Goal: Transaction & Acquisition: Purchase product/service

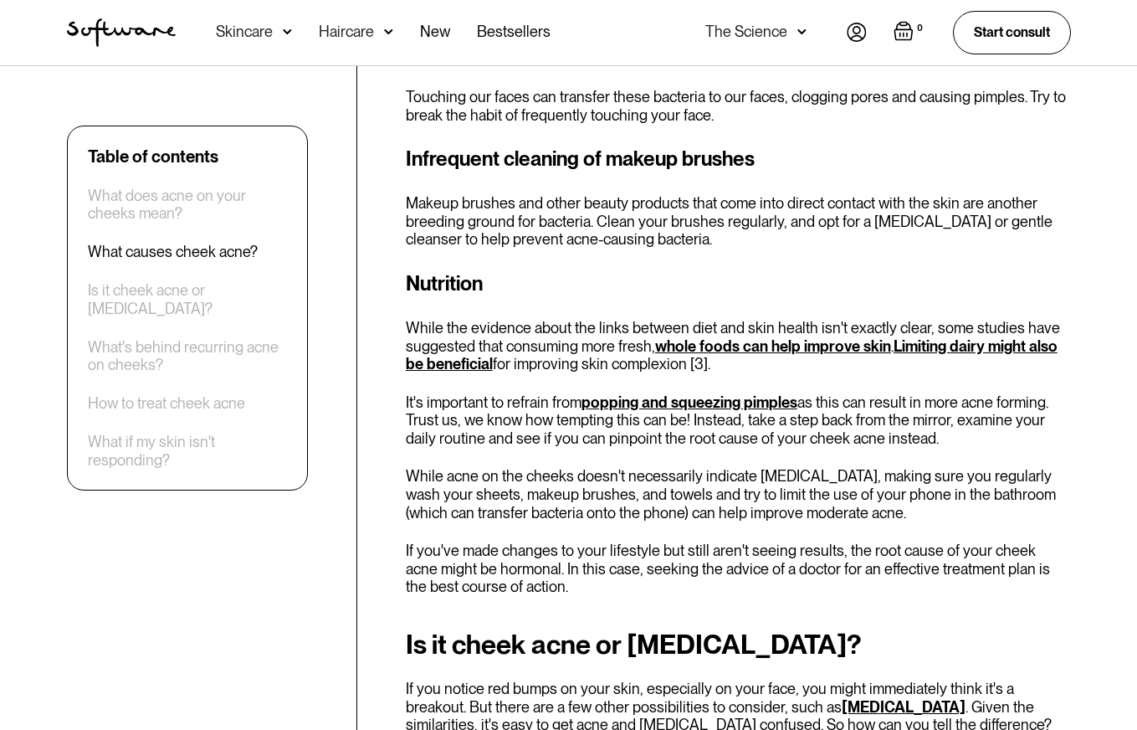
scroll to position [2472, 0]
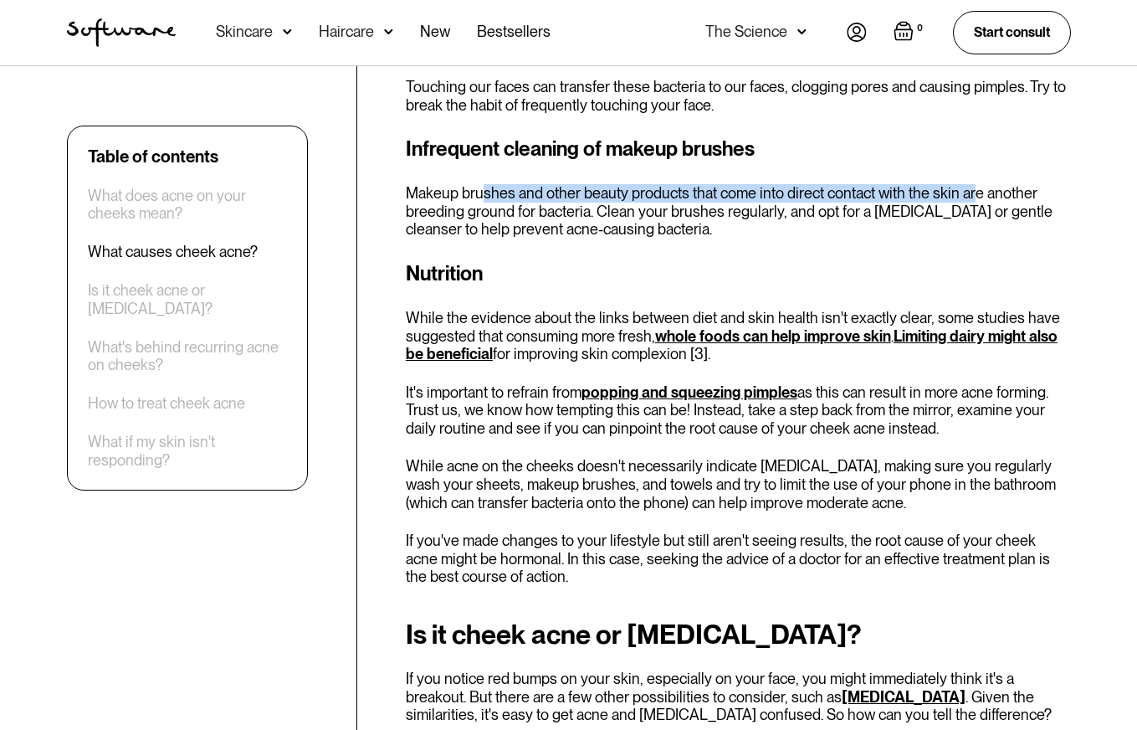
drag, startPoint x: 482, startPoint y: 200, endPoint x: 977, endPoint y: 192, distance: 495.3
click at [977, 192] on p "Makeup brushes and other beauty products that come into direct contact with the…" at bounding box center [738, 211] width 665 height 54
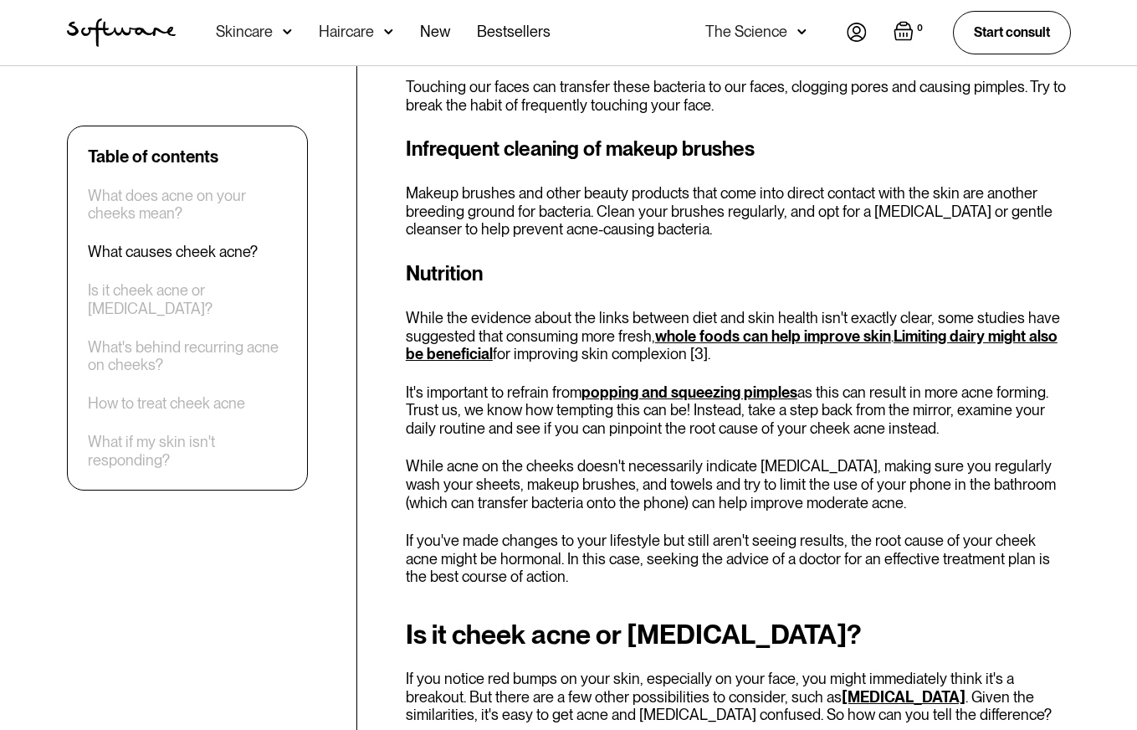
click at [886, 263] on h3 "Nutrition" at bounding box center [738, 274] width 665 height 30
drag, startPoint x: 412, startPoint y: 215, endPoint x: 606, endPoint y: 214, distance: 193.3
click at [605, 214] on p "Makeup brushes and other beauty products that come into direct contact with the…" at bounding box center [738, 211] width 665 height 54
drag, startPoint x: 615, startPoint y: 217, endPoint x: 849, endPoint y: 218, distance: 234.3
click at [817, 213] on p "Makeup brushes and other beauty products that come into direct contact with the…" at bounding box center [738, 211] width 665 height 54
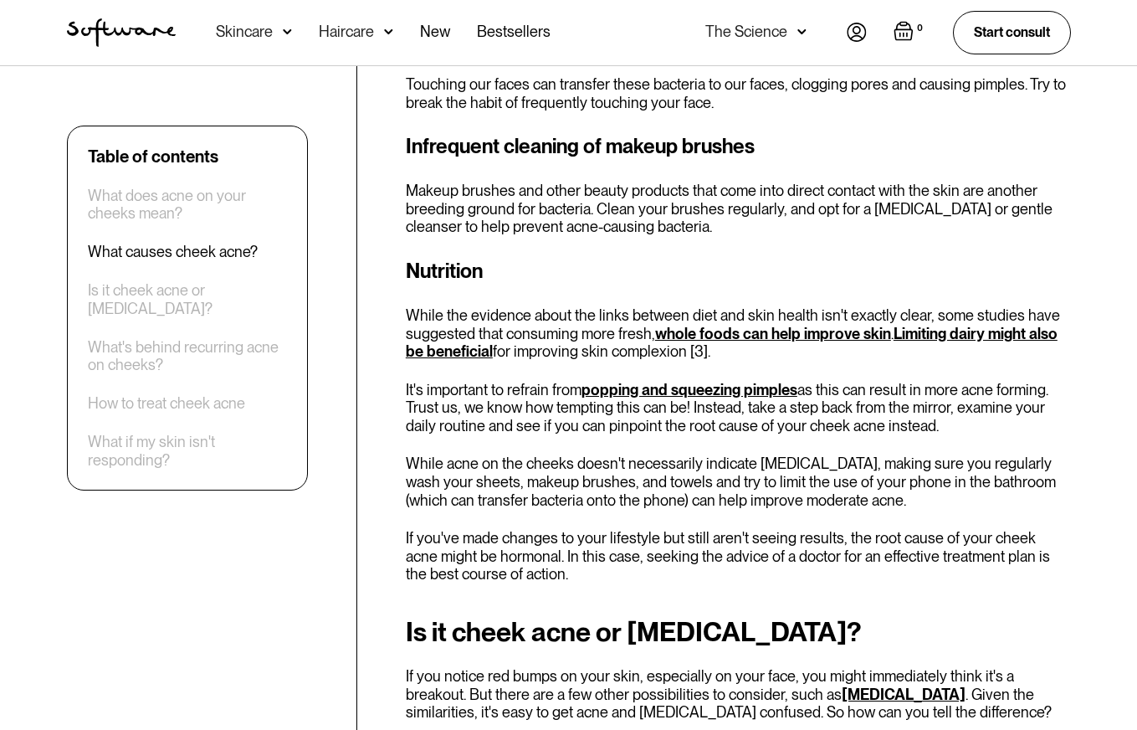
scroll to position [2476, 0]
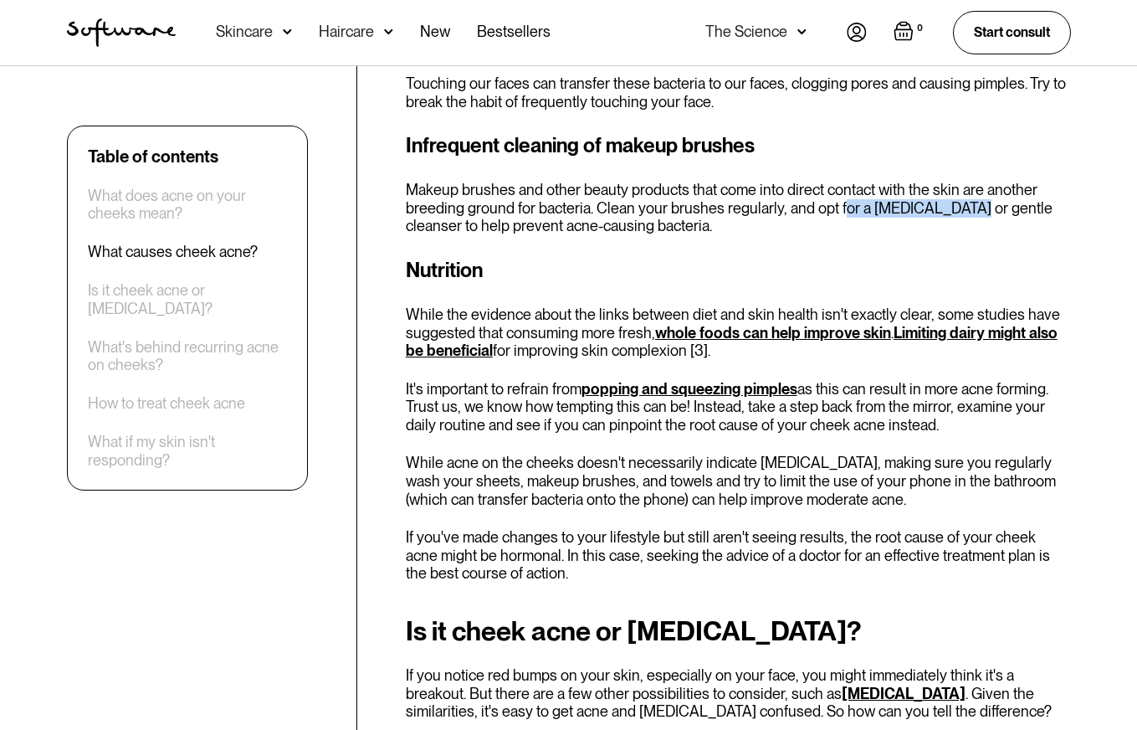
drag, startPoint x: 837, startPoint y: 211, endPoint x: 965, endPoint y: 231, distance: 128.7
click at [973, 212] on p "Makeup brushes and other beauty products that come into direct contact with the…" at bounding box center [738, 208] width 665 height 54
click at [963, 233] on p "Makeup brushes and other beauty products that come into direct contact with the…" at bounding box center [738, 208] width 665 height 54
drag, startPoint x: 416, startPoint y: 233, endPoint x: 550, endPoint y: 237, distance: 134.7
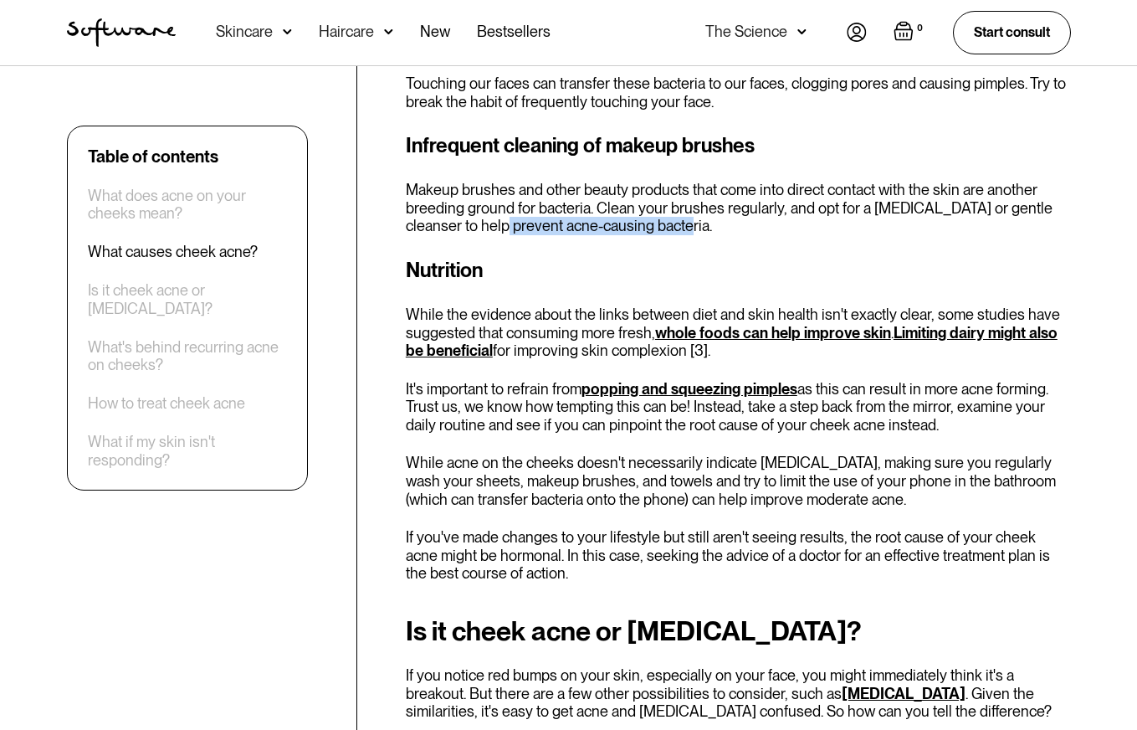
drag, startPoint x: 515, startPoint y: 223, endPoint x: 702, endPoint y: 228, distance: 186.7
click at [697, 229] on p "Makeup brushes and other beauty products that come into direct contact with the…" at bounding box center [738, 208] width 665 height 54
click at [754, 231] on p "Makeup brushes and other beauty products that come into direct contact with the…" at bounding box center [738, 208] width 665 height 54
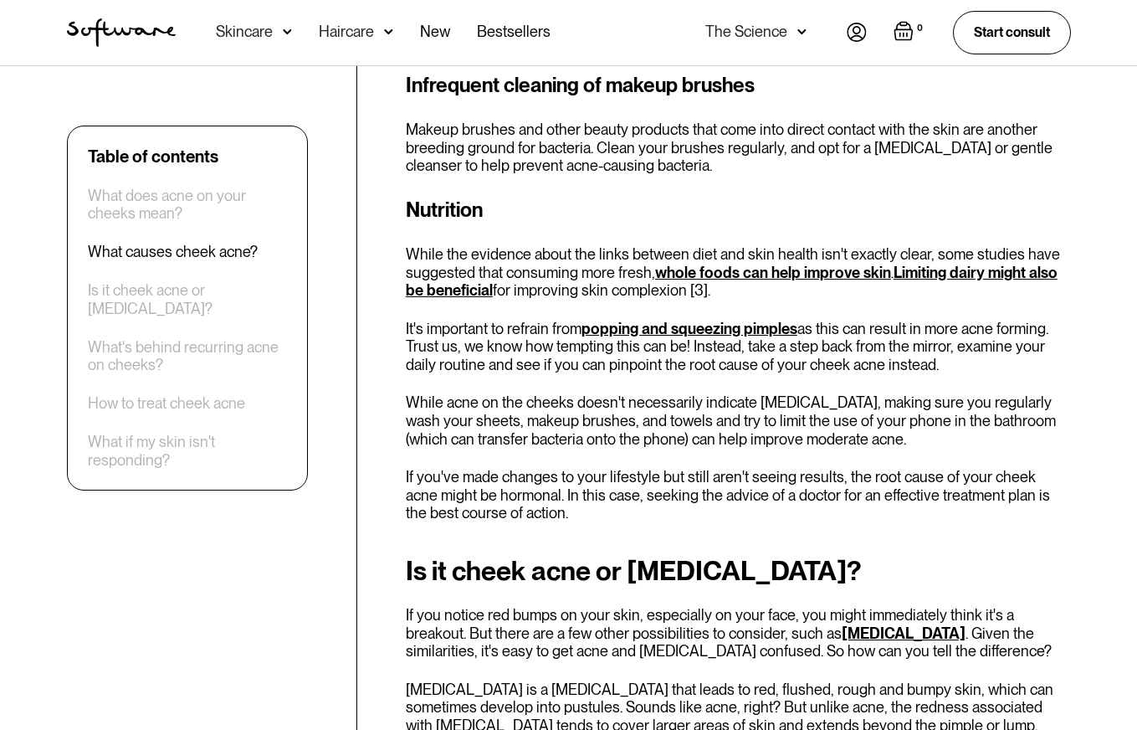
click at [554, 266] on p "While the evidence about the links between diet and skin health isn't exactly c…" at bounding box center [738, 272] width 665 height 54
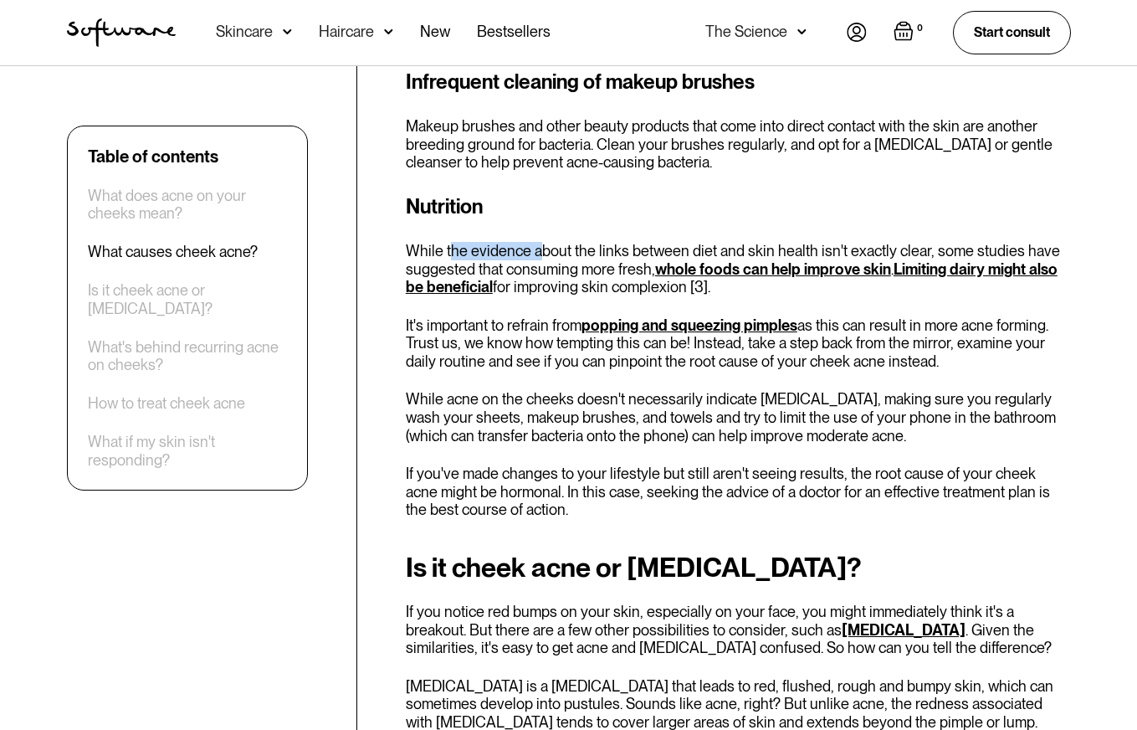
drag, startPoint x: 448, startPoint y: 252, endPoint x: 536, endPoint y: 253, distance: 88.7
click at [536, 253] on p "While the evidence about the links between diet and skin health isn't exactly c…" at bounding box center [738, 269] width 665 height 54
drag, startPoint x: 539, startPoint y: 251, endPoint x: 706, endPoint y: 253, distance: 167.3
click at [716, 253] on p "While the evidence about the links between diet and skin health isn't exactly c…" at bounding box center [738, 269] width 665 height 54
click at [585, 268] on p "While the evidence about the links between diet and skin health isn't exactly c…" at bounding box center [738, 269] width 665 height 54
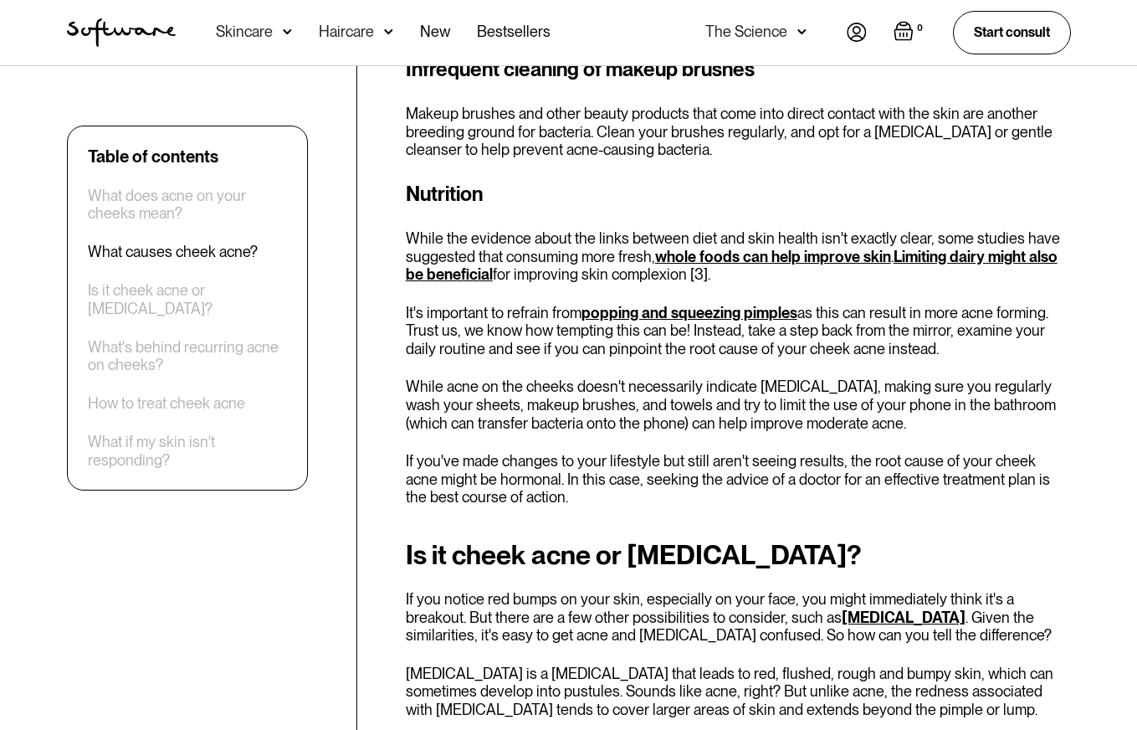
scroll to position [2553, 0]
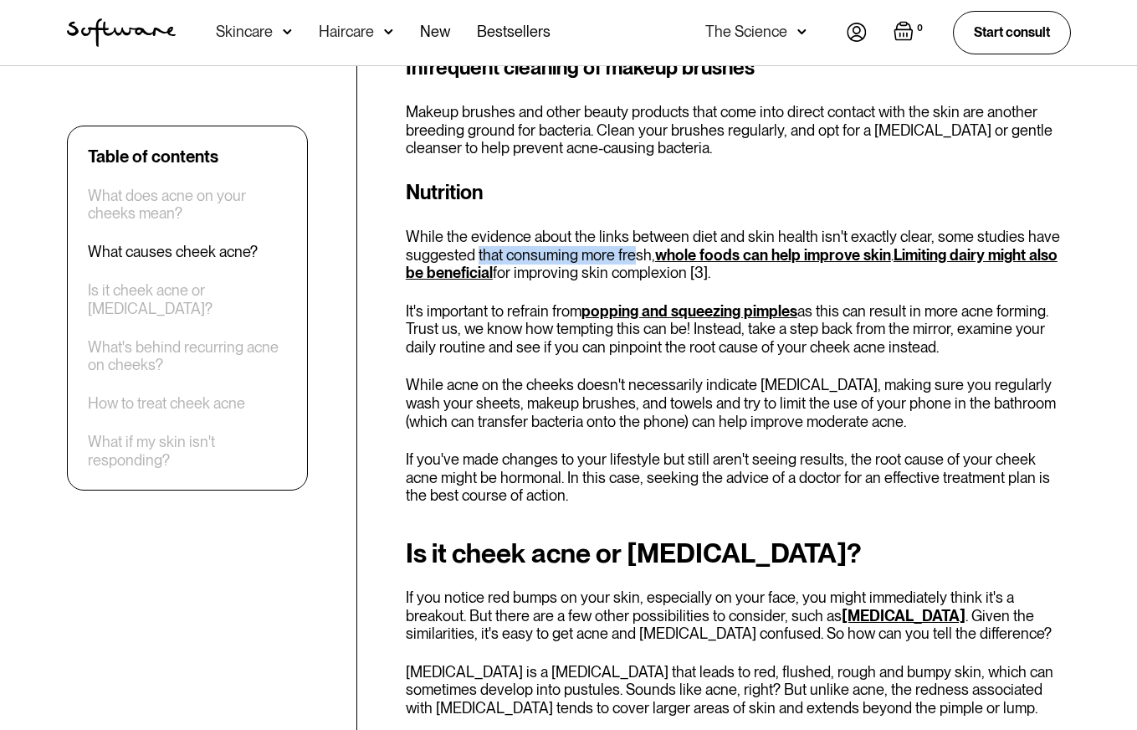
drag, startPoint x: 477, startPoint y: 257, endPoint x: 630, endPoint y: 256, distance: 153.1
click at [630, 256] on p "While the evidence about the links between diet and skin health isn't exactly c…" at bounding box center [738, 255] width 665 height 54
click at [601, 281] on p "While the evidence about the links between diet and skin health isn't exactly c…" at bounding box center [738, 255] width 665 height 54
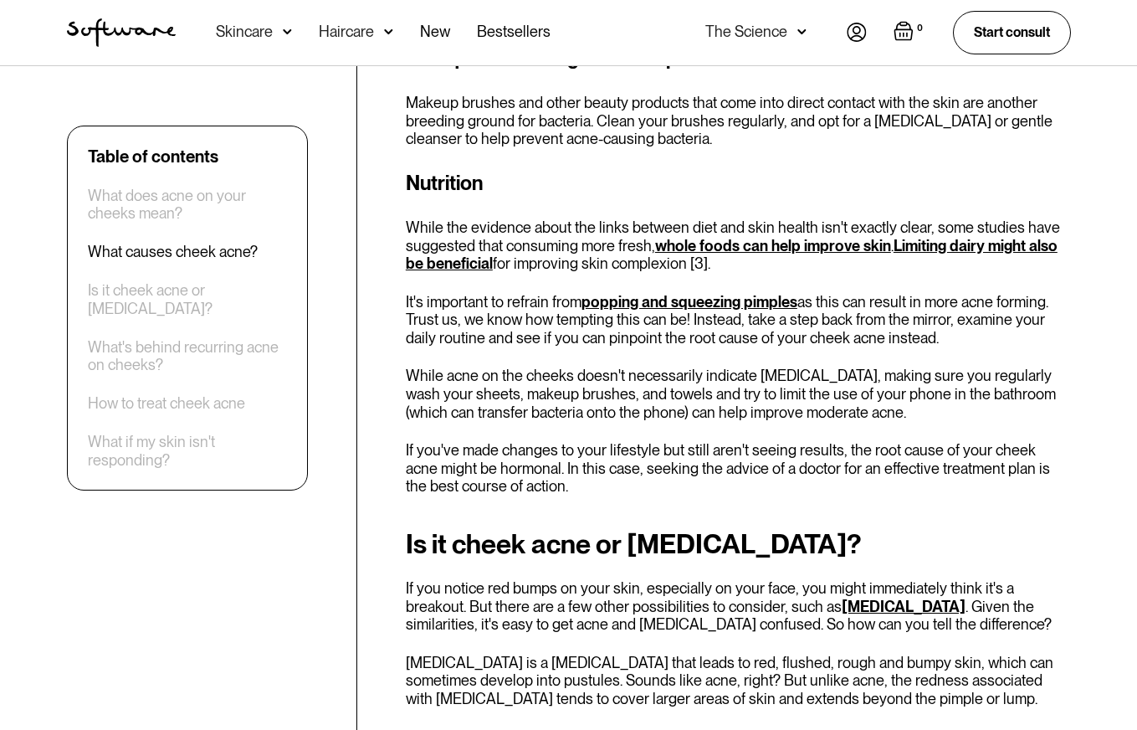
scroll to position [2583, 0]
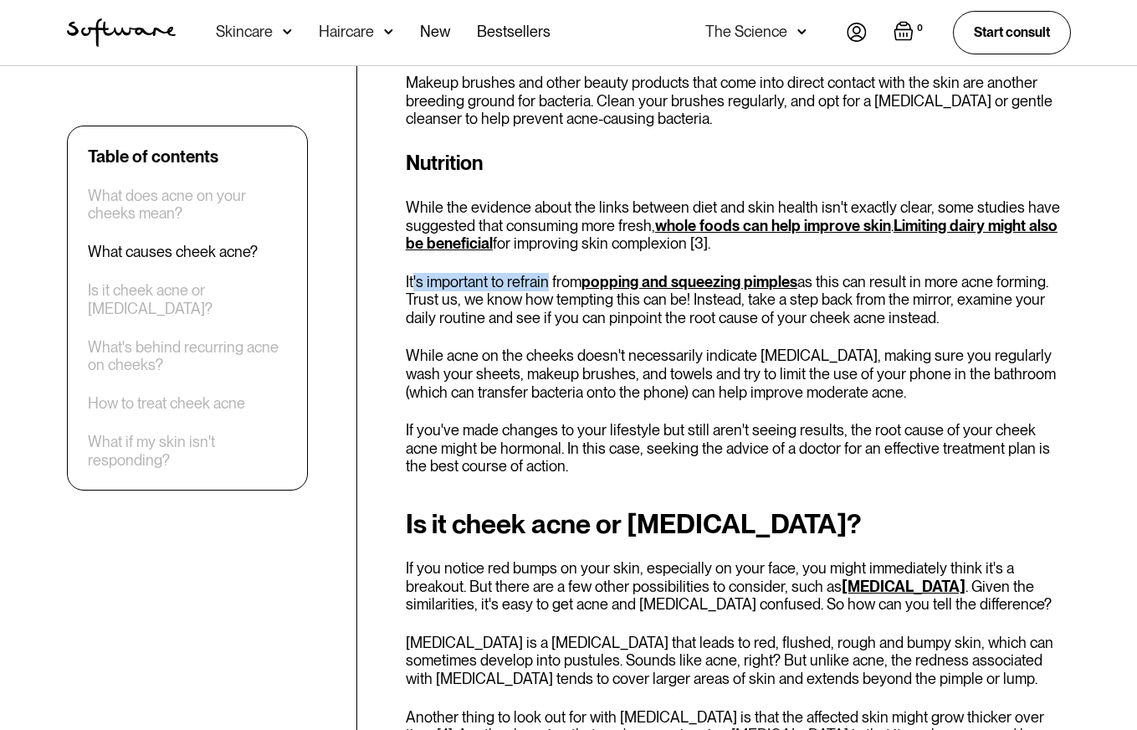
drag, startPoint x: 413, startPoint y: 284, endPoint x: 547, endPoint y: 303, distance: 135.1
click at [547, 290] on p "It's important to refrain from popping and squeezing pimples as this can result…" at bounding box center [738, 300] width 665 height 54
click at [548, 312] on p "It's important to refrain from popping and squeezing pimples as this can result…" at bounding box center [738, 300] width 665 height 54
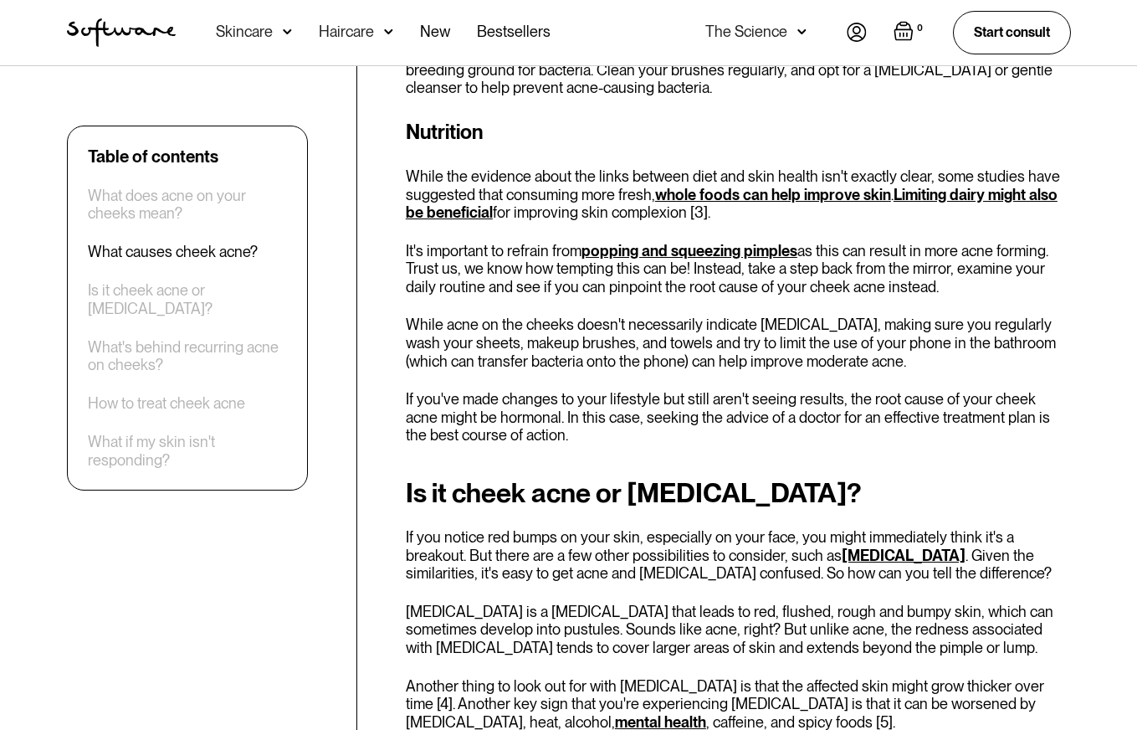
scroll to position [2614, 0]
drag, startPoint x: 407, startPoint y: 271, endPoint x: 453, endPoint y: 272, distance: 45.2
click at [453, 272] on p "It's important to refrain from popping and squeezing pimples as this can result…" at bounding box center [738, 268] width 665 height 54
drag, startPoint x: 480, startPoint y: 271, endPoint x: 591, endPoint y: 272, distance: 110.4
click at [591, 272] on p "It's important to refrain from popping and squeezing pimples as this can result…" at bounding box center [738, 268] width 665 height 54
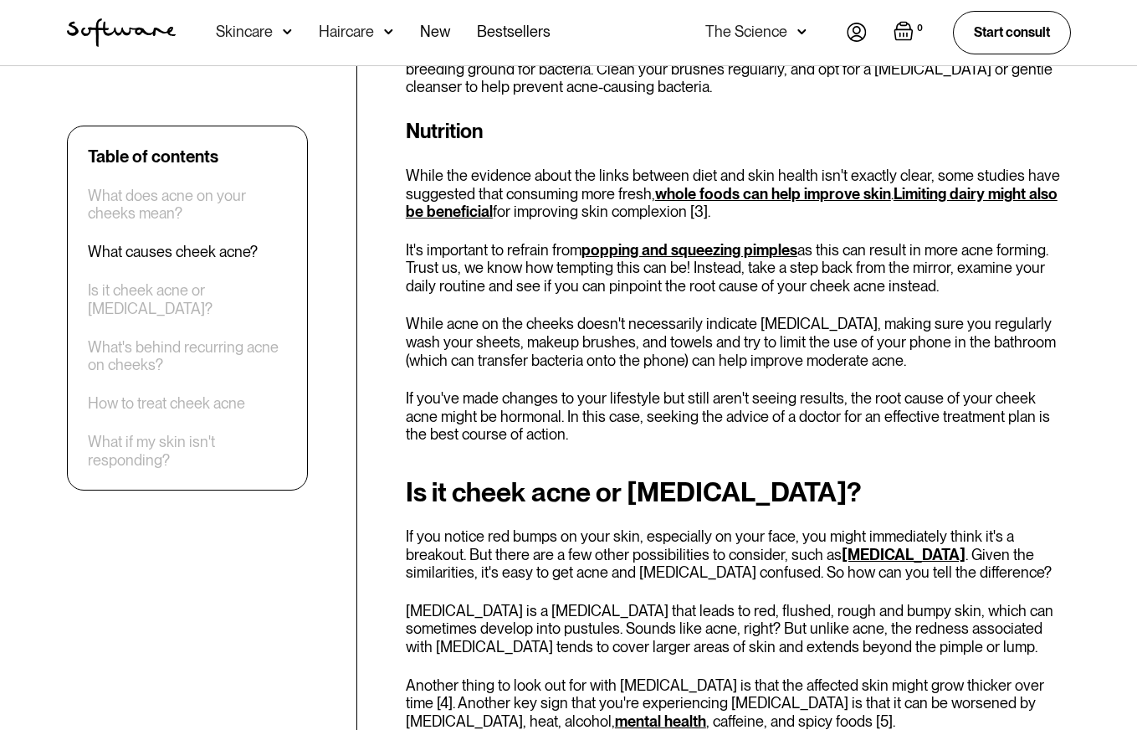
click at [576, 293] on p "It's important to refrain from popping and squeezing pimples as this can result…" at bounding box center [738, 268] width 665 height 54
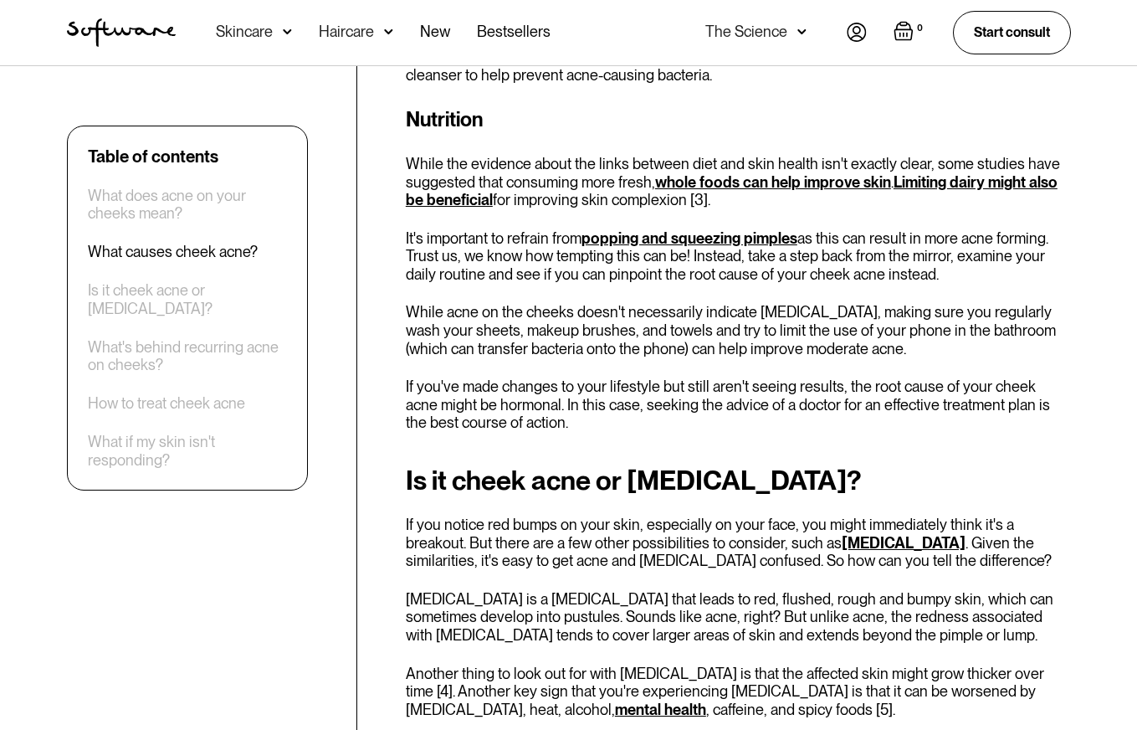
scroll to position [2628, 0]
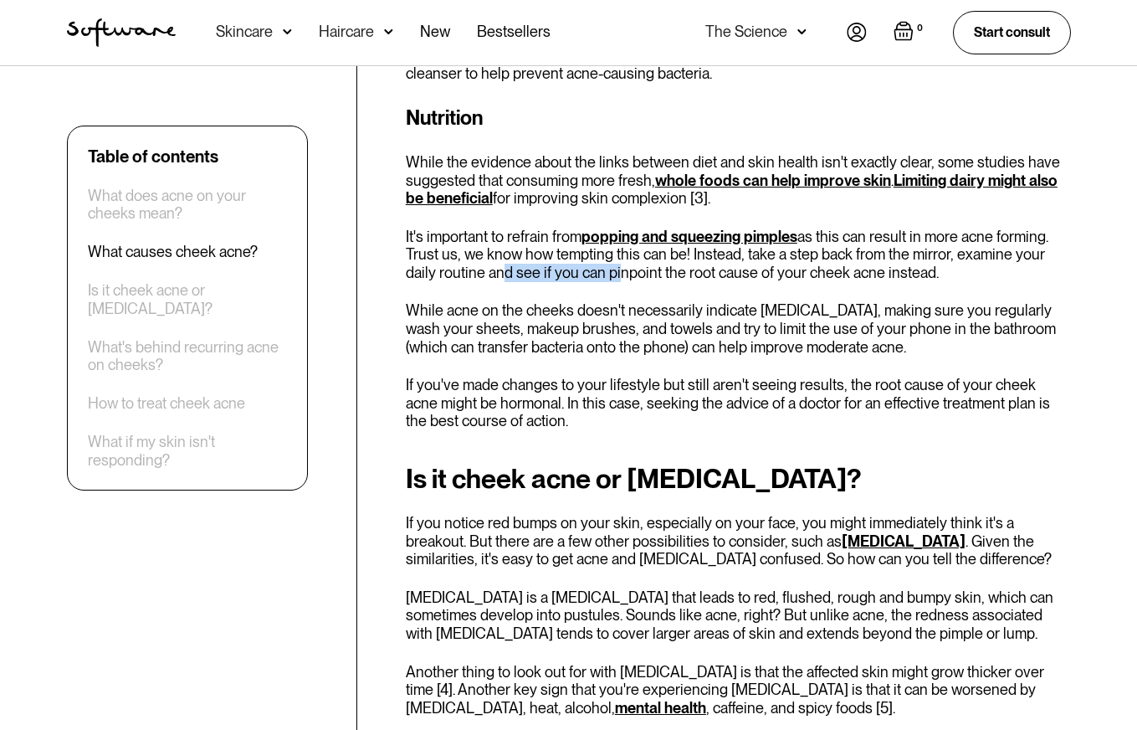
drag, startPoint x: 463, startPoint y: 272, endPoint x: 576, endPoint y: 274, distance: 113.0
click at [576, 274] on p "It's important to refrain from popping and squeezing pimples as this can result…" at bounding box center [738, 255] width 665 height 54
click at [568, 302] on div "Nutrition While the evidence about the links between diet and skin health isn't…" at bounding box center [738, 266] width 665 height 327
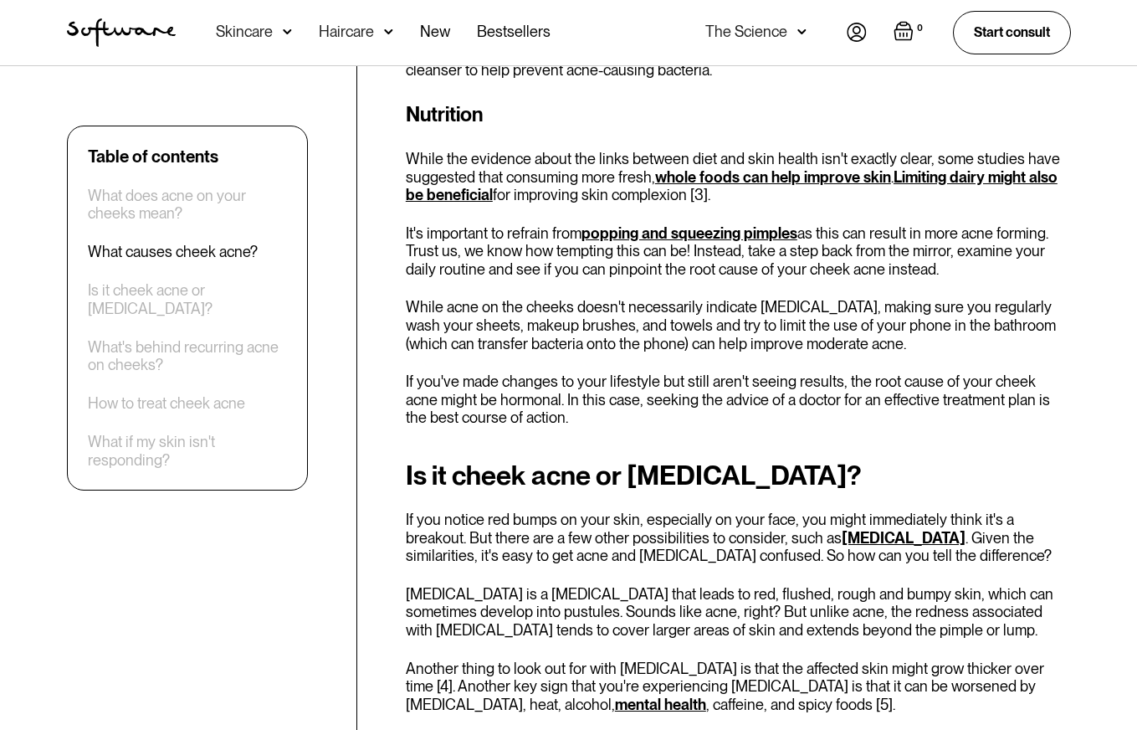
click at [584, 287] on div "Nutrition While the evidence about the links between diet and skin health isn't…" at bounding box center [738, 263] width 665 height 327
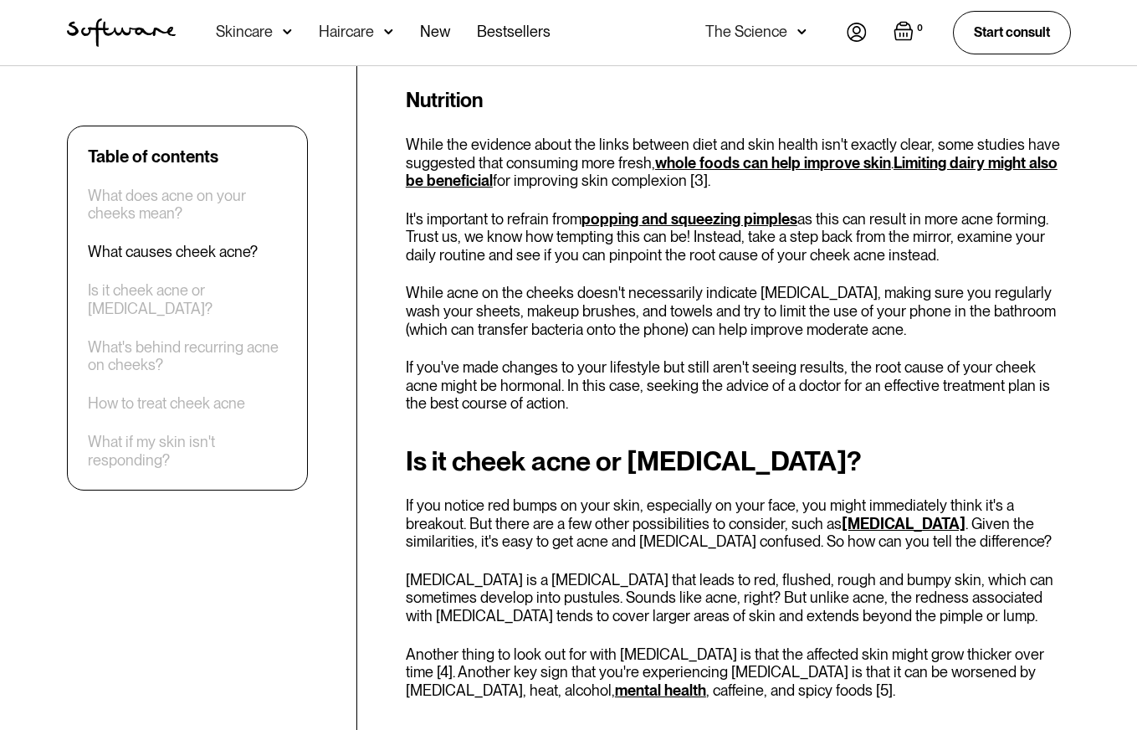
scroll to position [2646, 0]
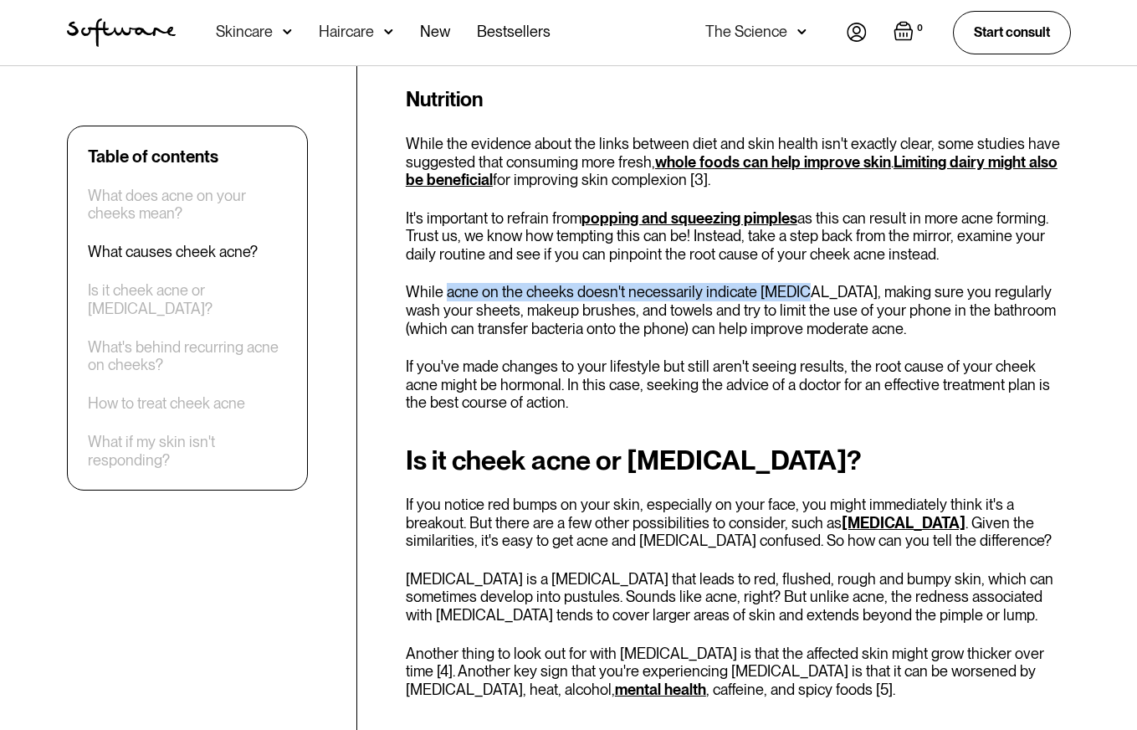
drag, startPoint x: 447, startPoint y: 295, endPoint x: 809, endPoint y: 285, distance: 362.4
click at [800, 286] on p "While acne on the cheeks doesn't necessarily indicate [MEDICAL_DATA], making su…" at bounding box center [738, 310] width 665 height 54
click at [786, 300] on p "While acne on the cheeks doesn't necessarily indicate [MEDICAL_DATA], making su…" at bounding box center [738, 310] width 665 height 54
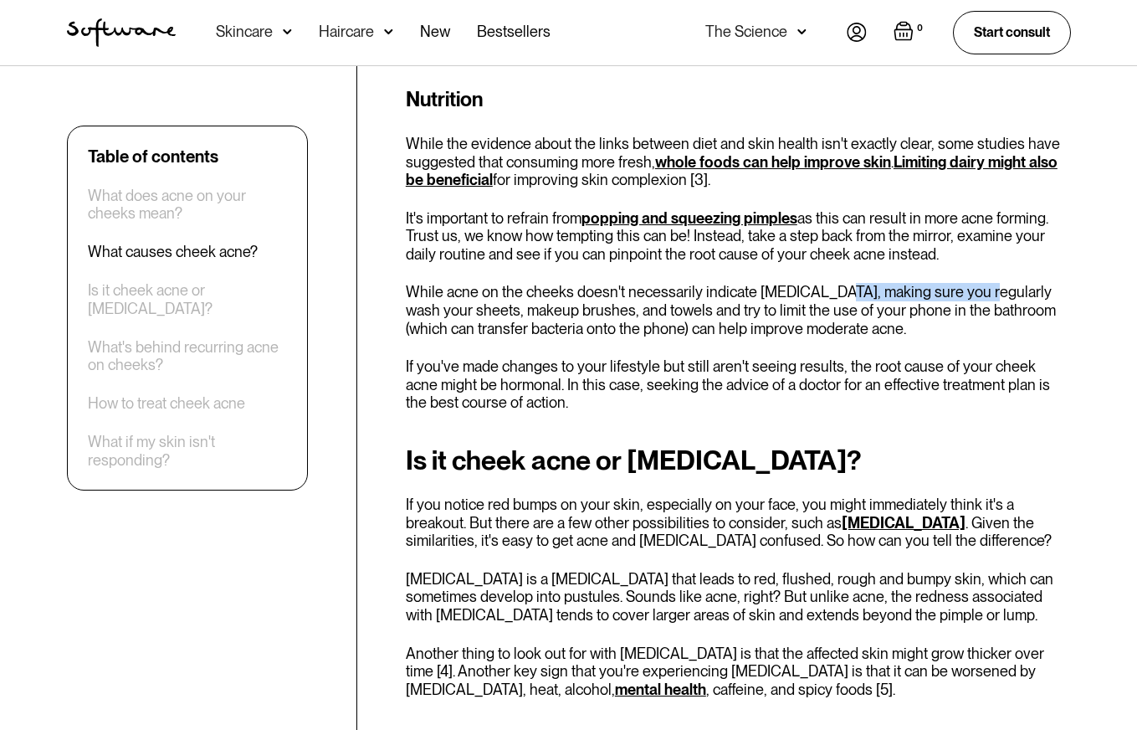
drag, startPoint x: 841, startPoint y: 291, endPoint x: 990, endPoint y: 294, distance: 149.0
click at [986, 291] on p "While acne on the cheeks doesn't necessarily indicate [MEDICAL_DATA], making su…" at bounding box center [738, 310] width 665 height 54
drag, startPoint x: 927, startPoint y: 326, endPoint x: 877, endPoint y: 331, distance: 50.4
click at [927, 326] on p "While acne on the cheeks doesn't necessarily indicate [MEDICAL_DATA], making su…" at bounding box center [738, 310] width 665 height 54
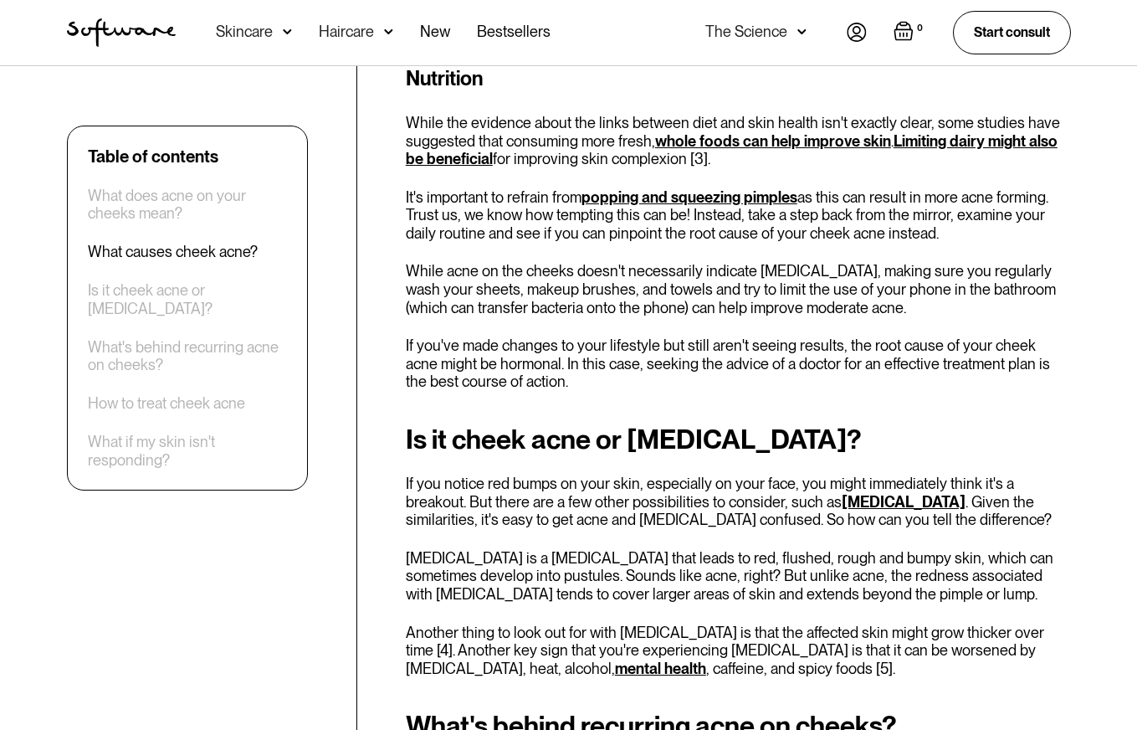
scroll to position [2680, 0]
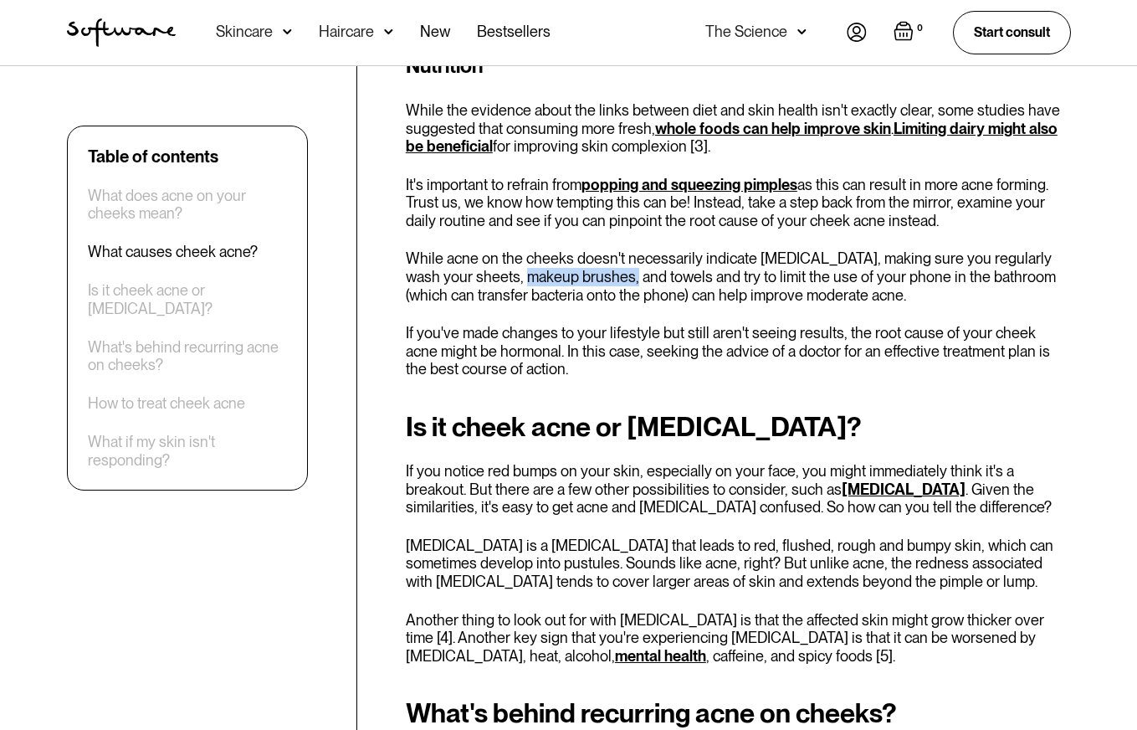
drag, startPoint x: 505, startPoint y: 279, endPoint x: 607, endPoint y: 276, distance: 102.1
click at [607, 276] on p "While acne on the cheeks doesn't necessarily indicate [MEDICAL_DATA], making su…" at bounding box center [738, 276] width 665 height 54
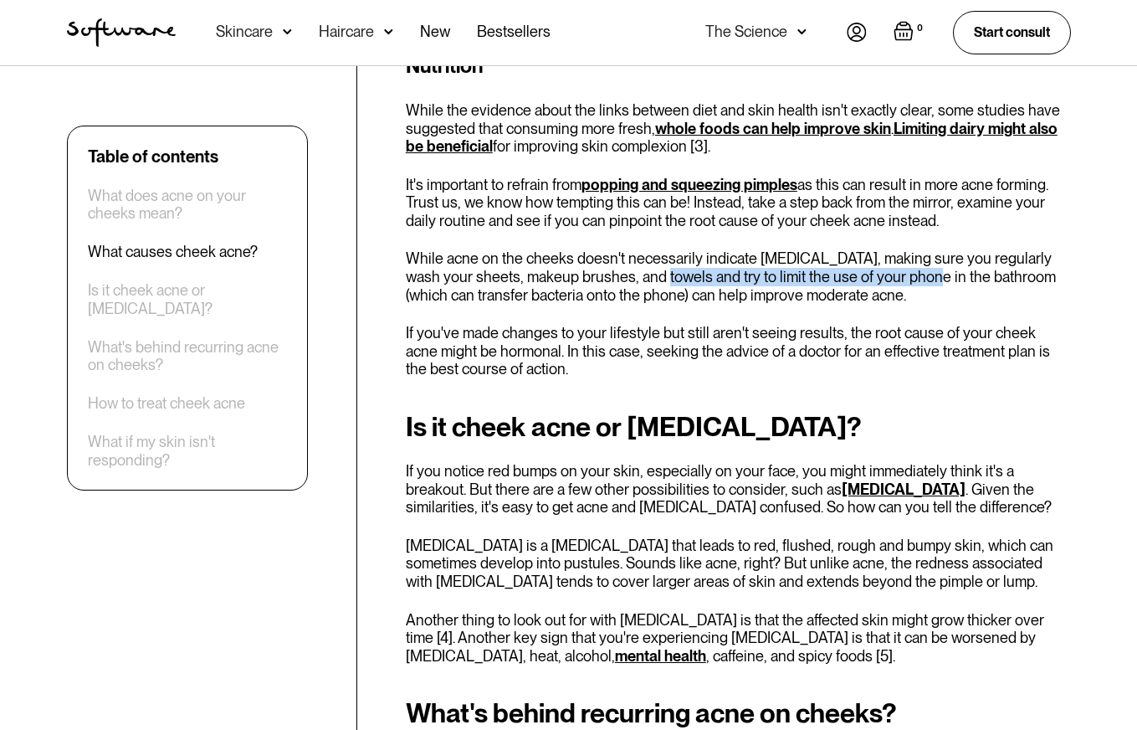
drag, startPoint x: 645, startPoint y: 276, endPoint x: 904, endPoint y: 272, distance: 258.5
click at [904, 272] on p "While acne on the cheeks doesn't necessarily indicate [MEDICAL_DATA], making su…" at bounding box center [738, 276] width 665 height 54
click at [929, 301] on p "While acne on the cheeks doesn't necessarily indicate [MEDICAL_DATA], making su…" at bounding box center [738, 276] width 665 height 54
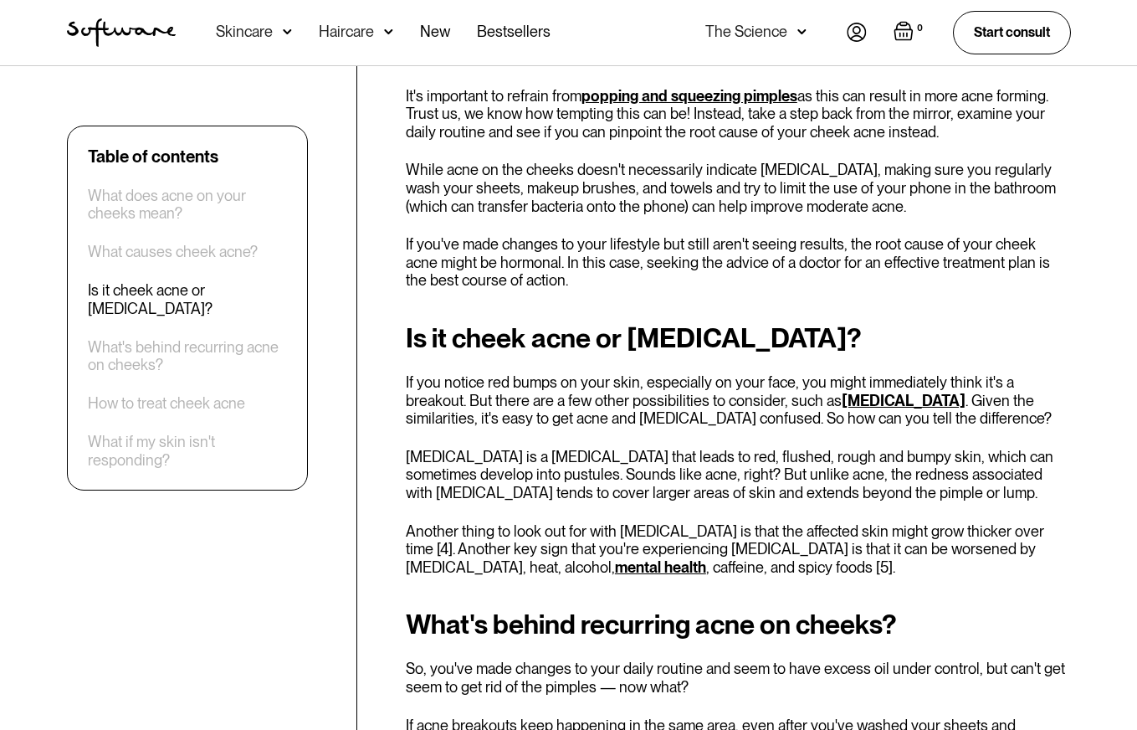
scroll to position [2777, 0]
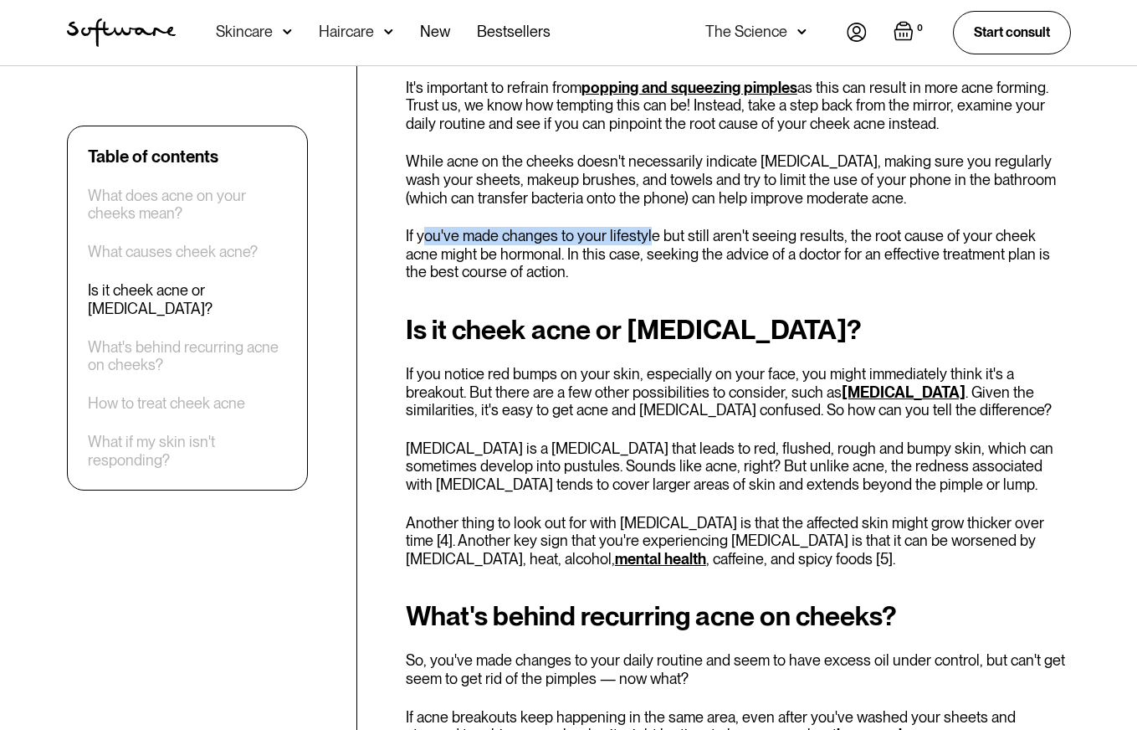
drag, startPoint x: 423, startPoint y: 244, endPoint x: 649, endPoint y: 233, distance: 226.1
click at [648, 233] on p "If you've made changes to your lifestyle but still aren't seeing results, the r…" at bounding box center [738, 254] width 665 height 54
click at [672, 271] on p "If you've made changes to your lifestyle but still aren't seeing results, the r…" at bounding box center [738, 254] width 665 height 54
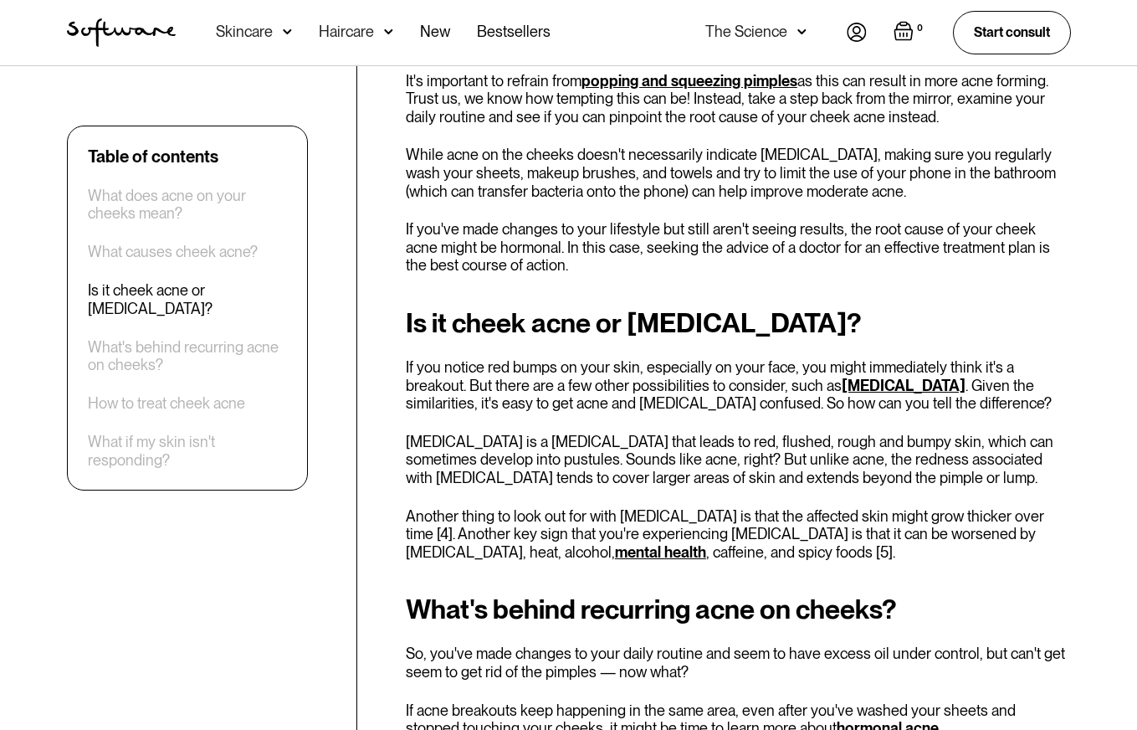
scroll to position [2783, 0]
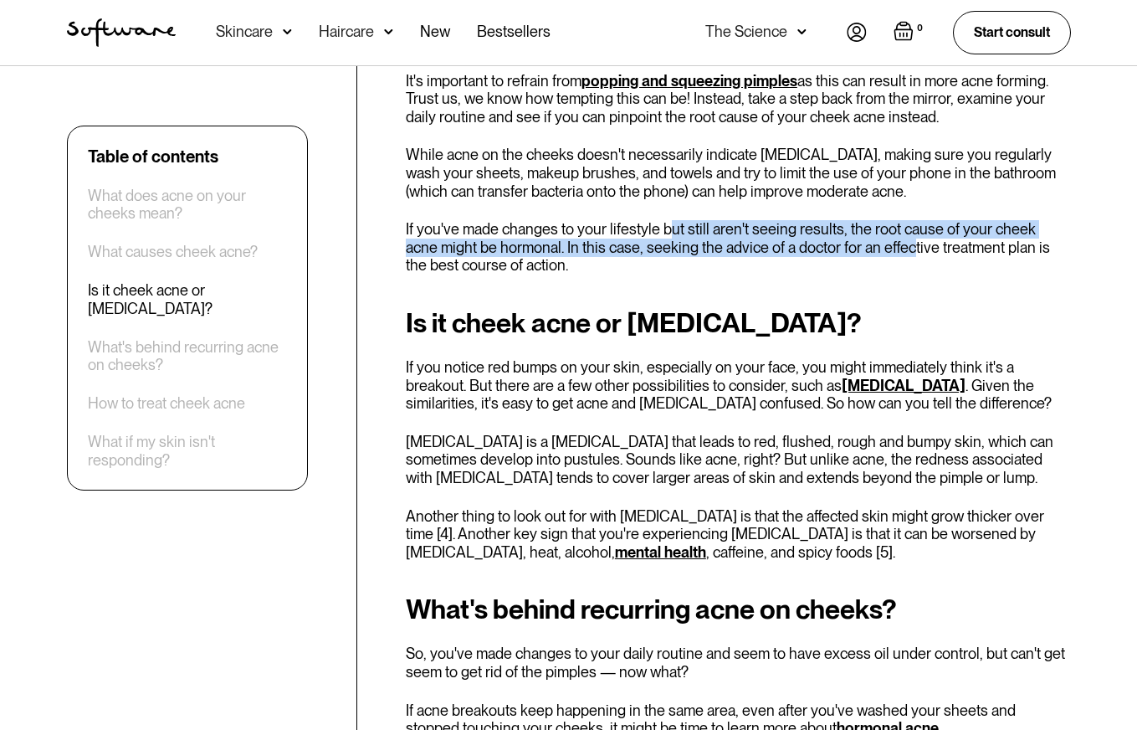
drag, startPoint x: 667, startPoint y: 233, endPoint x: 875, endPoint y: 240, distance: 208.5
click at [875, 240] on p "If you've made changes to your lifestyle but still aren't seeing results, the r…" at bounding box center [738, 247] width 665 height 54
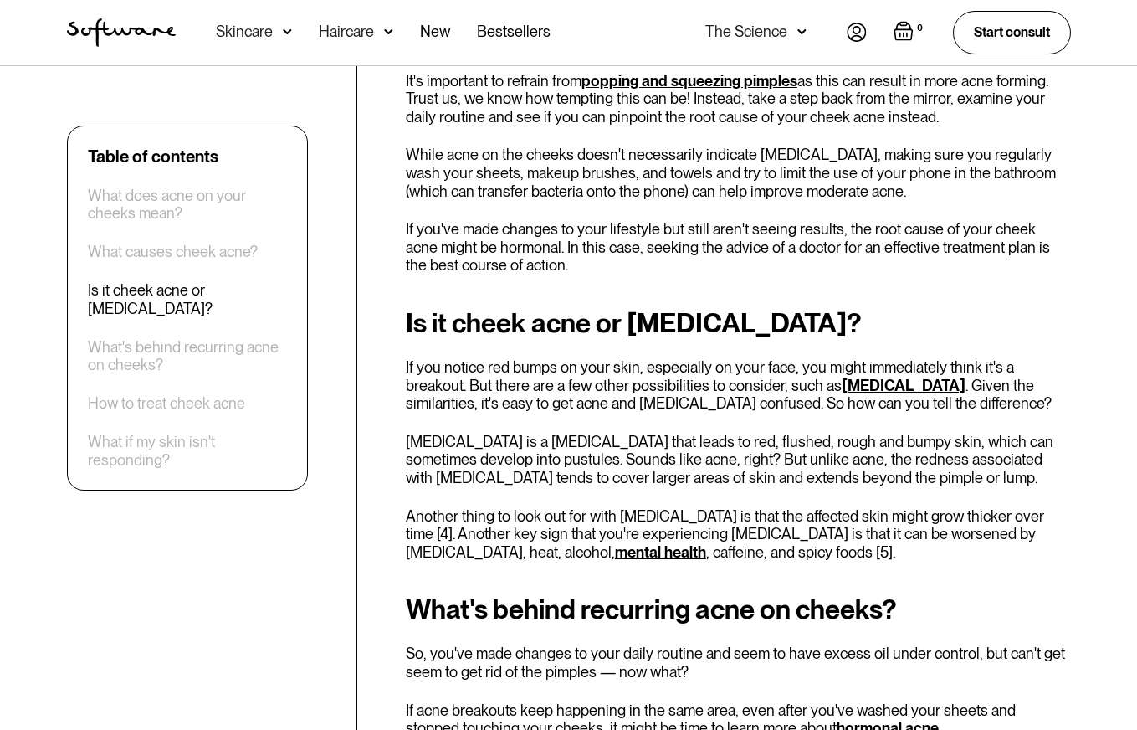
click at [859, 296] on div "Pimples. They're a common skin issue that often seems to appear at the most inc…" at bounding box center [738, 51] width 665 height 4347
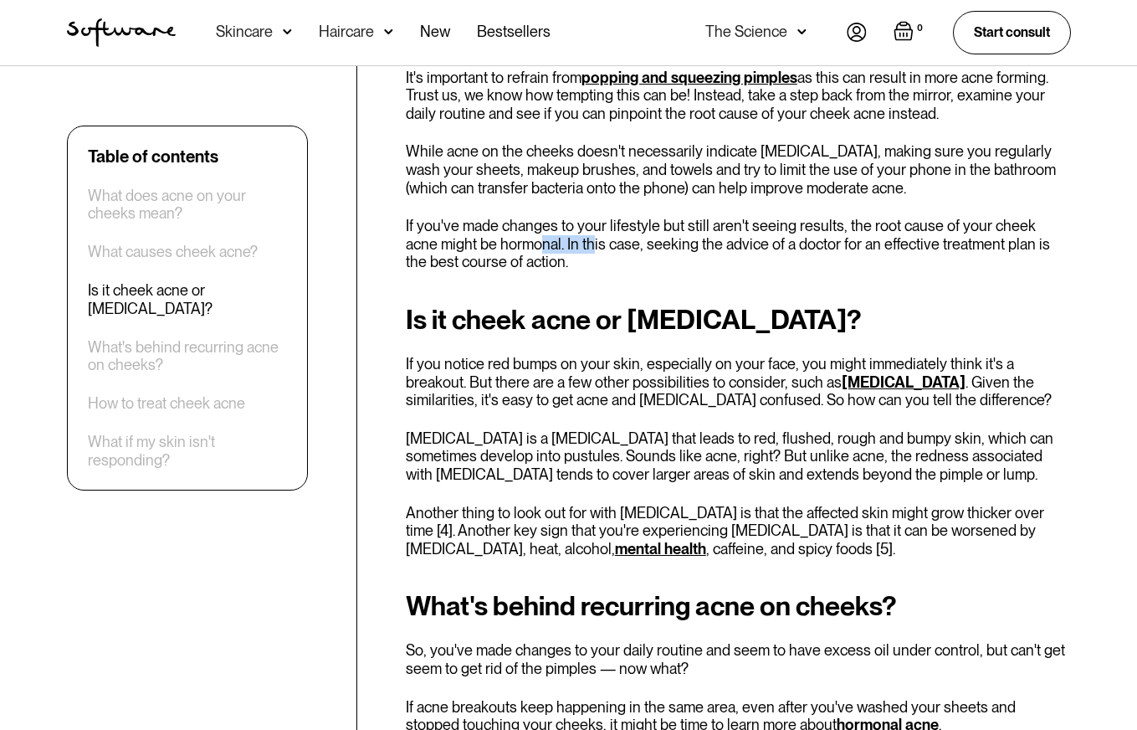
drag, startPoint x: 509, startPoint y: 242, endPoint x: 554, endPoint y: 242, distance: 44.3
click at [554, 242] on p "If you've made changes to your lifestyle but still aren't seeing results, the r…" at bounding box center [738, 244] width 665 height 54
drag, startPoint x: 555, startPoint y: 243, endPoint x: 794, endPoint y: 251, distance: 239.4
click at [794, 251] on p "If you've made changes to your lifestyle but still aren't seeing results, the r…" at bounding box center [738, 244] width 665 height 54
click at [794, 266] on p "If you've made changes to your lifestyle but still aren't seeing results, the r…" at bounding box center [738, 244] width 665 height 54
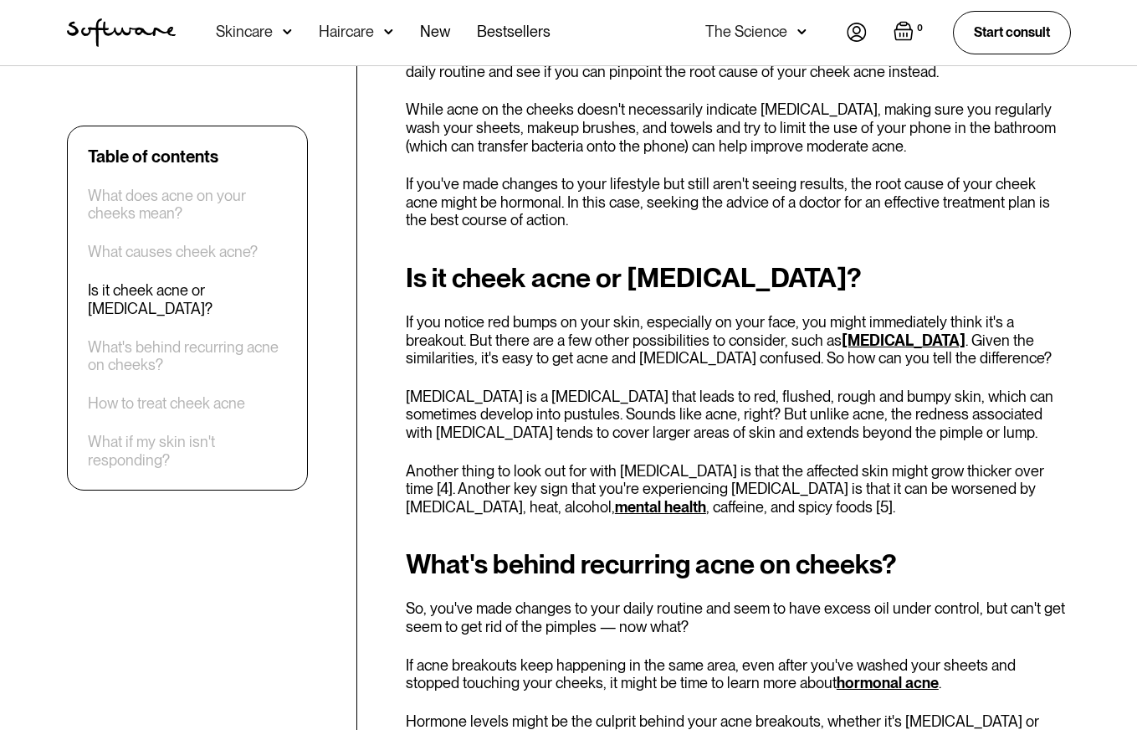
scroll to position [2847, 0]
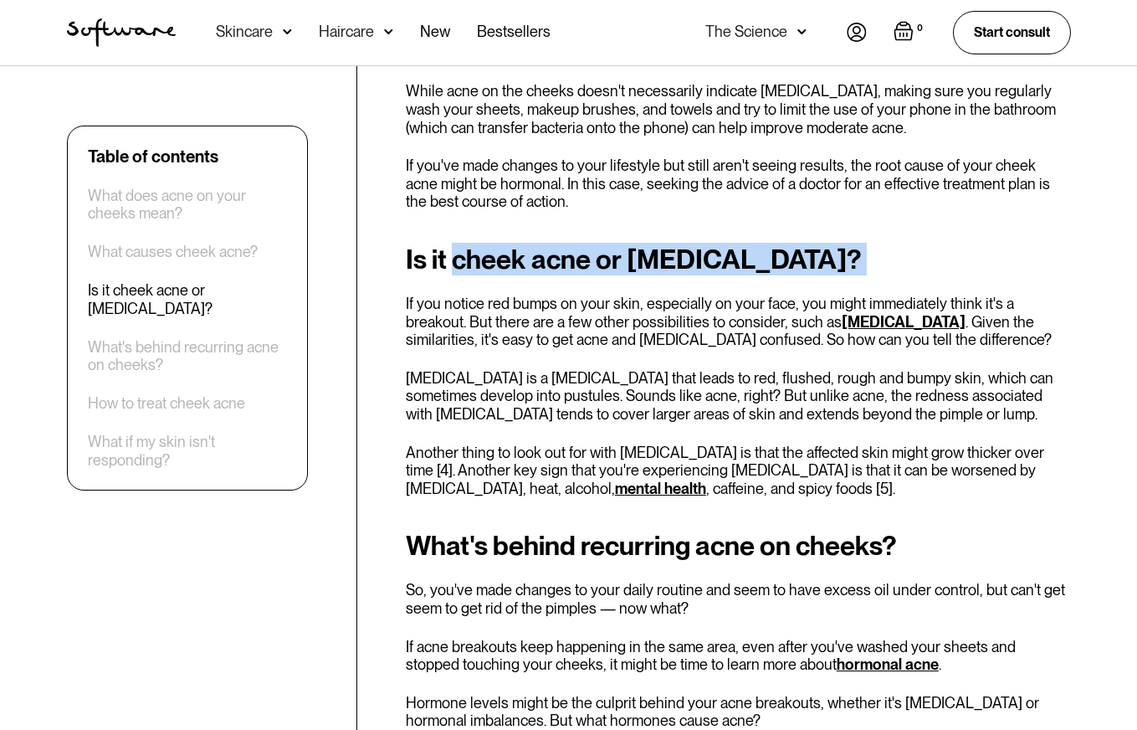
drag, startPoint x: 458, startPoint y: 269, endPoint x: 770, endPoint y: 278, distance: 311.3
click at [770, 278] on div "Is it cheek acne or [MEDICAL_DATA]? If you notice red bumps on your skin, espec…" at bounding box center [738, 370] width 665 height 253
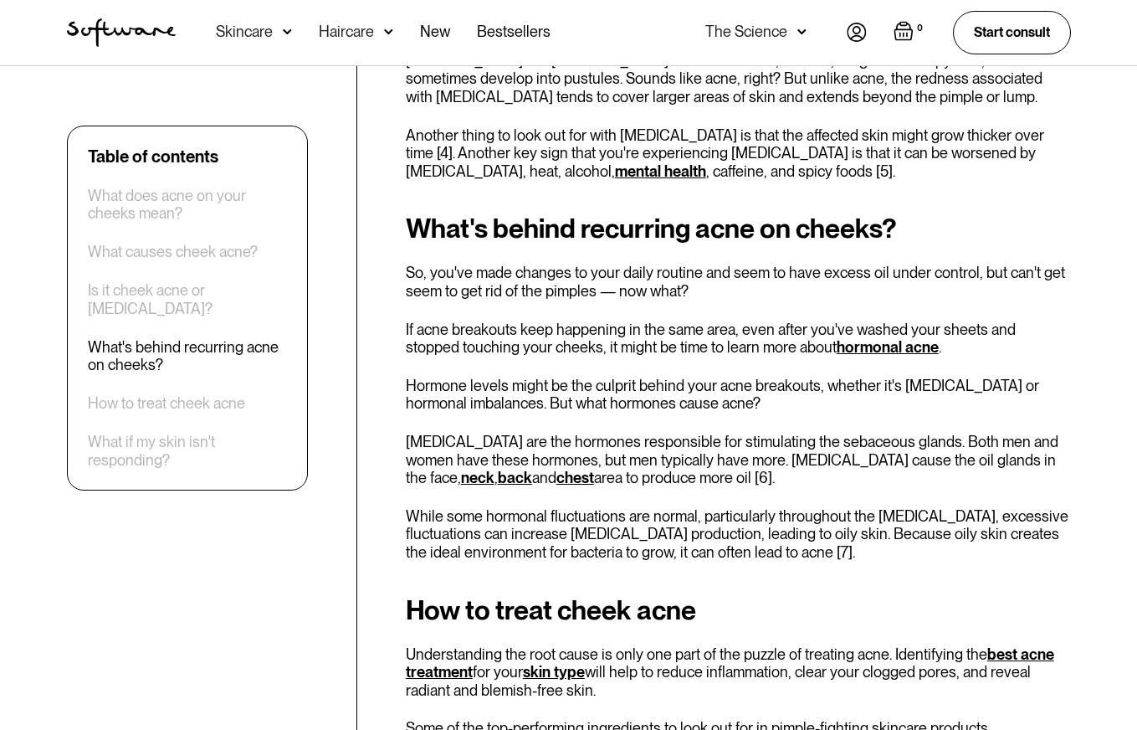
scroll to position [3166, 0]
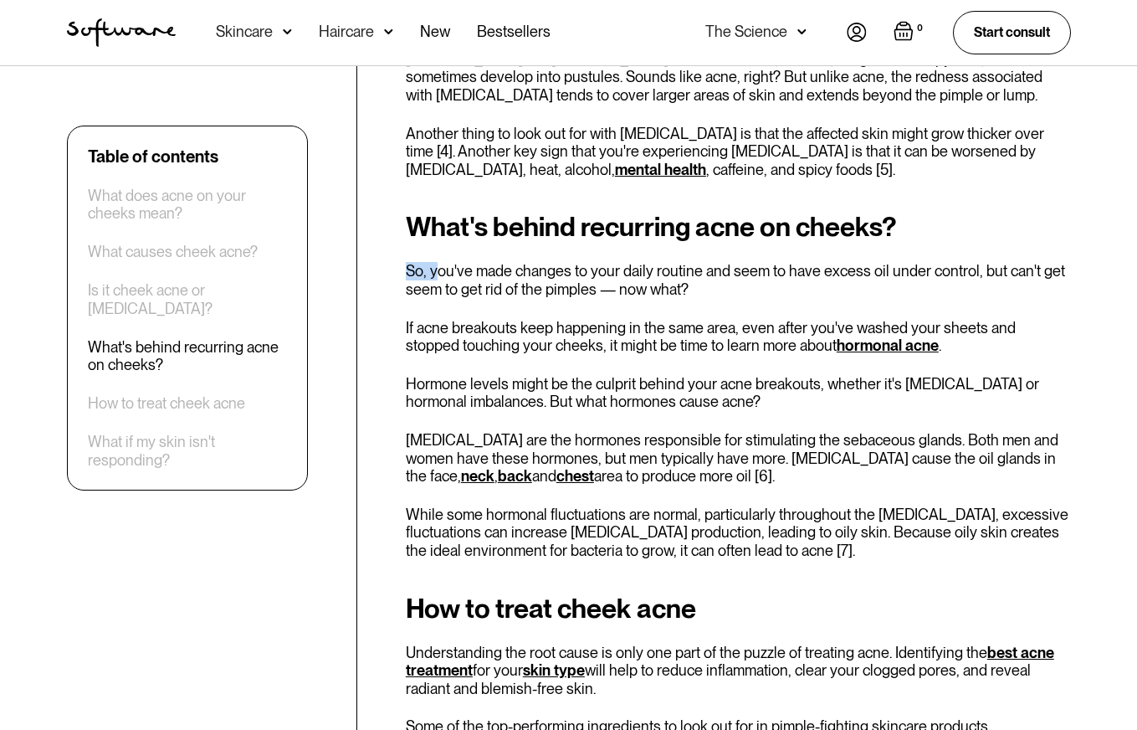
drag, startPoint x: 434, startPoint y: 274, endPoint x: 776, endPoint y: 283, distance: 342.3
click at [743, 261] on div "What's behind recurring acne on cheeks? So, you've made changes to your daily r…" at bounding box center [738, 385] width 665 height 347
click at [774, 298] on p "So, you've made changes to your daily routine and seem to have excess oil under…" at bounding box center [738, 280] width 665 height 36
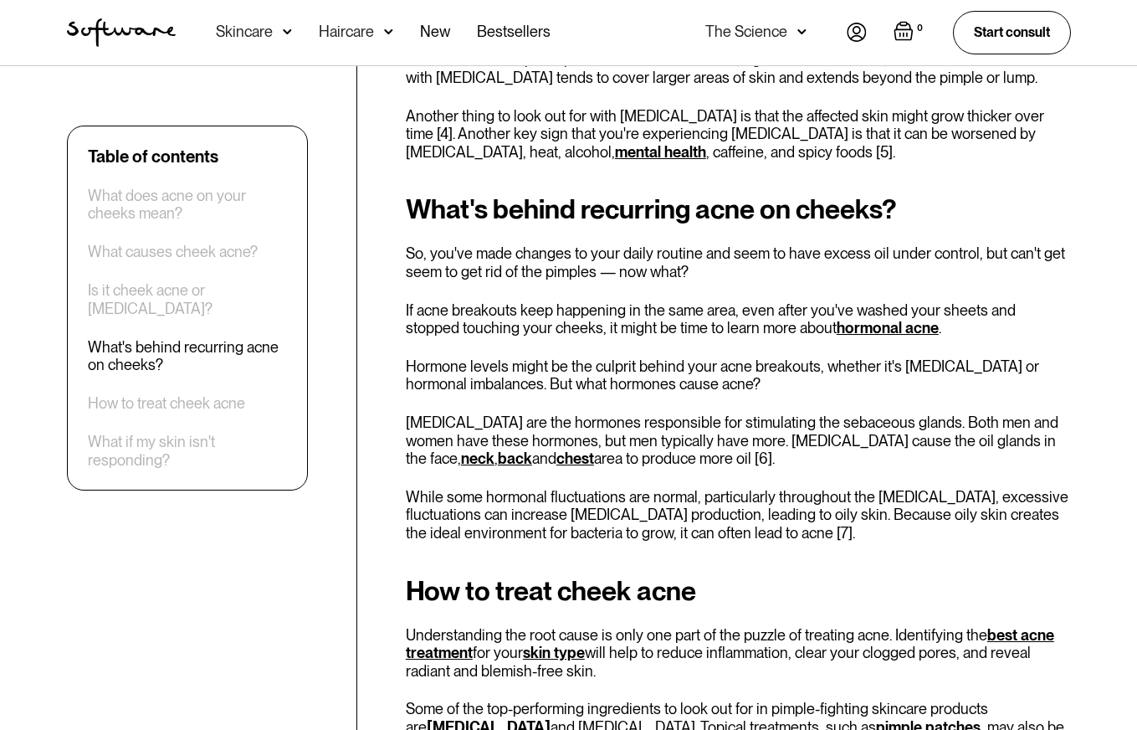
scroll to position [3183, 0]
drag, startPoint x: 734, startPoint y: 253, endPoint x: 891, endPoint y: 255, distance: 157.3
click at [891, 255] on p "So, you've made changes to your daily routine and seem to have excess oil under…" at bounding box center [738, 262] width 665 height 36
click at [739, 269] on p "So, you've made changes to your daily routine and seem to have excess oil under…" at bounding box center [738, 262] width 665 height 36
drag, startPoint x: 693, startPoint y: 259, endPoint x: 909, endPoint y: 259, distance: 216.7
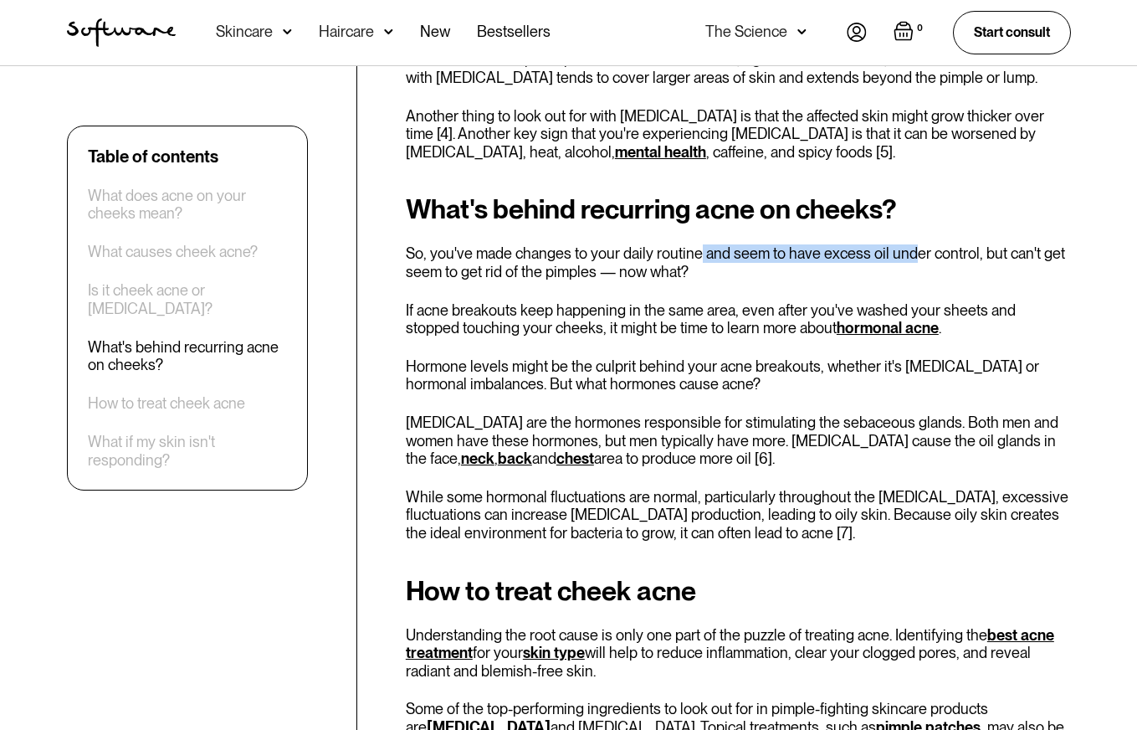
click at [909, 259] on p "So, you've made changes to your daily routine and seem to have excess oil under…" at bounding box center [738, 262] width 665 height 36
click at [801, 278] on p "So, you've made changes to your daily routine and seem to have excess oil under…" at bounding box center [738, 262] width 665 height 36
drag, startPoint x: 470, startPoint y: 276, endPoint x: 596, endPoint y: 279, distance: 125.5
click at [596, 279] on p "So, you've made changes to your daily routine and seem to have excess oil under…" at bounding box center [738, 262] width 665 height 36
click at [693, 275] on p "So, you've made changes to your daily routine and seem to have excess oil under…" at bounding box center [738, 262] width 665 height 36
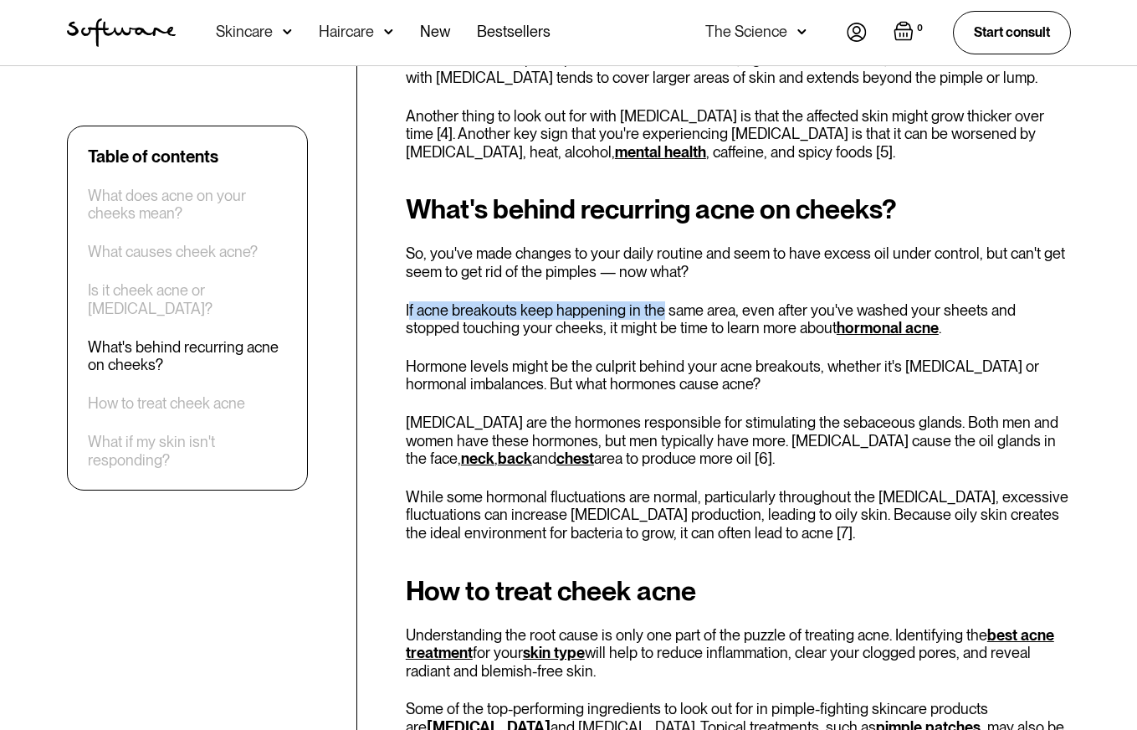
drag, startPoint x: 408, startPoint y: 315, endPoint x: 659, endPoint y: 307, distance: 251.1
click at [659, 307] on p "If acne breakouts keep happening in the same area, even after you've washed you…" at bounding box center [738, 319] width 665 height 36
click at [664, 343] on div "What's behind recurring acne on cheeks? So, you've made changes to your daily r…" at bounding box center [738, 367] width 665 height 347
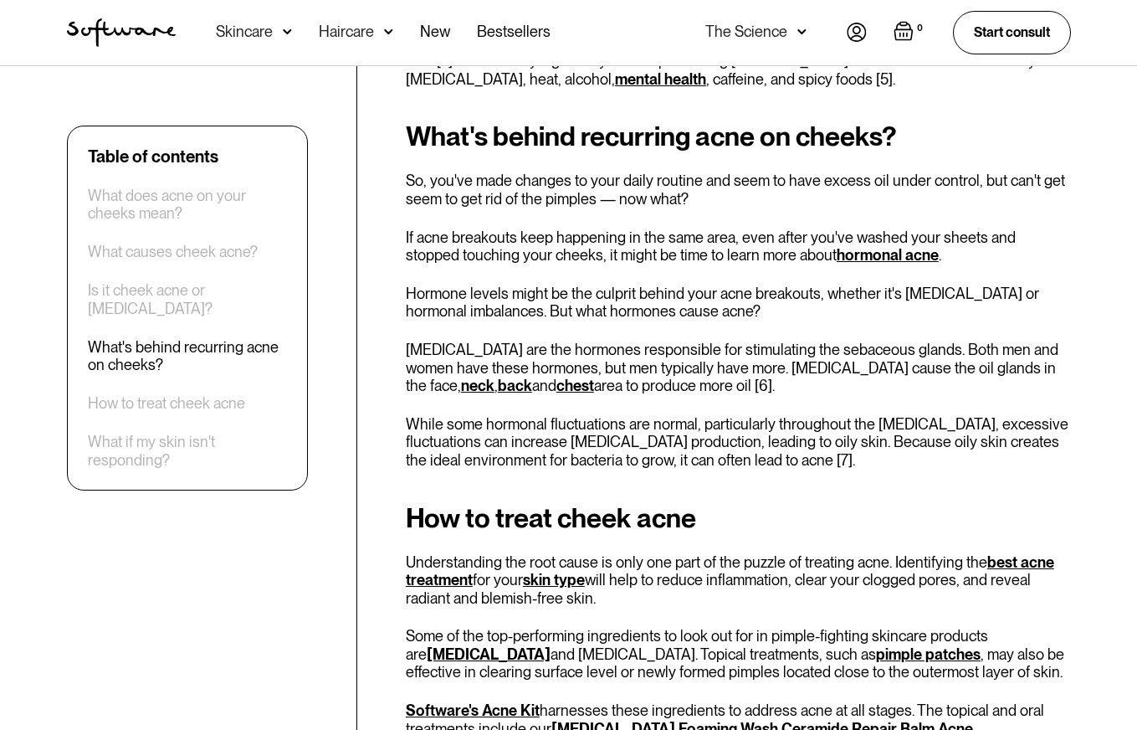
scroll to position [3259, 0]
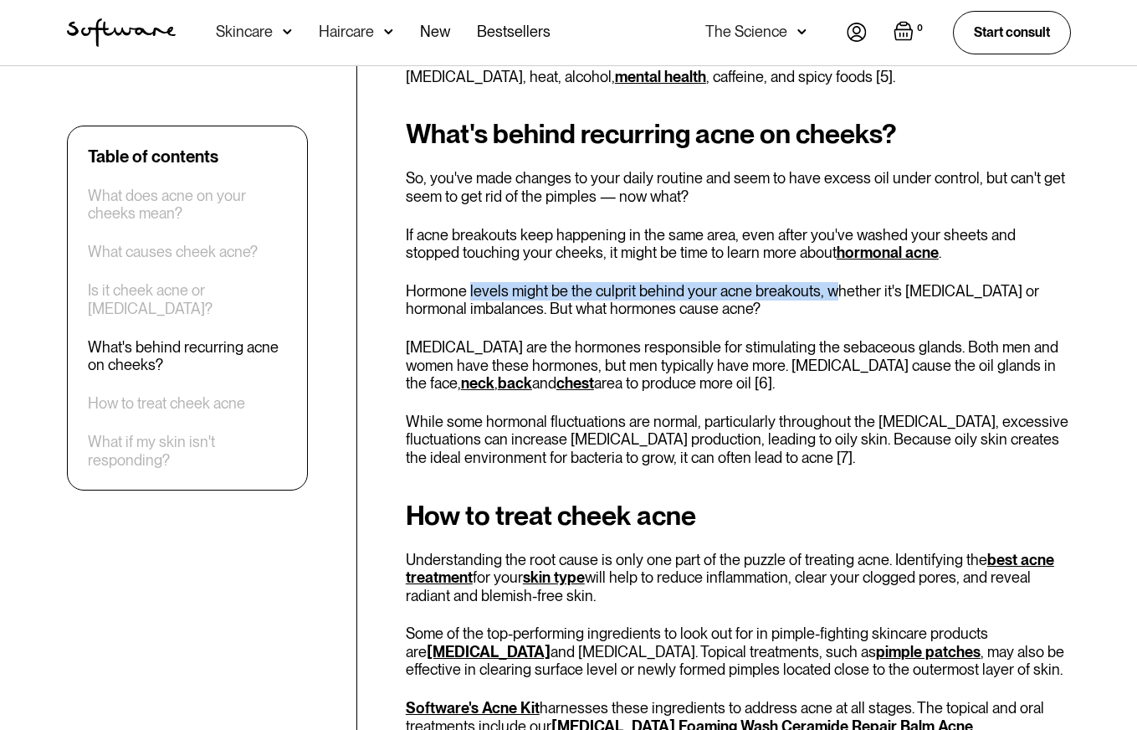
drag, startPoint x: 470, startPoint y: 298, endPoint x: 832, endPoint y: 292, distance: 361.5
click at [832, 292] on p "Hormone levels might be the culprit behind your acne breakouts, whether it's [M…" at bounding box center [738, 300] width 665 height 36
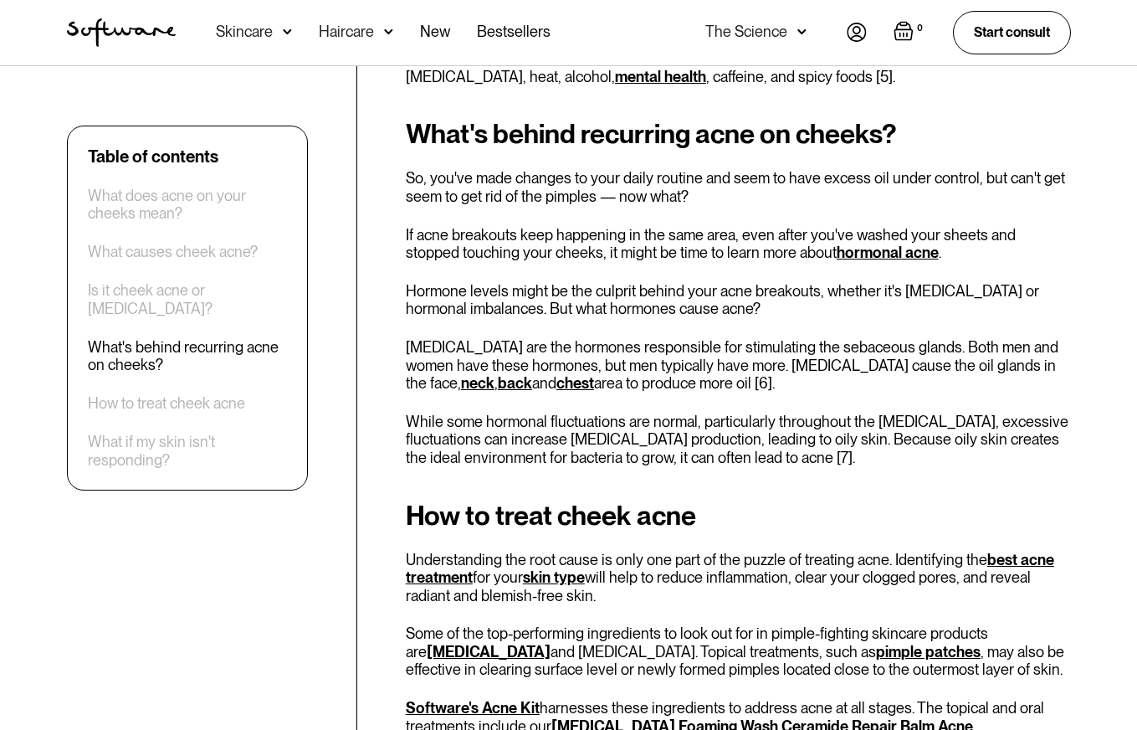
click at [791, 325] on div "What's behind recurring acne on cheeks? So, you've made changes to your daily r…" at bounding box center [738, 292] width 665 height 347
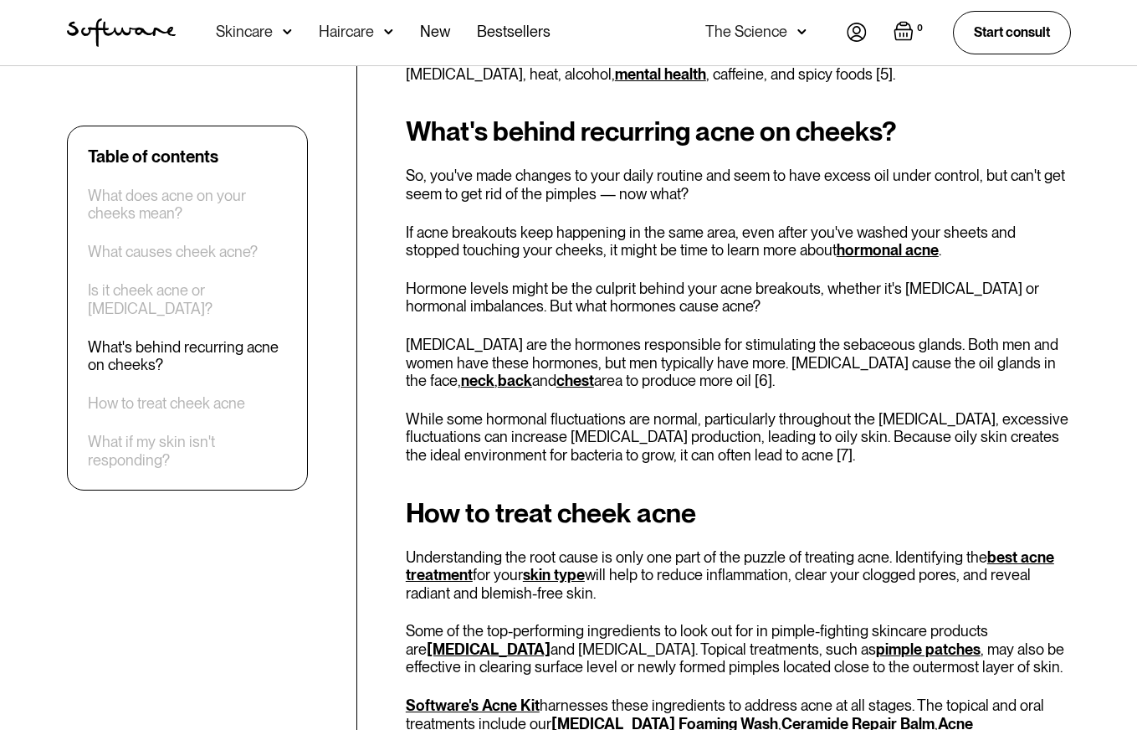
scroll to position [3262, 0]
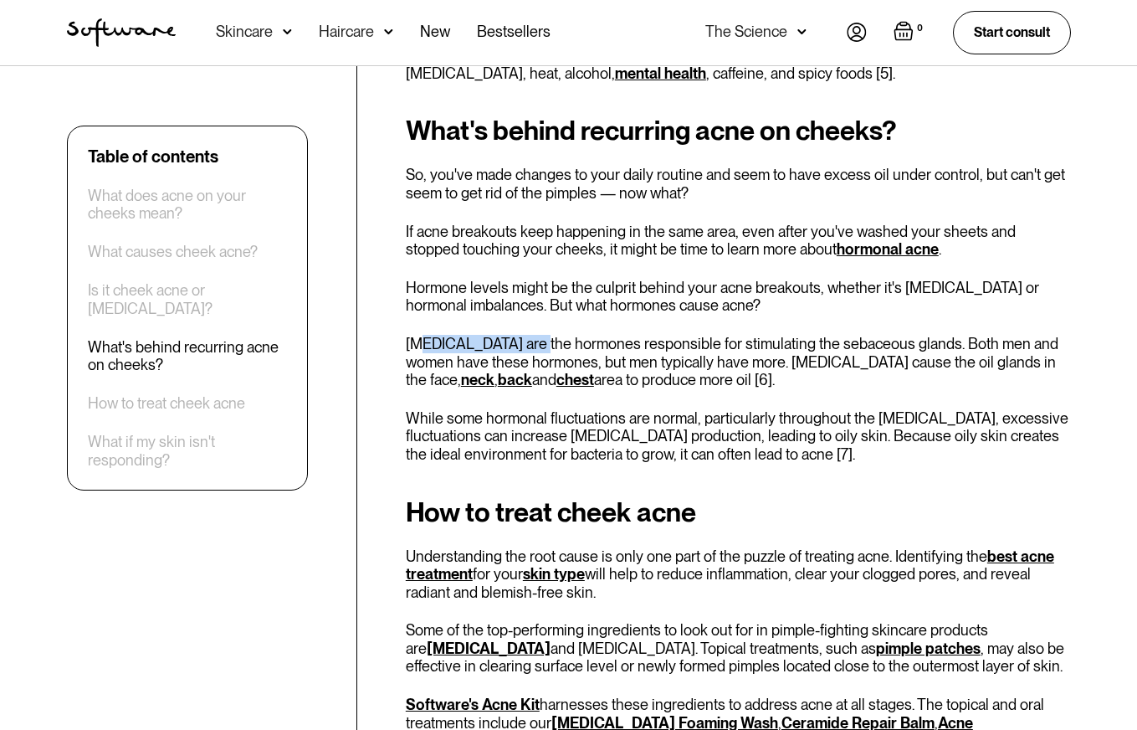
drag, startPoint x: 452, startPoint y: 344, endPoint x: 540, endPoint y: 345, distance: 87.8
click at [540, 345] on p "[MEDICAL_DATA] are the hormones responsible for stimulating the sebaceous gland…" at bounding box center [738, 362] width 665 height 54
drag, startPoint x: 590, startPoint y: 344, endPoint x: 718, endPoint y: 343, distance: 128.0
click at [718, 343] on p "[MEDICAL_DATA] are the hormones responsible for stimulating the sebaceous gland…" at bounding box center [738, 362] width 665 height 54
drag, startPoint x: 853, startPoint y: 342, endPoint x: 948, endPoint y: 344, distance: 94.6
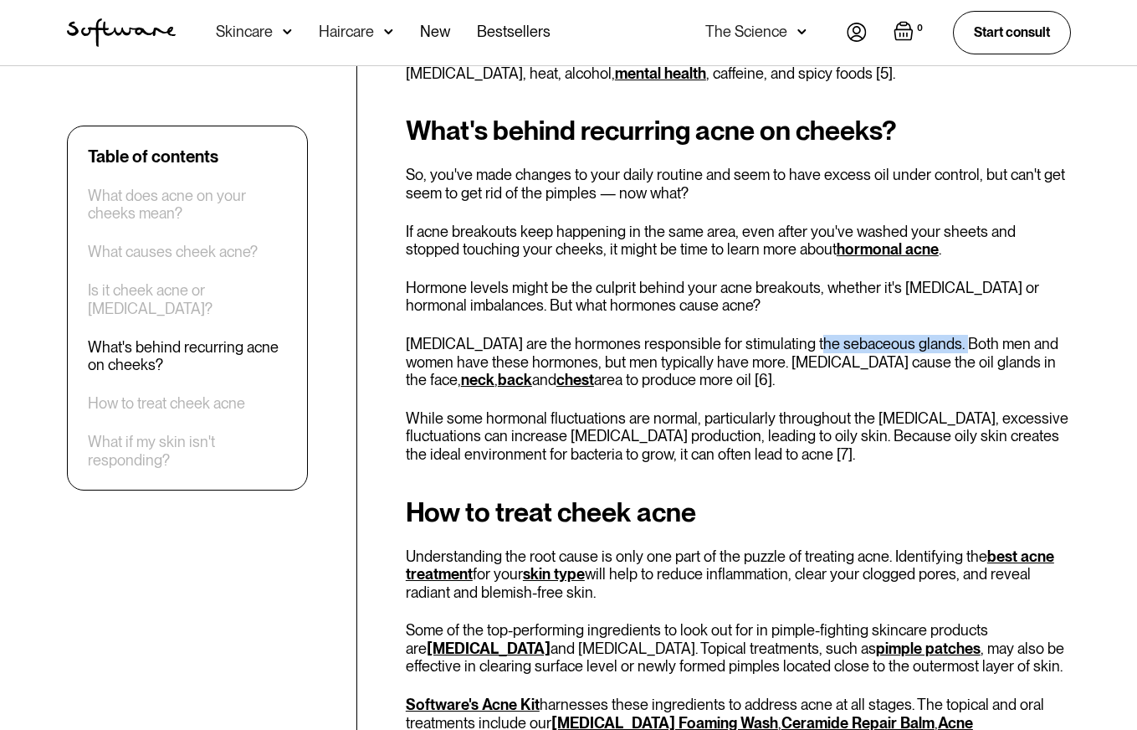
click at [948, 344] on p "[MEDICAL_DATA] are the hormones responsible for stimulating the sebaceous gland…" at bounding box center [738, 362] width 665 height 54
click at [663, 361] on p "[MEDICAL_DATA] are the hormones responsible for stimulating the sebaceous gland…" at bounding box center [738, 362] width 665 height 54
drag, startPoint x: 467, startPoint y: 363, endPoint x: 665, endPoint y: 363, distance: 198.3
click at [665, 363] on p "[MEDICAL_DATA] are the hormones responsible for stimulating the sebaceous gland…" at bounding box center [738, 362] width 665 height 54
click at [619, 369] on p "[MEDICAL_DATA] are the hormones responsible for stimulating the sebaceous gland…" at bounding box center [738, 362] width 665 height 54
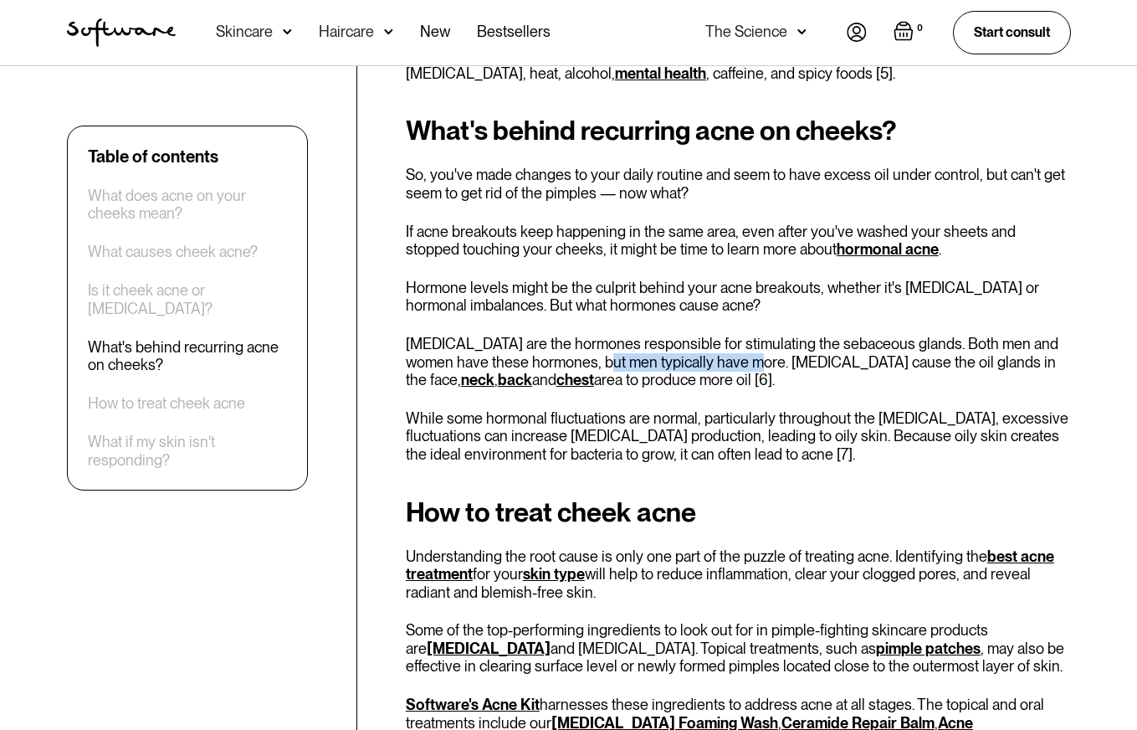
drag, startPoint x: 594, startPoint y: 365, endPoint x: 735, endPoint y: 364, distance: 140.6
click at [734, 364] on p "[MEDICAL_DATA] are the hormones responsible for stimulating the sebaceous gland…" at bounding box center [738, 362] width 665 height 54
click at [750, 363] on p "[MEDICAL_DATA] are the hormones responsible for stimulating the sebaceous gland…" at bounding box center [738, 362] width 665 height 54
drag, startPoint x: 735, startPoint y: 366, endPoint x: 903, endPoint y: 362, distance: 168.2
click at [903, 361] on p "[MEDICAL_DATA] are the hormones responsible for stimulating the sebaceous gland…" at bounding box center [738, 362] width 665 height 54
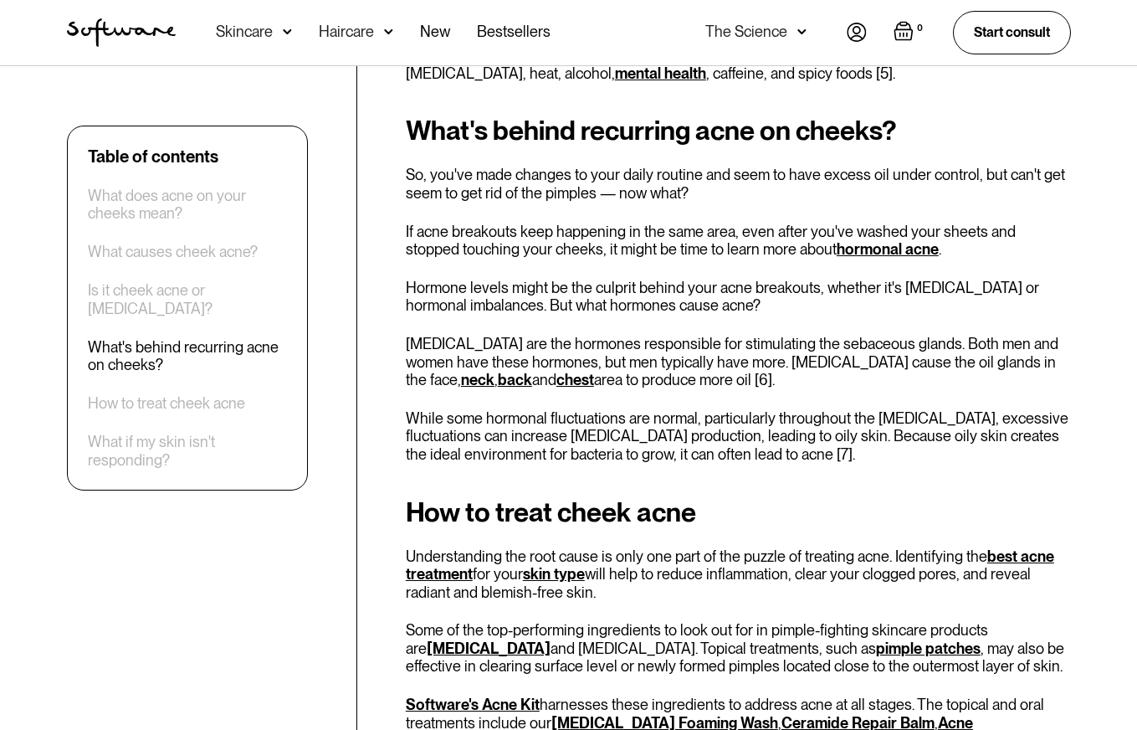
click at [863, 373] on p "[MEDICAL_DATA] are the hormones responsible for stimulating the sebaceous gland…" at bounding box center [738, 362] width 665 height 54
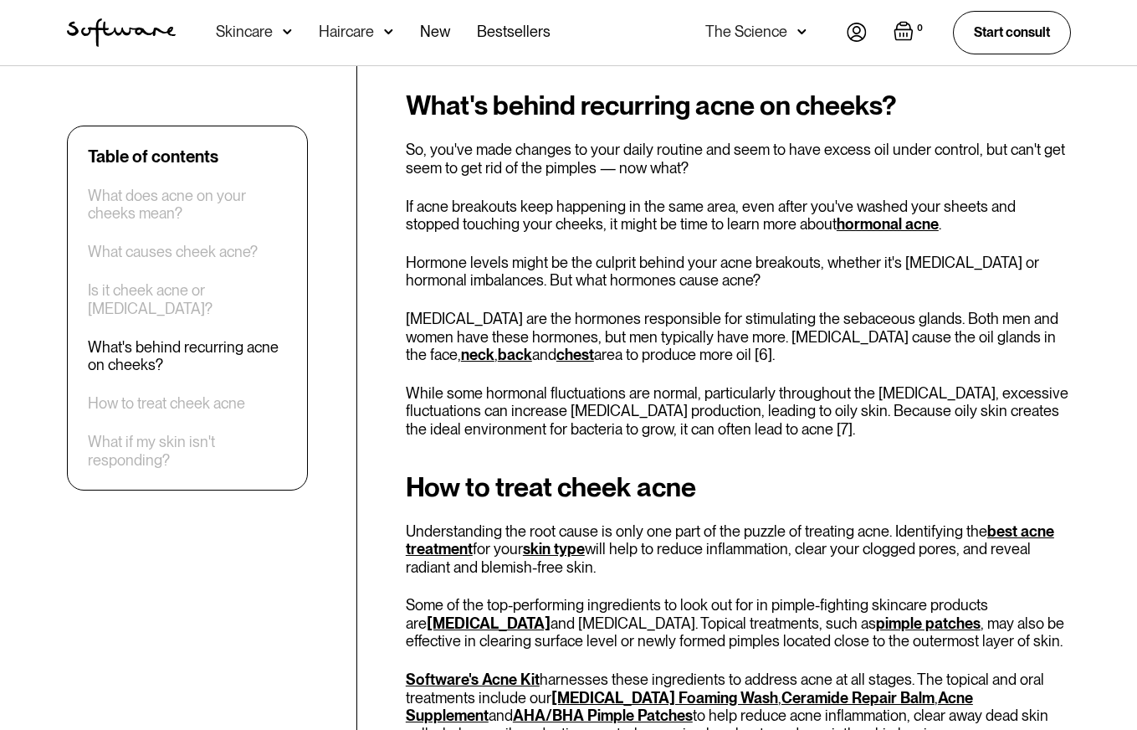
scroll to position [3290, 0]
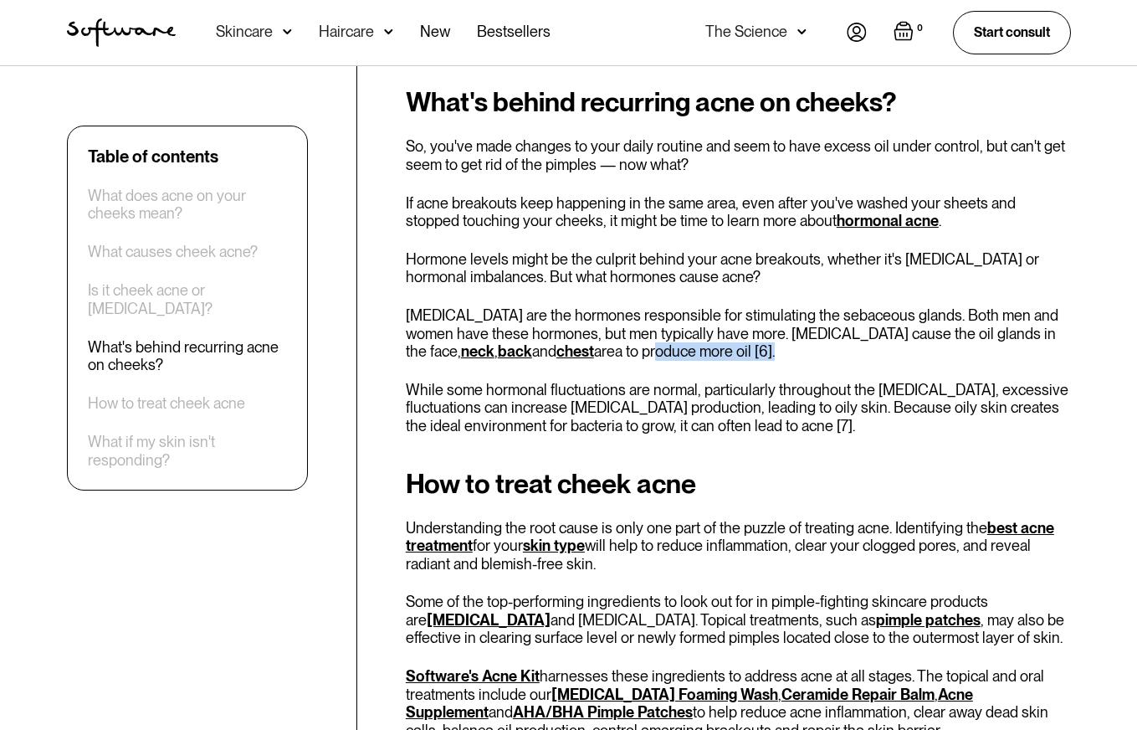
drag, startPoint x: 571, startPoint y: 352, endPoint x: 687, endPoint y: 347, distance: 116.4
click at [687, 347] on p "[MEDICAL_DATA] are the hormones responsible for stimulating the sebaceous gland…" at bounding box center [738, 333] width 665 height 54
click at [753, 349] on p "[MEDICAL_DATA] are the hormones responsible for stimulating the sebaceous gland…" at bounding box center [738, 333] width 665 height 54
drag, startPoint x: 747, startPoint y: 338, endPoint x: 878, endPoint y: 336, distance: 130.5
click at [878, 336] on p "[MEDICAL_DATA] are the hormones responsible for stimulating the sebaceous gland…" at bounding box center [738, 333] width 665 height 54
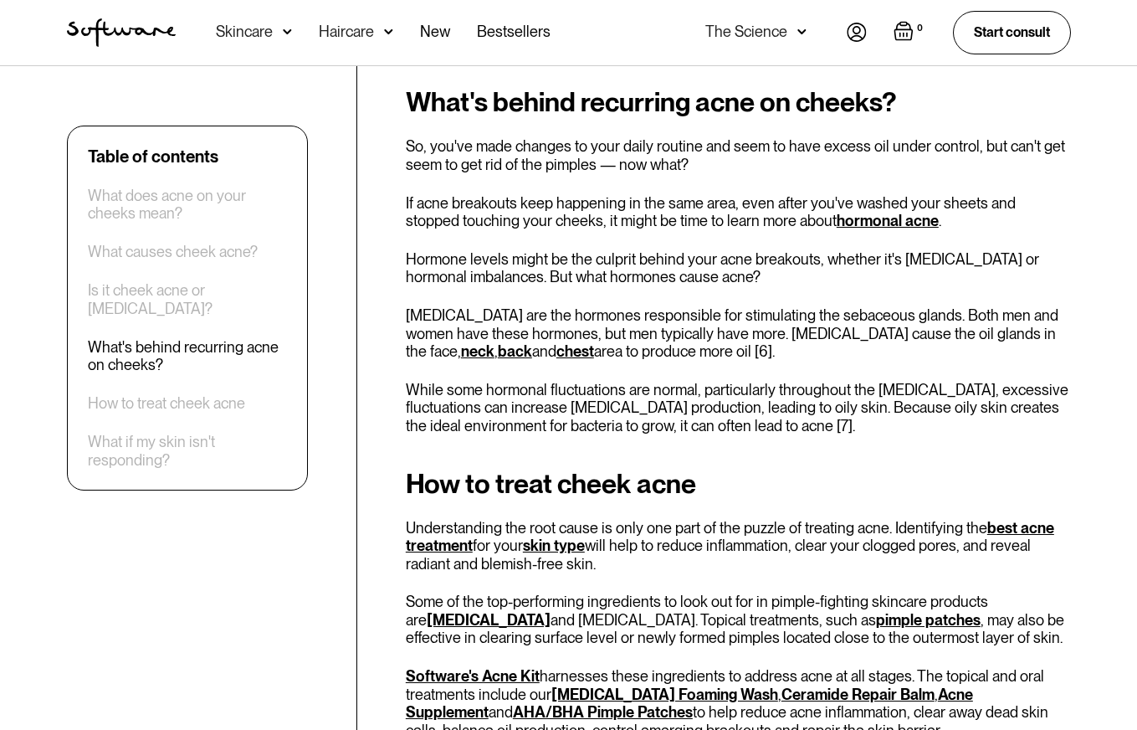
click at [837, 346] on p "[MEDICAL_DATA] are the hormones responsible for stimulating the sebaceous gland…" at bounding box center [738, 333] width 665 height 54
drag, startPoint x: 538, startPoint y: 387, endPoint x: 914, endPoint y: 371, distance: 376.8
click at [914, 370] on div "What's behind recurring acne on cheeks? So, you've made changes to your daily r…" at bounding box center [738, 260] width 665 height 347
click at [870, 400] on p "While some hormonal fluctuations are normal, particularly throughout the [MEDIC…" at bounding box center [738, 408] width 665 height 54
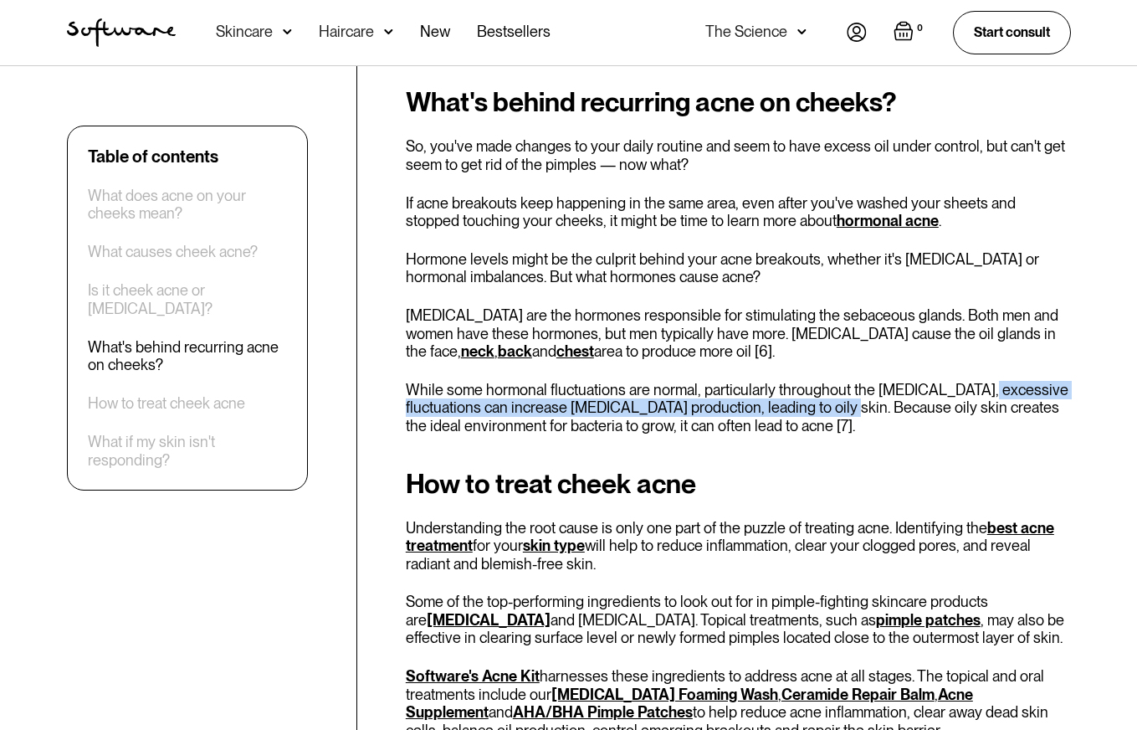
drag, startPoint x: 832, startPoint y: 400, endPoint x: 972, endPoint y: 391, distance: 140.9
click at [971, 392] on p "While some hormonal fluctuations are normal, particularly throughout the [MEDIC…" at bounding box center [738, 408] width 665 height 54
click at [993, 391] on p "While some hormonal fluctuations are normal, particularly throughout the [MEDIC…" at bounding box center [738, 408] width 665 height 54
drag, startPoint x: 490, startPoint y: 410, endPoint x: 700, endPoint y: 408, distance: 210.0
click at [691, 409] on p "While some hormonal fluctuations are normal, particularly throughout the [MEDIC…" at bounding box center [738, 408] width 665 height 54
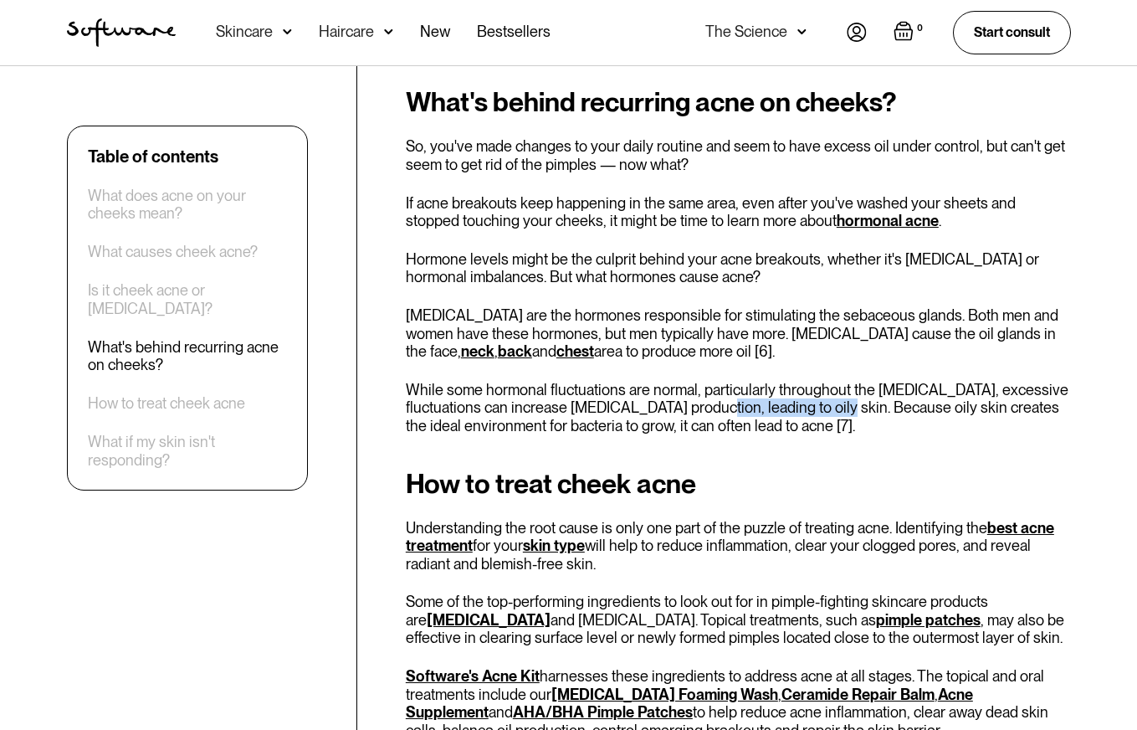
drag, startPoint x: 717, startPoint y: 407, endPoint x: 820, endPoint y: 407, distance: 102.9
click at [820, 407] on p "While some hormonal fluctuations are normal, particularly throughout the [MEDIC…" at bounding box center [738, 408] width 665 height 54
click at [818, 411] on p "While some hormonal fluctuations are normal, particularly throughout the [MEDIC…" at bounding box center [738, 408] width 665 height 54
drag, startPoint x: 813, startPoint y: 412, endPoint x: 1052, endPoint y: 415, distance: 238.4
click at [1052, 414] on p "While some hormonal fluctuations are normal, particularly throughout the [MEDIC…" at bounding box center [738, 408] width 665 height 54
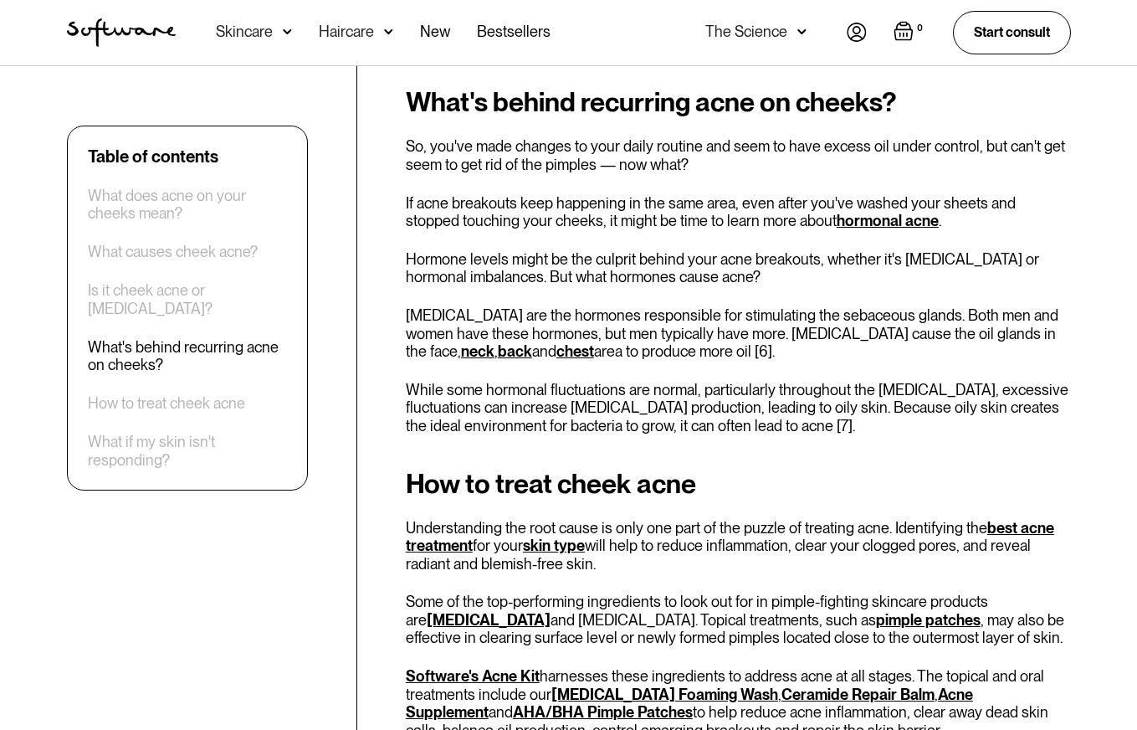
click at [584, 431] on p "While some hormonal fluctuations are normal, particularly throughout the [MEDIC…" at bounding box center [738, 408] width 665 height 54
drag, startPoint x: 492, startPoint y: 430, endPoint x: 659, endPoint y: 428, distance: 167.3
click at [636, 428] on p "While some hormonal fluctuations are normal, particularly throughout the [MEDIC…" at bounding box center [738, 408] width 665 height 54
click at [662, 428] on p "While some hormonal fluctuations are normal, particularly throughout the [MEDIC…" at bounding box center [738, 408] width 665 height 54
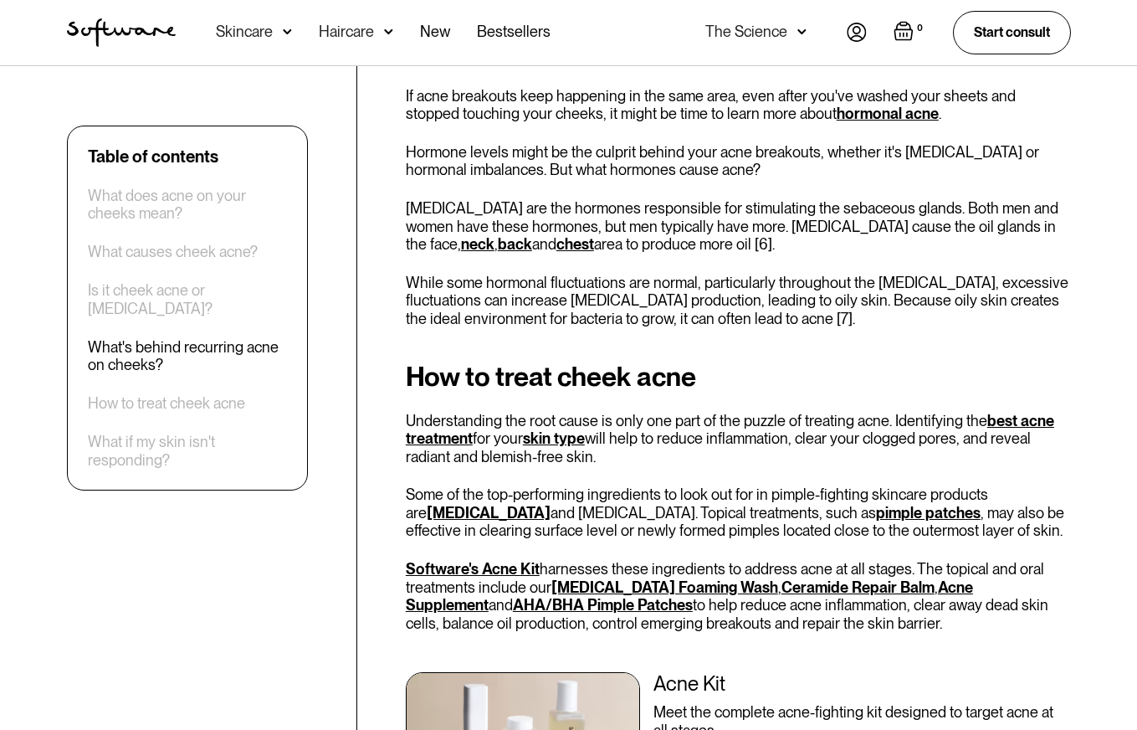
scroll to position [3423, 0]
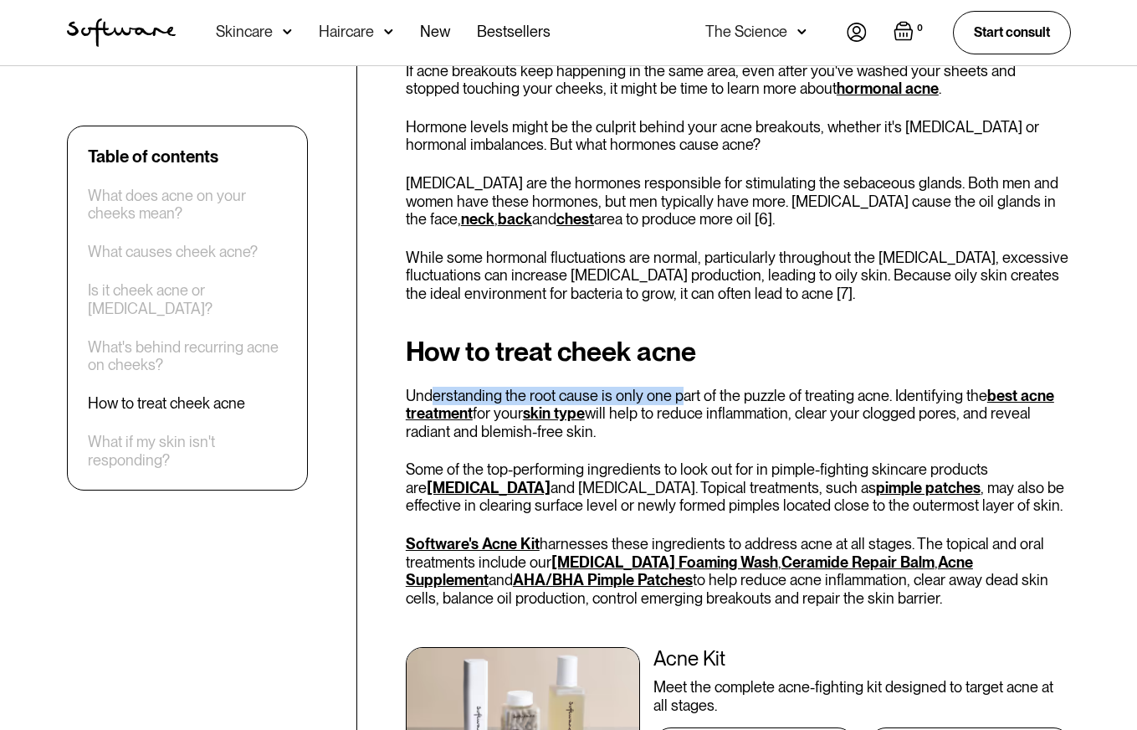
drag, startPoint x: 443, startPoint y: 396, endPoint x: 682, endPoint y: 398, distance: 238.4
click at [681, 398] on p "Understanding the root cause is only one part of the puzzle of treating acne. I…" at bounding box center [738, 414] width 665 height 54
click at [745, 429] on p "Understanding the root cause is only one part of the puzzle of treating acne. I…" at bounding box center [738, 414] width 665 height 54
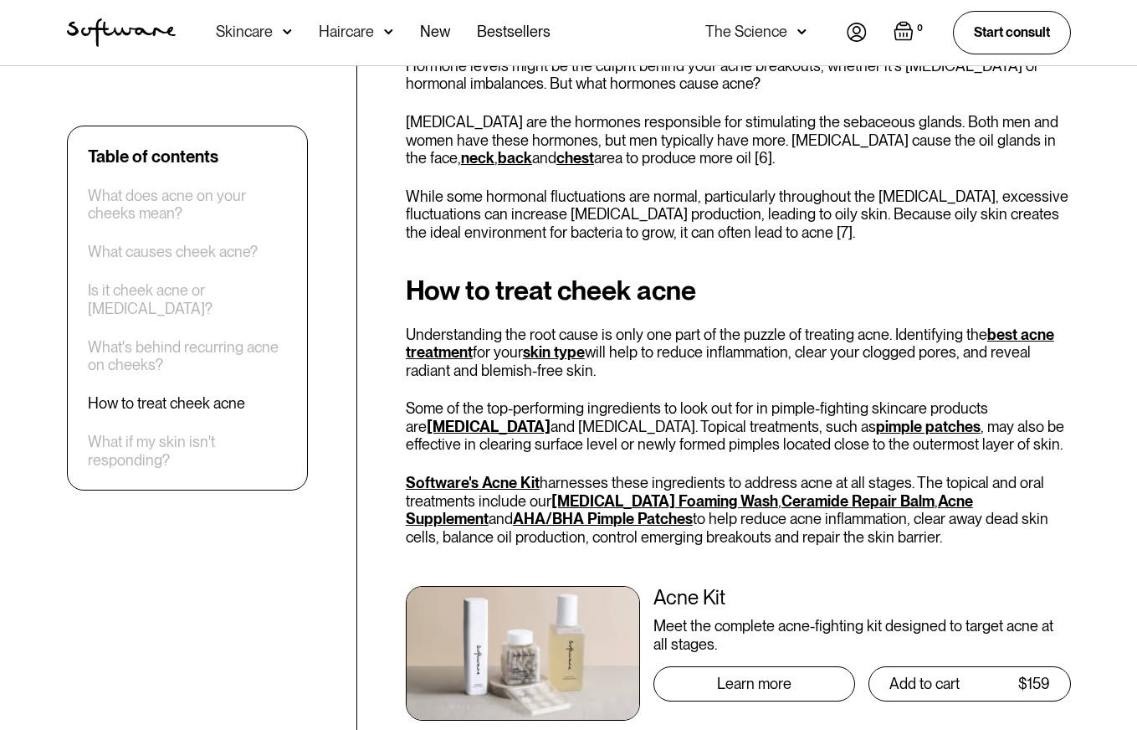
scroll to position [3486, 0]
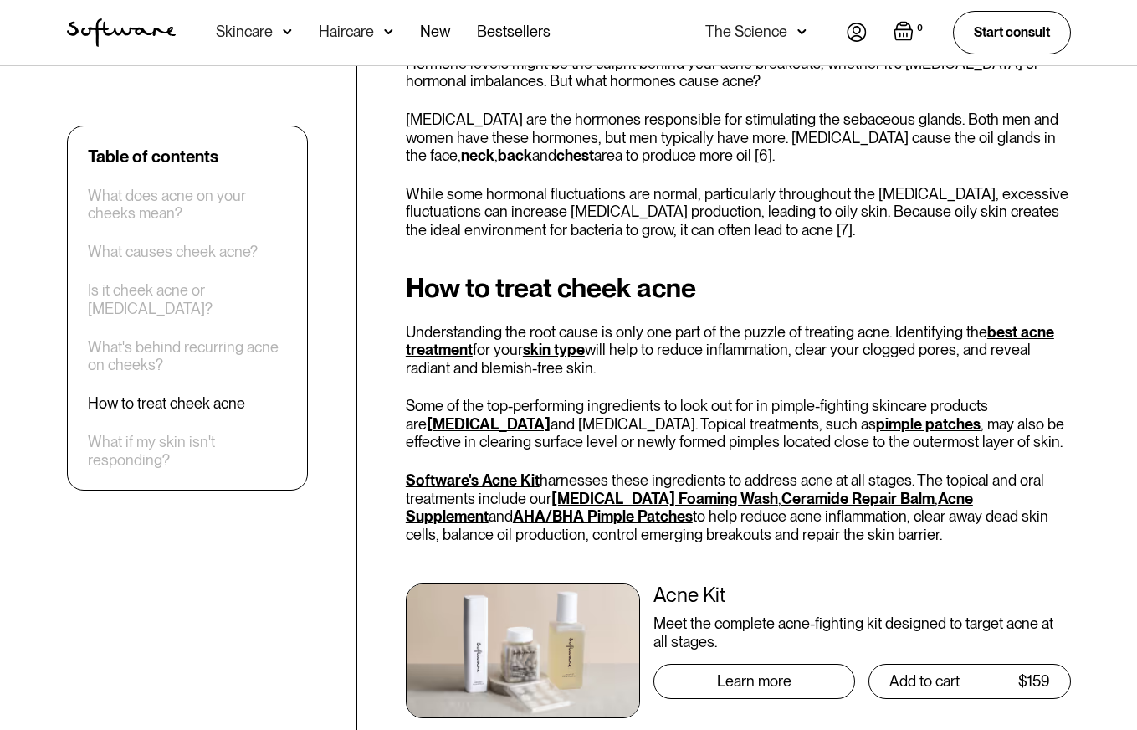
click at [668, 394] on div "How to treat cheek acne Understanding the root cause is only one part of the pu…" at bounding box center [738, 506] width 665 height 466
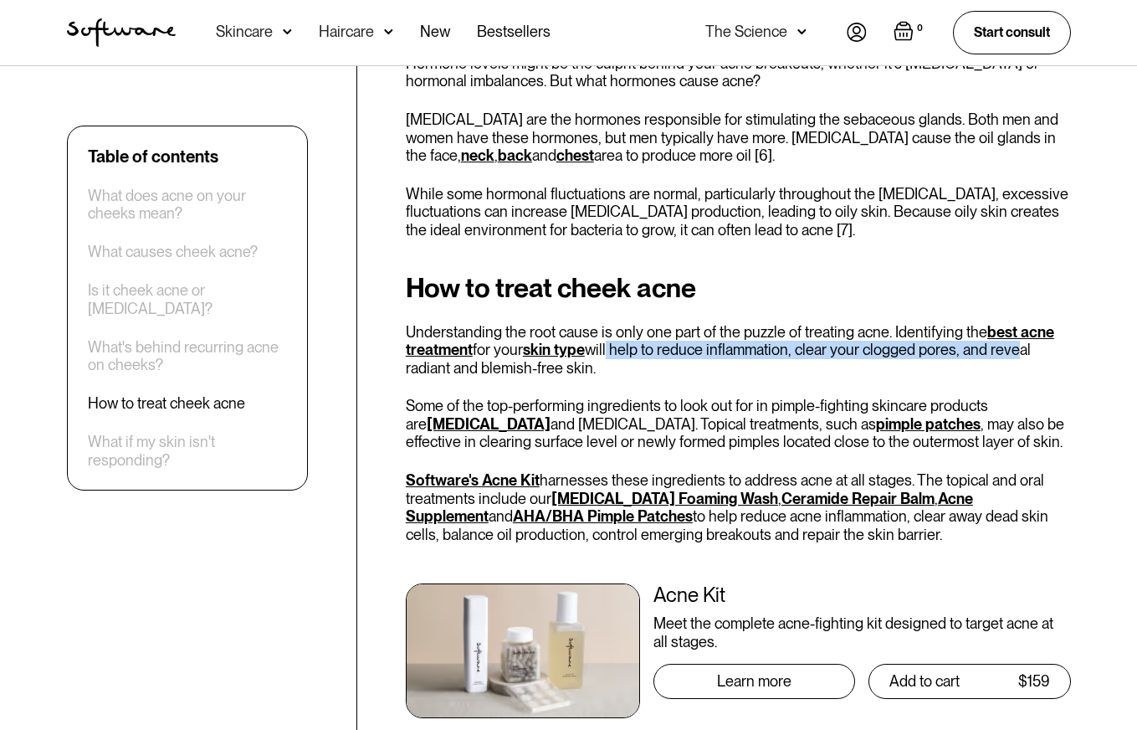
drag, startPoint x: 608, startPoint y: 353, endPoint x: 959, endPoint y: 365, distance: 350.7
click at [1015, 353] on p "Understanding the root cause is only one part of the puzzle of treating acne. I…" at bounding box center [738, 350] width 665 height 54
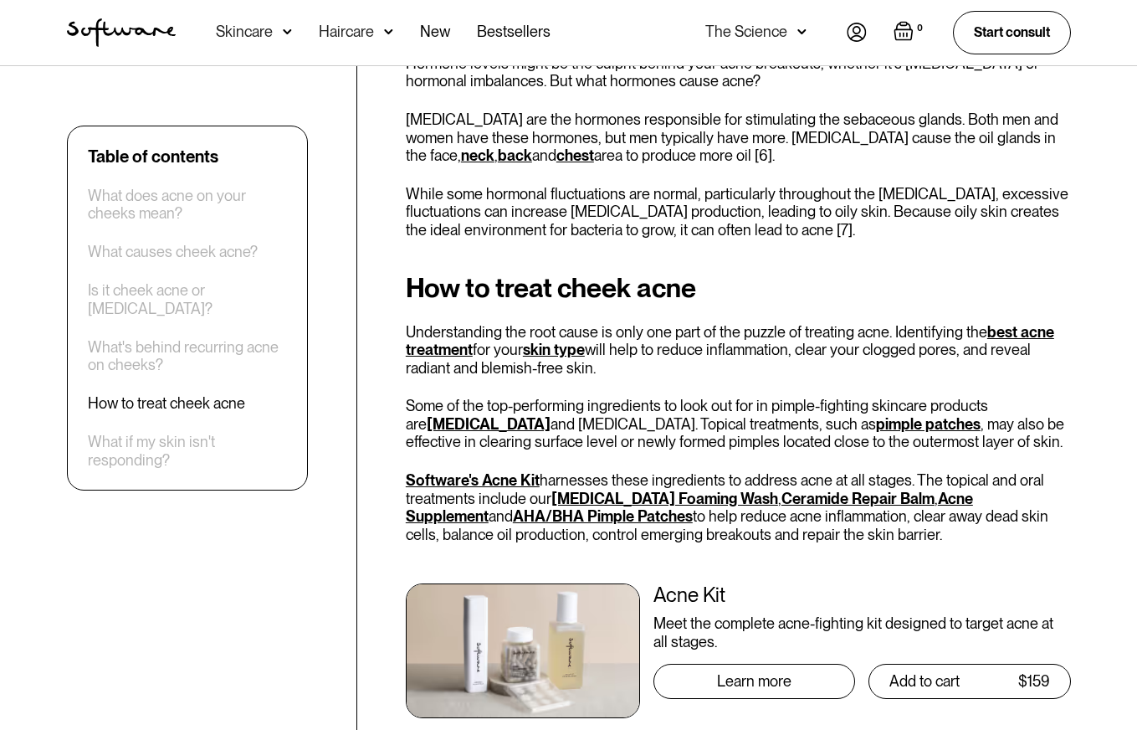
click at [694, 367] on p "Understanding the root cause is only one part of the puzzle of treating acne. I…" at bounding box center [738, 350] width 665 height 54
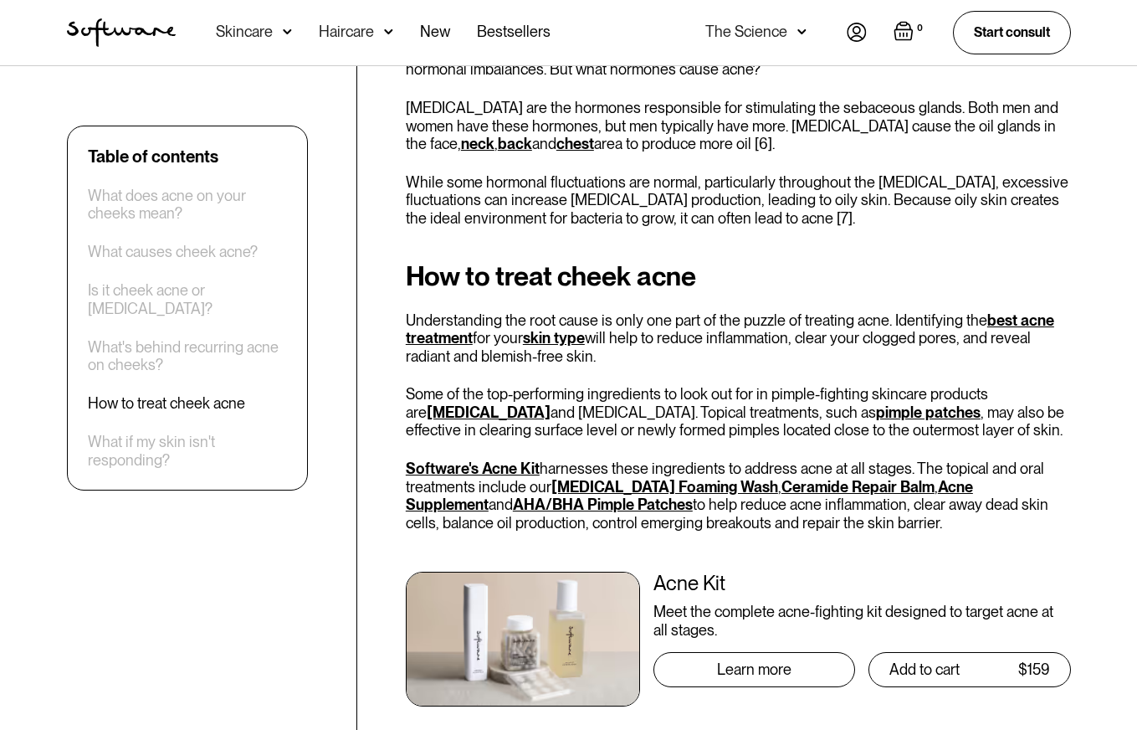
scroll to position [3501, 0]
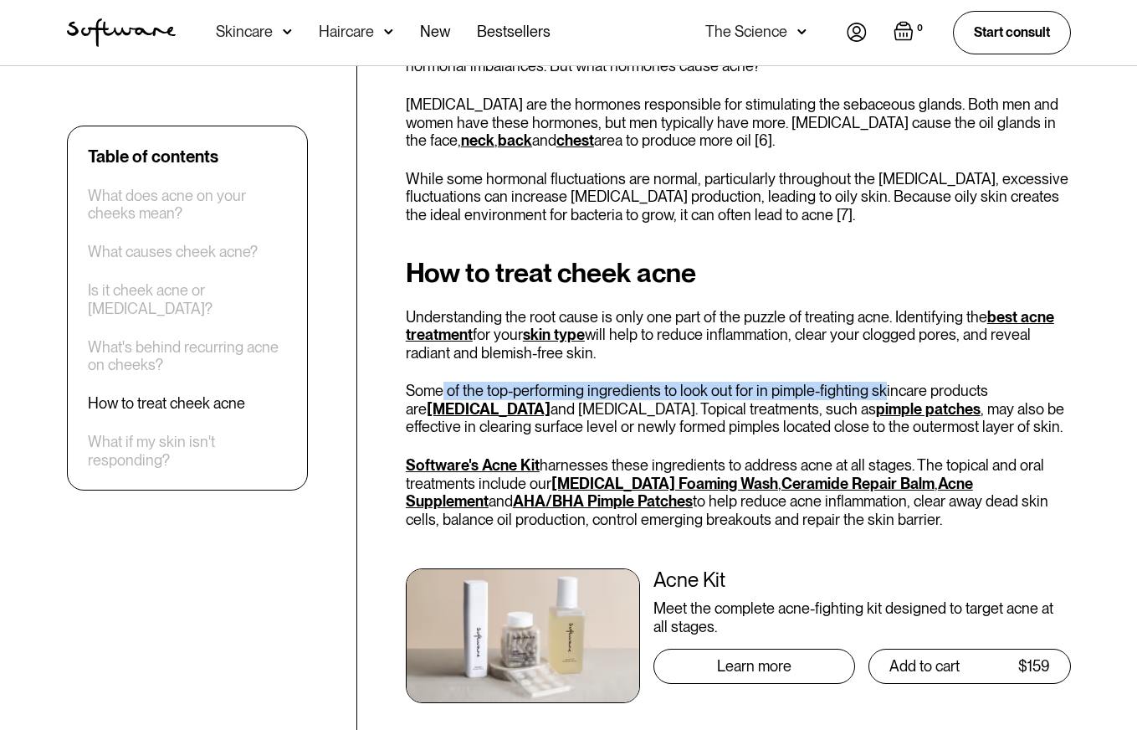
drag, startPoint x: 445, startPoint y: 392, endPoint x: 876, endPoint y: 392, distance: 430.9
click at [876, 392] on p "Some of the top-performing ingredients to look out for in pimple-fighting skinc…" at bounding box center [738, 408] width 665 height 54
click at [847, 364] on div "How to treat cheek acne Understanding the root cause is only one part of the pu…" at bounding box center [738, 491] width 665 height 466
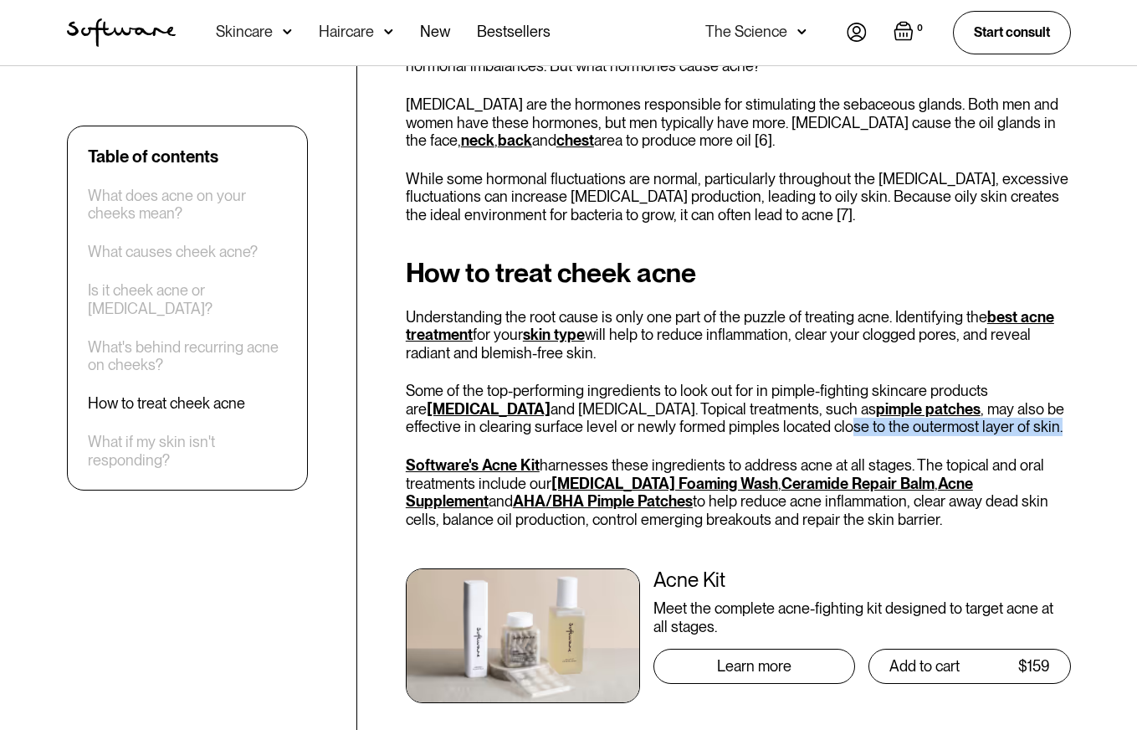
drag, startPoint x: 717, startPoint y: 433, endPoint x: 934, endPoint y: 435, distance: 216.7
click at [926, 437] on div "How to treat cheek acne Understanding the root cause is only one part of the pu…" at bounding box center [738, 491] width 665 height 466
click at [938, 433] on p "Some of the top-performing ingredients to look out for in pimple-fighting skinc…" at bounding box center [738, 408] width 665 height 54
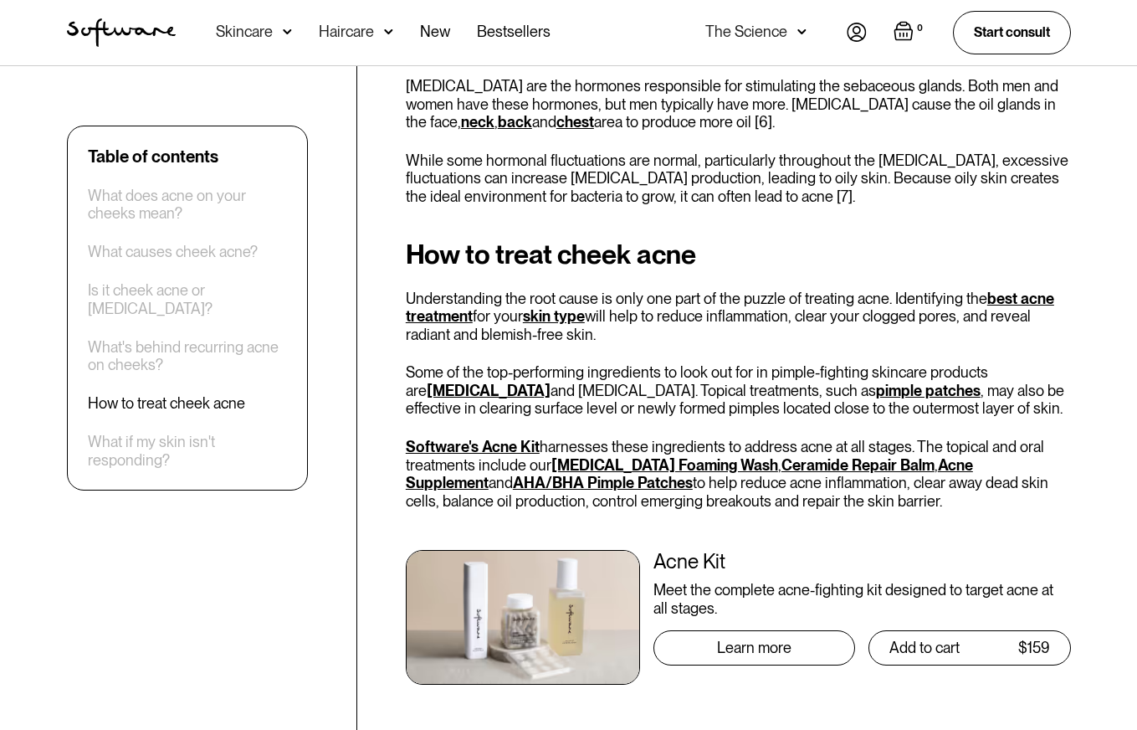
scroll to position [3521, 0]
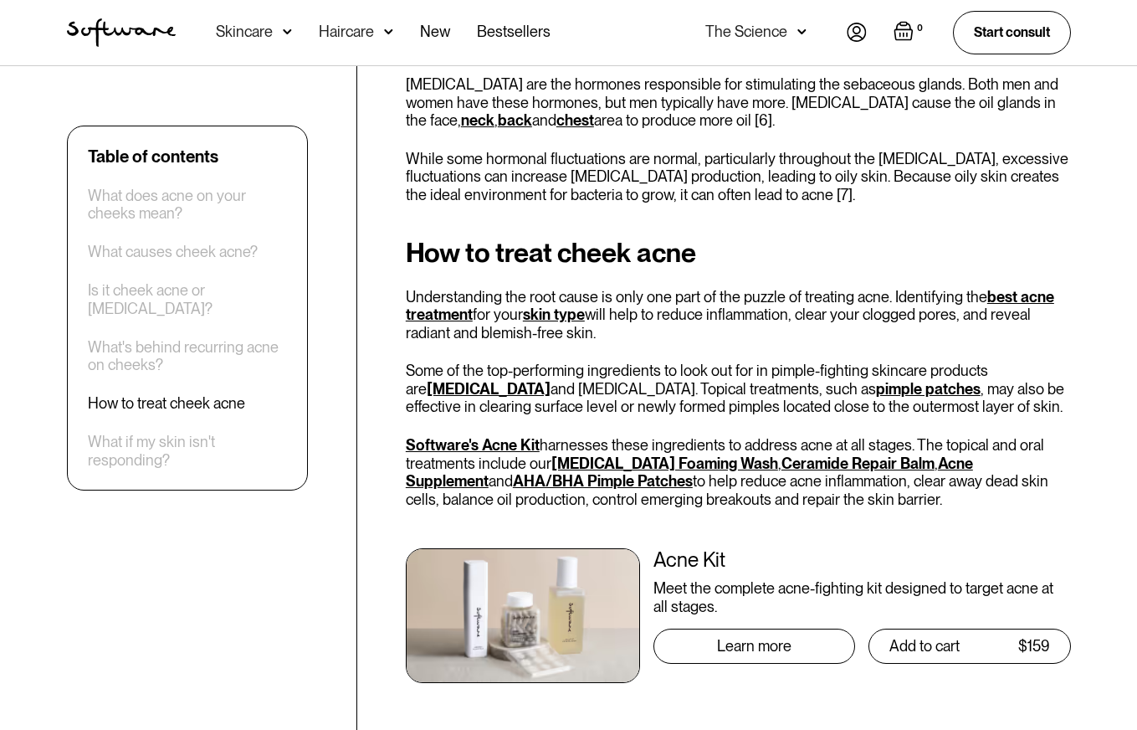
click at [564, 443] on p "Software's Acne Kit harnesses these ingredients to address acne at all stages. …" at bounding box center [738, 472] width 665 height 72
drag, startPoint x: 560, startPoint y: 445, endPoint x: 750, endPoint y: 436, distance: 190.1
click at [760, 436] on p "Software's Acne Kit harnesses these ingredients to address acne at all stages. …" at bounding box center [738, 472] width 665 height 72
click at [692, 436] on p "Software's Acne Kit harnesses these ingredients to address acne at all stages. …" at bounding box center [738, 472] width 665 height 72
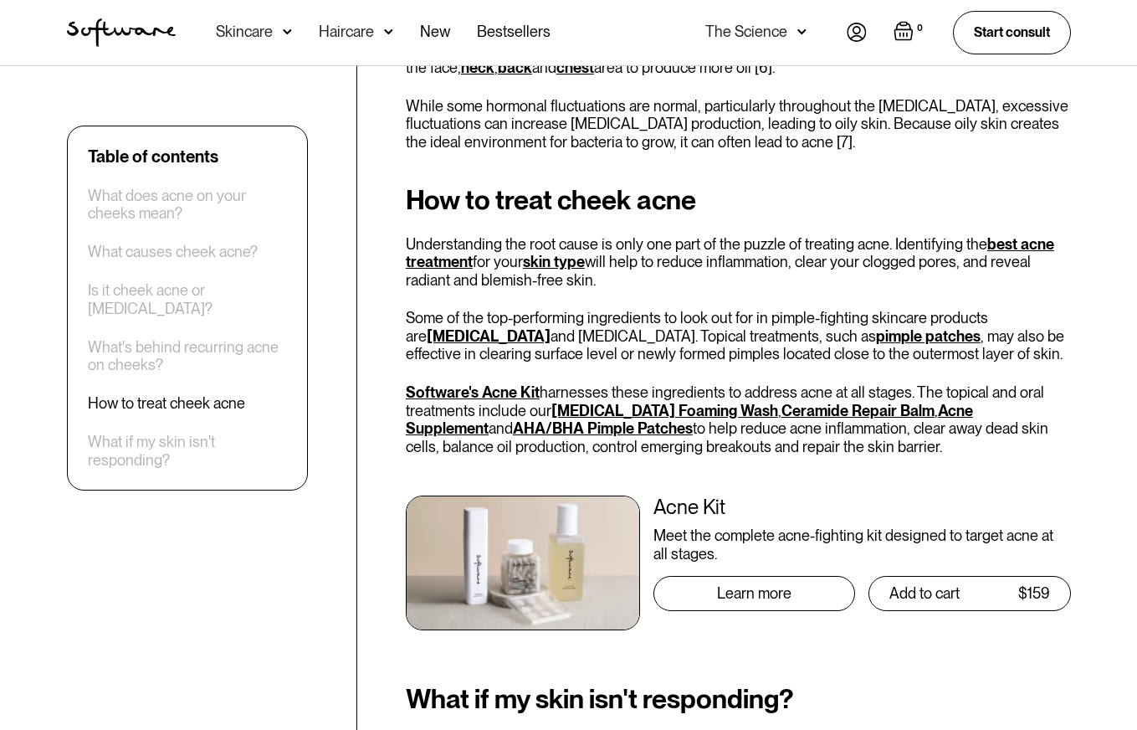
scroll to position [3648, 0]
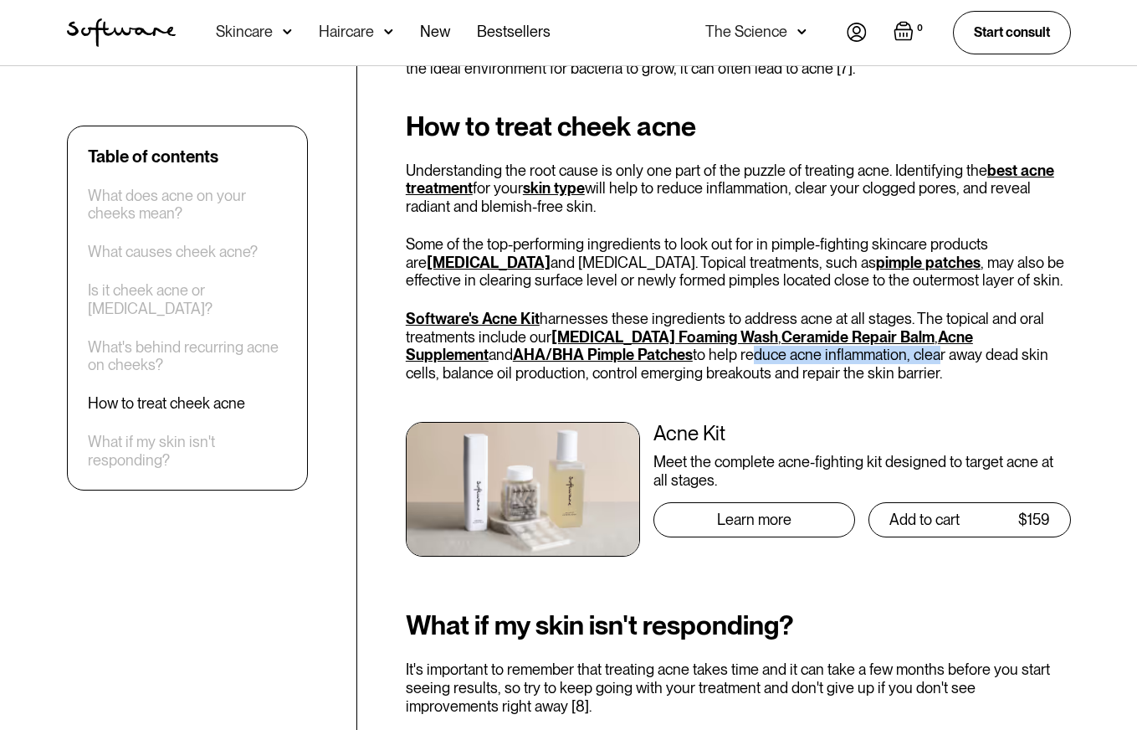
drag, startPoint x: 639, startPoint y: 361, endPoint x: 827, endPoint y: 356, distance: 188.3
click at [827, 356] on p "Software's Acne Kit harnesses these ingredients to address acne at all stages. …" at bounding box center [738, 346] width 665 height 72
click at [884, 368] on p "Software's Acne Kit harnesses these ingredients to address acne at all stages. …" at bounding box center [738, 346] width 665 height 72
click at [527, 357] on link "AHA/BHA Pimple Patches" at bounding box center [603, 355] width 180 height 18
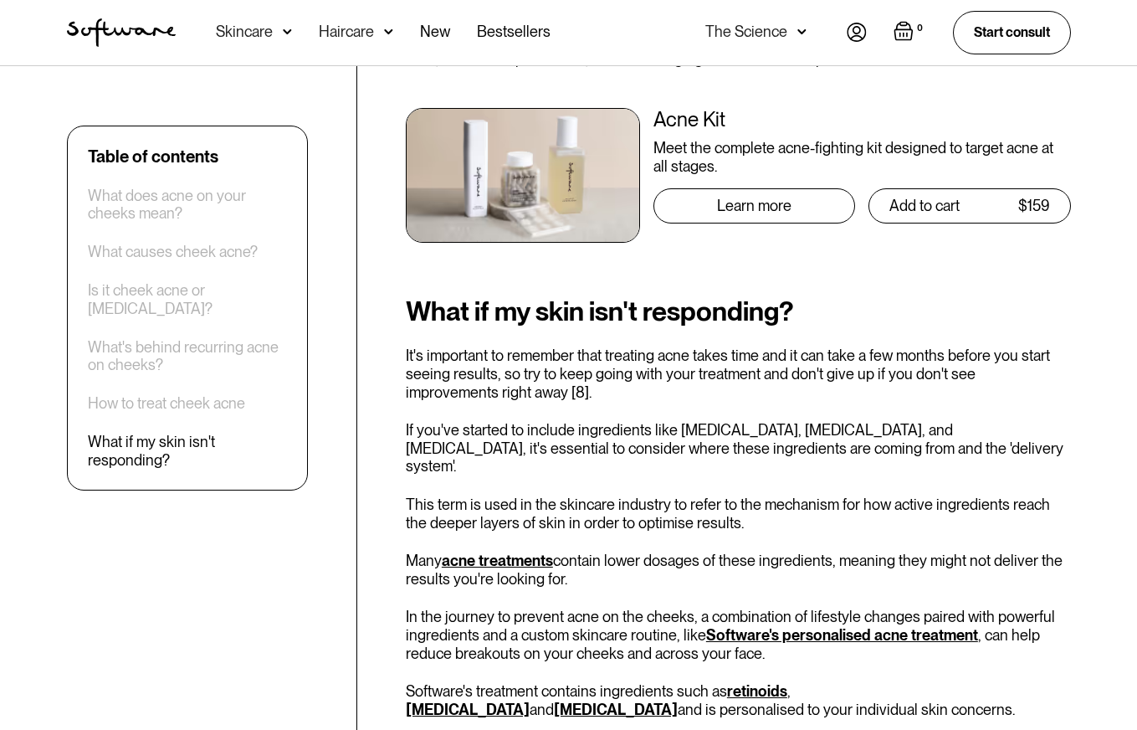
scroll to position [3963, 0]
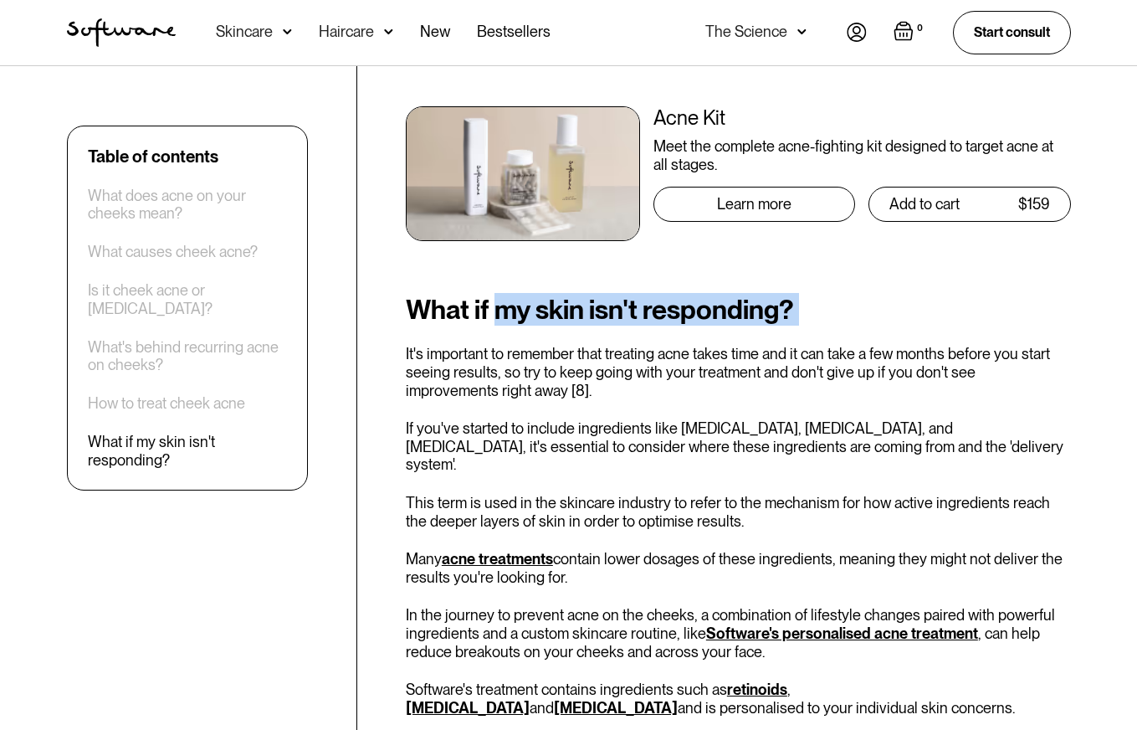
drag, startPoint x: 519, startPoint y: 323, endPoint x: 817, endPoint y: 334, distance: 298.9
click at [817, 334] on div "What if my skin isn't responding? It's important to remember that treating acne…" at bounding box center [738, 669] width 665 height 750
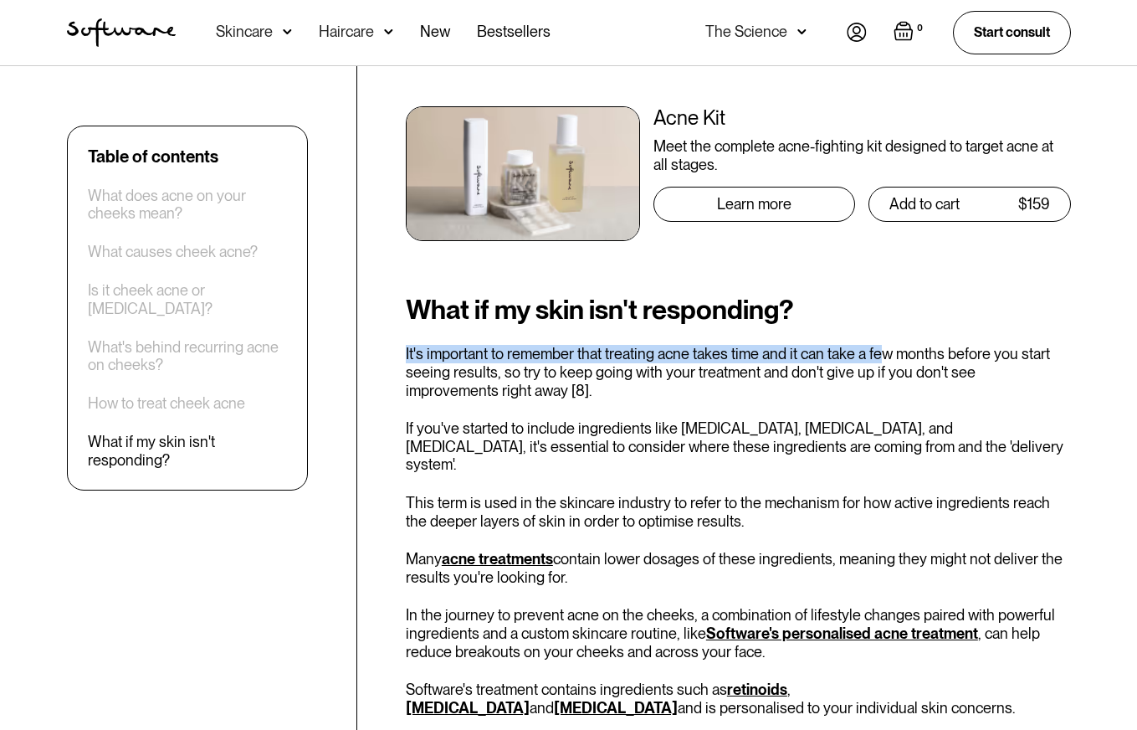
drag, startPoint x: 406, startPoint y: 359, endPoint x: 892, endPoint y: 350, distance: 486.2
click at [883, 348] on p "It's important to remember that treating acne takes time and it can take a few …" at bounding box center [738, 372] width 665 height 54
click at [648, 407] on div "What if my skin isn't responding? It's important to remember that treating acne…" at bounding box center [738, 669] width 665 height 750
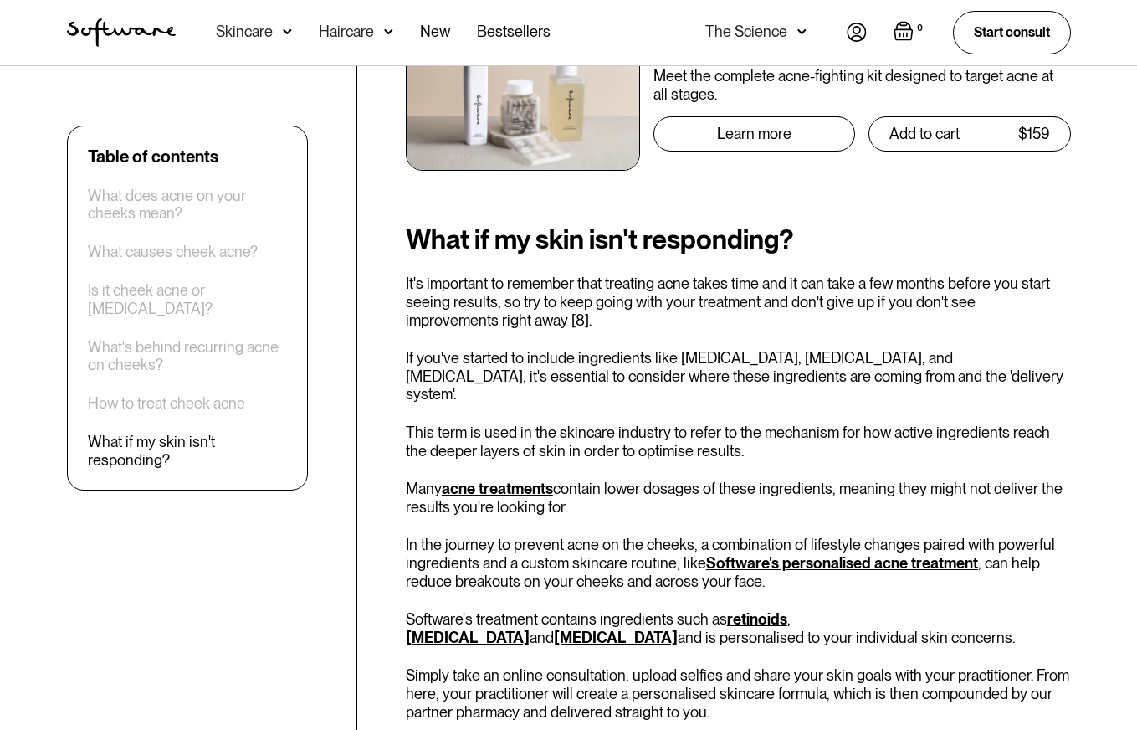
scroll to position [4037, 0]
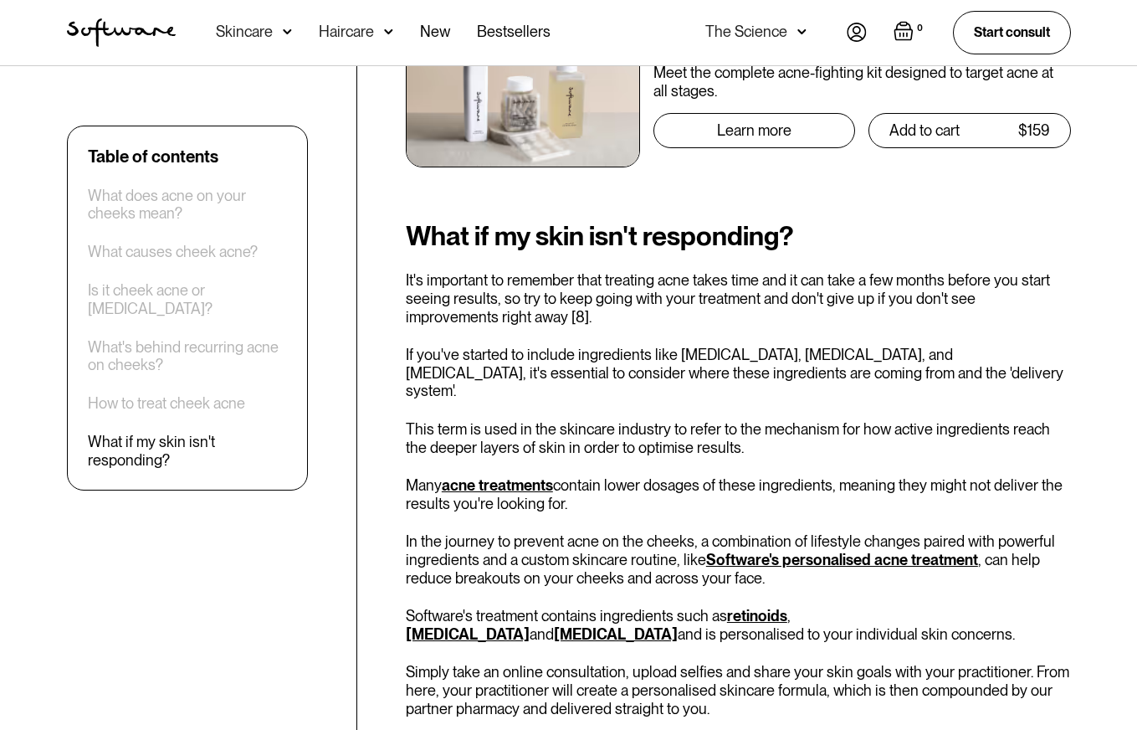
drag, startPoint x: 709, startPoint y: 297, endPoint x: 747, endPoint y: 298, distance: 37.7
click at [747, 298] on p "It's important to remember that treating acne takes time and it can take a few …" at bounding box center [738, 298] width 665 height 54
drag, startPoint x: 725, startPoint y: 326, endPoint x: 684, endPoint y: 327, distance: 40.2
click at [725, 326] on div "What if my skin isn't responding? It's important to remember that treating acne…" at bounding box center [738, 596] width 665 height 750
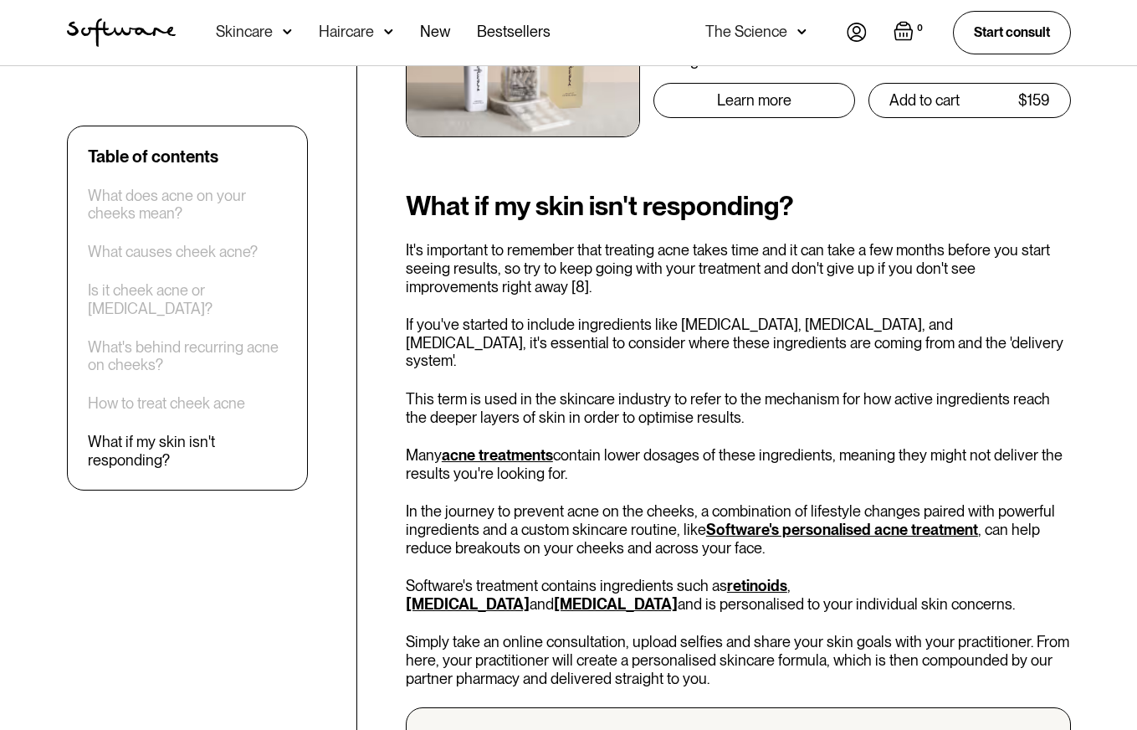
scroll to position [4093, 0]
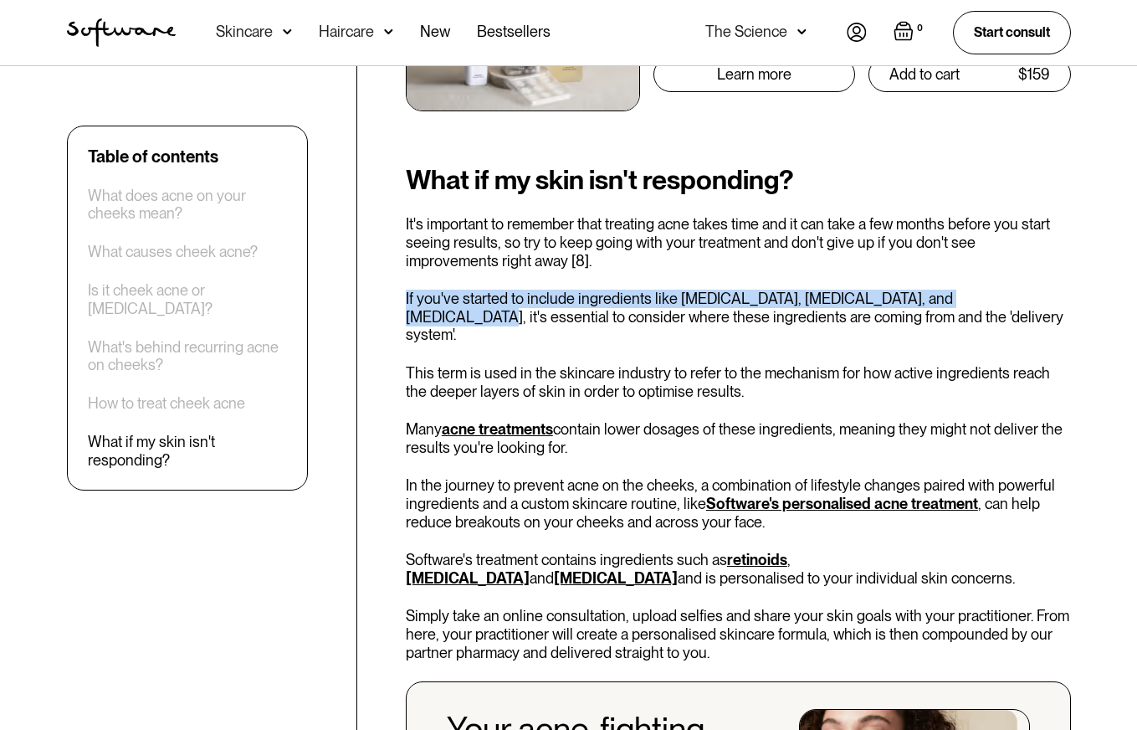
drag, startPoint x: 400, startPoint y: 301, endPoint x: 986, endPoint y: 333, distance: 586.5
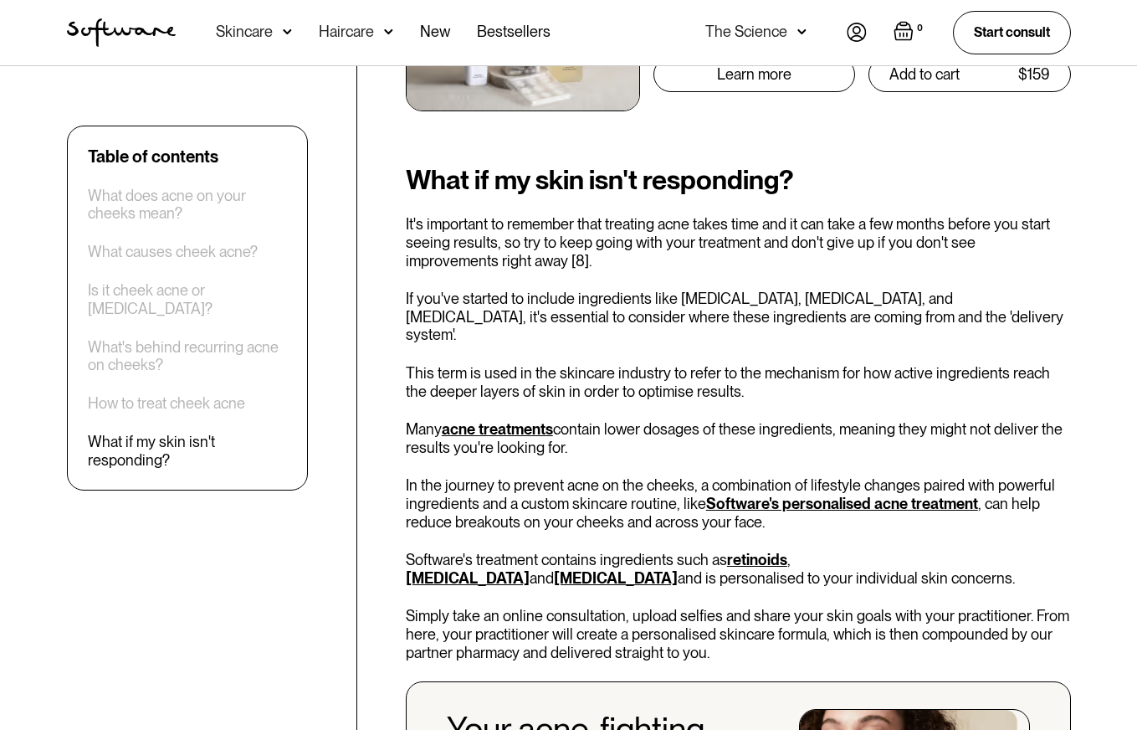
click at [943, 315] on p "If you've started to include ingredients like [MEDICAL_DATA], [MEDICAL_DATA], a…" at bounding box center [738, 316] width 665 height 54
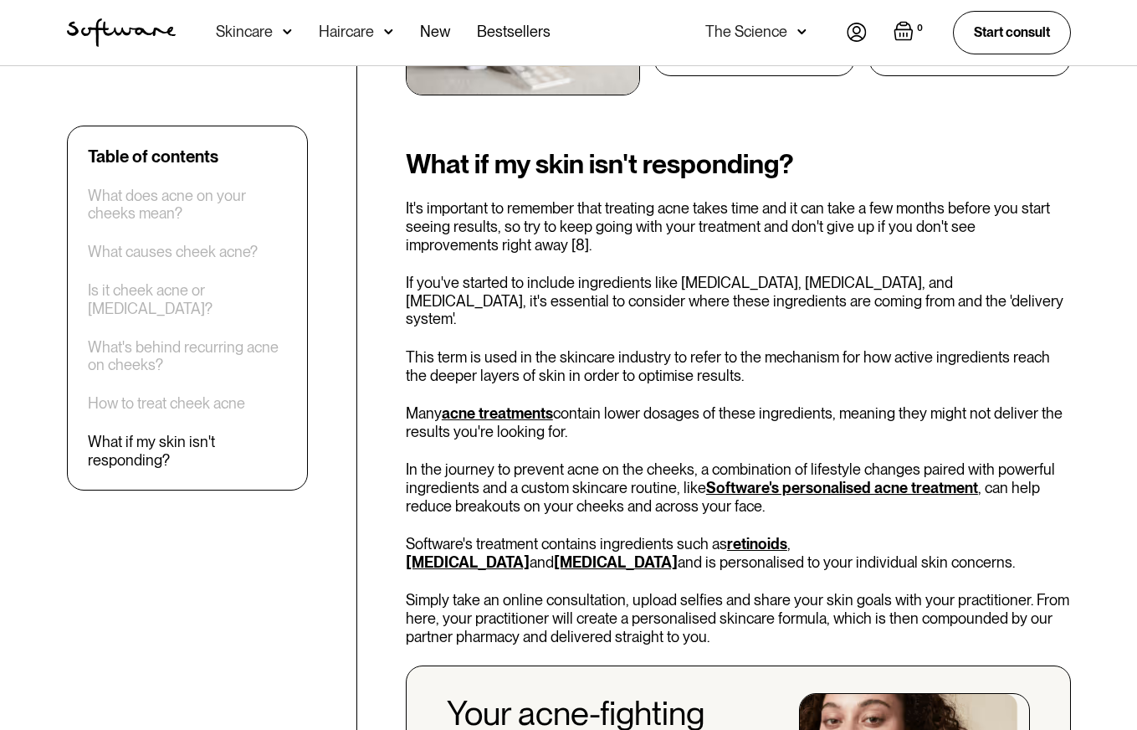
scroll to position [4111, 0]
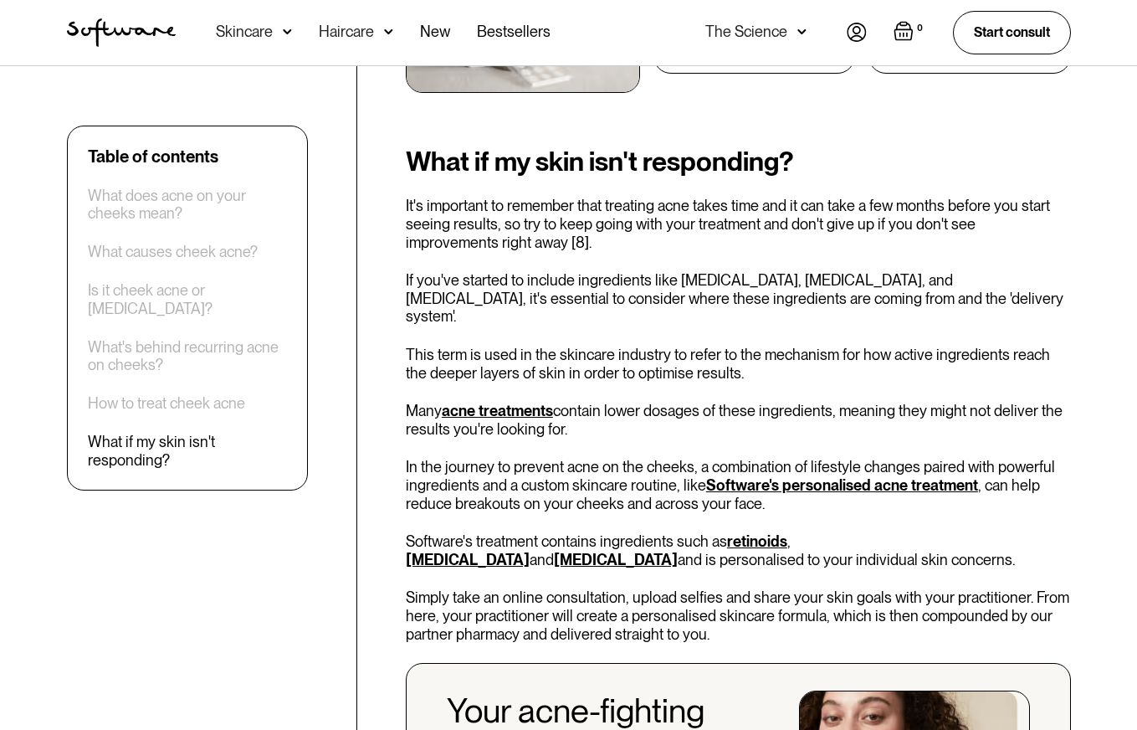
drag, startPoint x: 458, startPoint y: 302, endPoint x: 914, endPoint y: 303, distance: 456.8
click at [914, 303] on p "If you've started to include ingredients like [MEDICAL_DATA], [MEDICAL_DATA], a…" at bounding box center [738, 298] width 665 height 54
click at [918, 303] on p "If you've started to include ingredients like [MEDICAL_DATA], [MEDICAL_DATA], a…" at bounding box center [738, 298] width 665 height 54
drag, startPoint x: 405, startPoint y: 335, endPoint x: 846, endPoint y: 335, distance: 440.9
click at [845, 346] on p "This term is used in the skincare industry to refer to the mechanism for how ac…" at bounding box center [738, 364] width 665 height 36
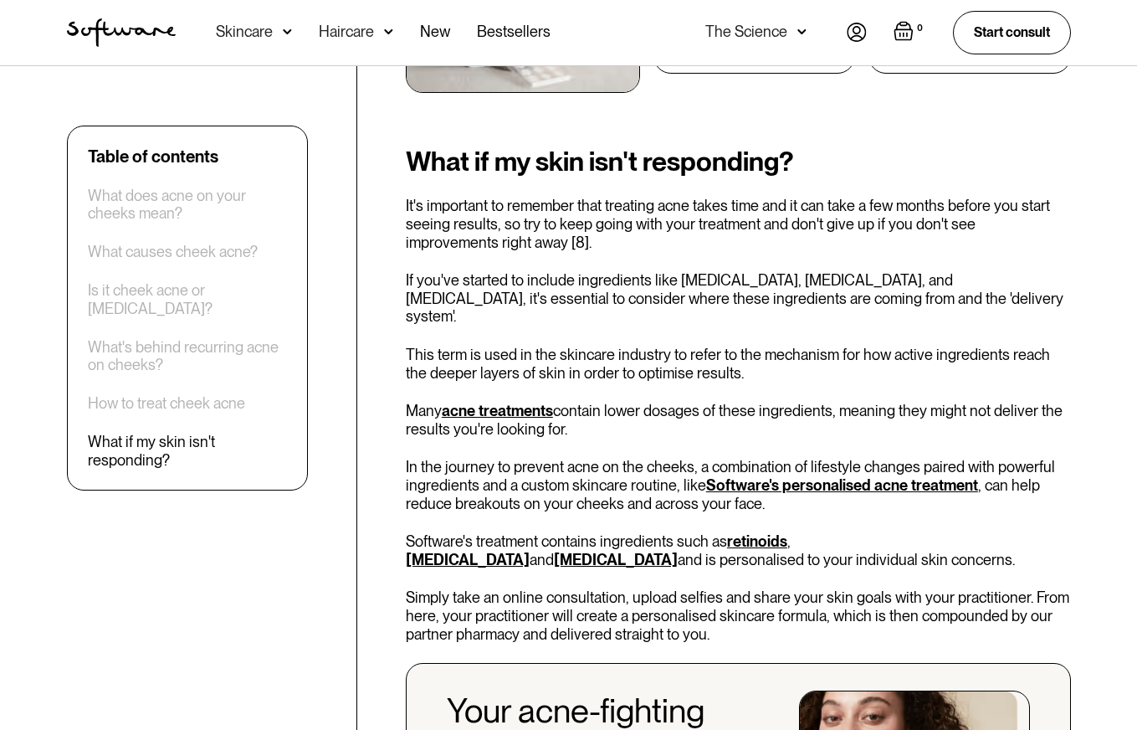
click at [712, 402] on p "Many acne treatments contain lower dosages of these ingredients, meaning they m…" at bounding box center [738, 420] width 665 height 36
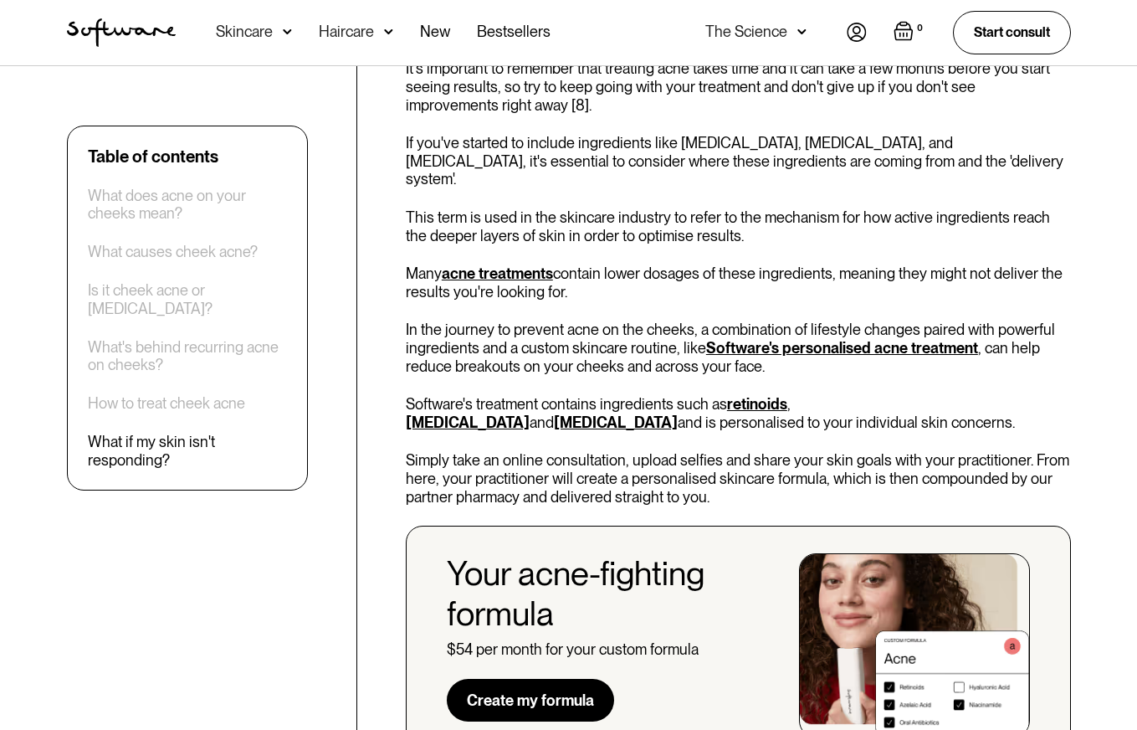
scroll to position [4250, 0]
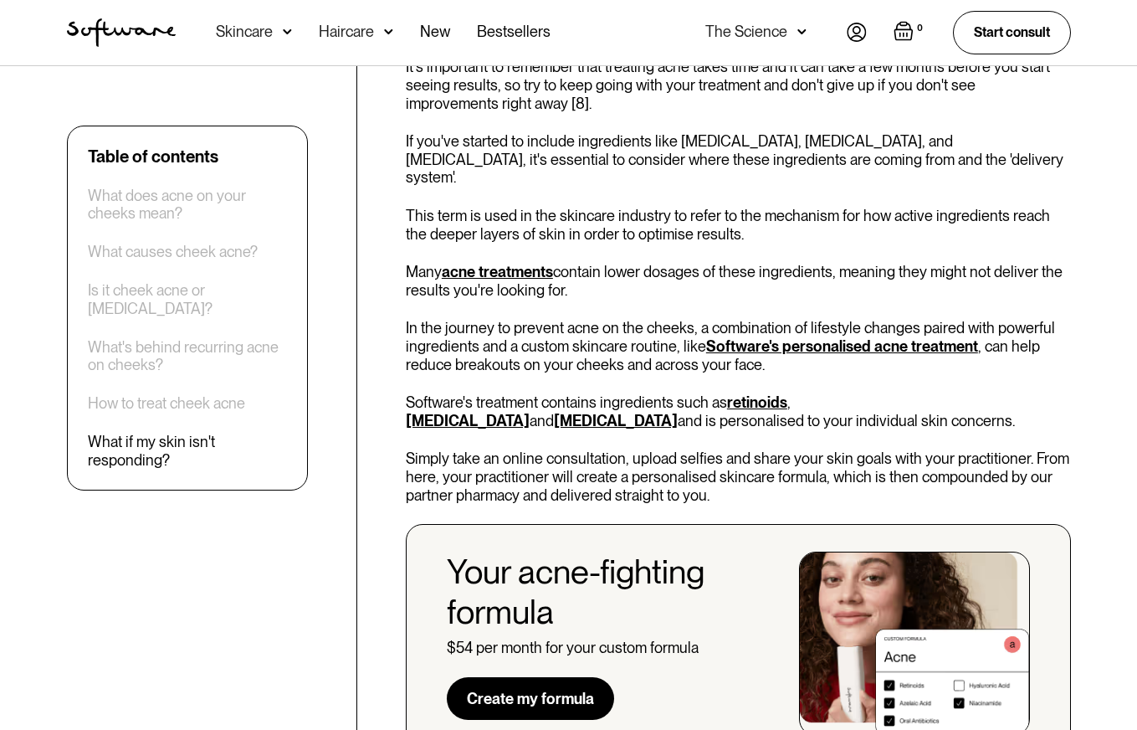
click at [590, 284] on div "What if my skin isn't responding? It's important to remember that treating acne…" at bounding box center [738, 383] width 665 height 750
click at [581, 263] on p "Many acne treatments contain lower dosages of these ingredients, meaning they m…" at bounding box center [738, 281] width 665 height 36
drag, startPoint x: 566, startPoint y: 257, endPoint x: 734, endPoint y: 284, distance: 170.4
click at [736, 263] on p "Many acne treatments contain lower dosages of these ingredients, meaning they m…" at bounding box center [738, 281] width 665 height 36
click at [734, 284] on div "What if my skin isn't responding? It's important to remember that treating acne…" at bounding box center [738, 383] width 665 height 750
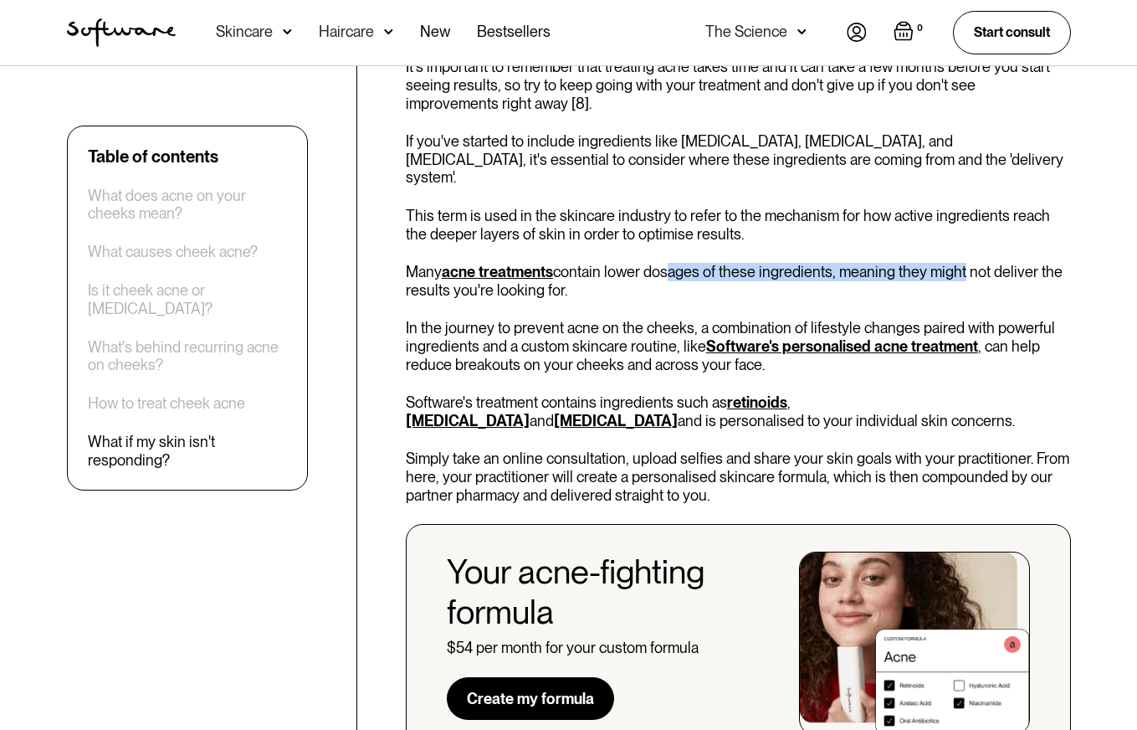
drag, startPoint x: 671, startPoint y: 249, endPoint x: 948, endPoint y: 256, distance: 277.0
click at [960, 263] on p "Many acne treatments contain lower dosages of these ingredients, meaning they m…" at bounding box center [738, 281] width 665 height 36
click at [695, 268] on p "Many acne treatments contain lower dosages of these ingredients, meaning they m…" at bounding box center [738, 281] width 665 height 36
drag, startPoint x: 483, startPoint y: 279, endPoint x: 571, endPoint y: 287, distance: 88.2
click at [571, 287] on div "What if my skin isn't responding? It's important to remember that treating acne…" at bounding box center [738, 383] width 665 height 750
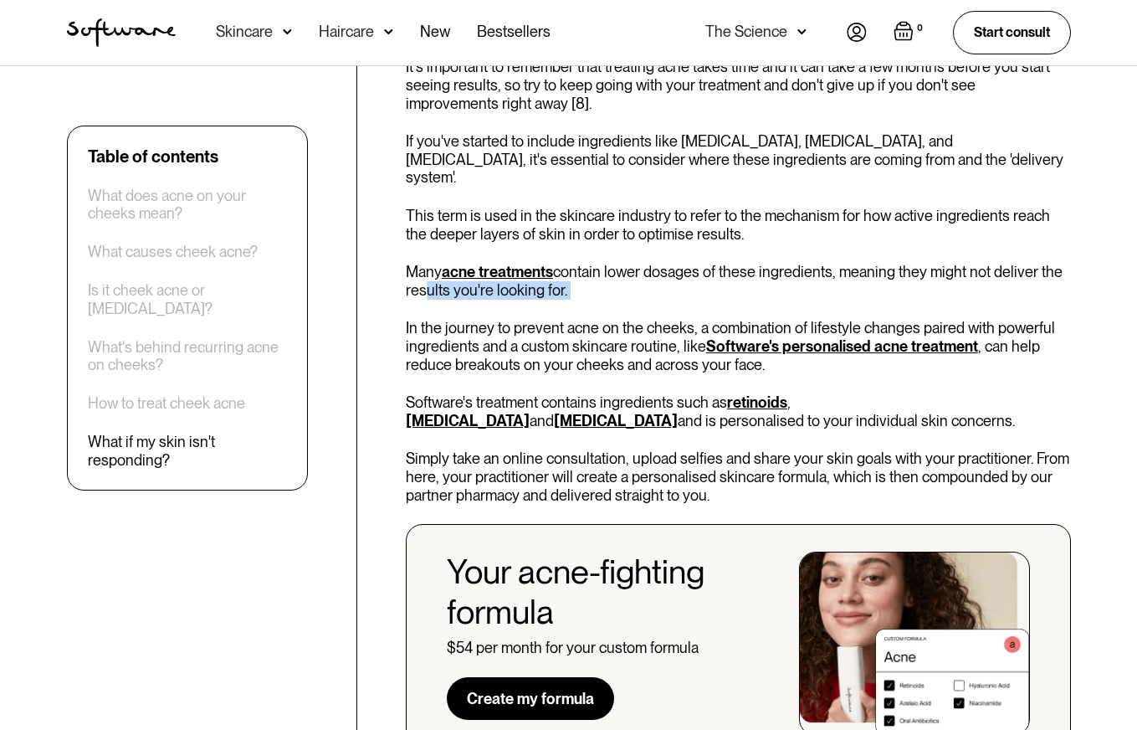
click at [572, 285] on div "What if my skin isn't responding? It's important to remember that treating acne…" at bounding box center [738, 383] width 665 height 750
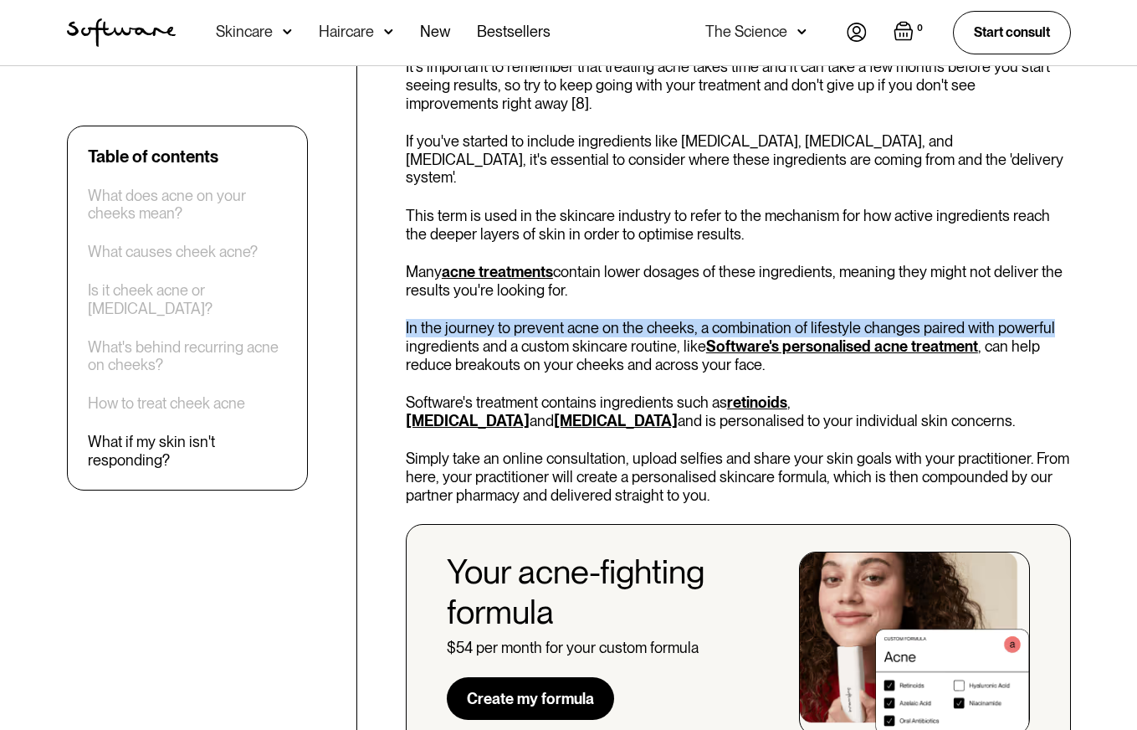
drag, startPoint x: 403, startPoint y: 314, endPoint x: 1070, endPoint y: 304, distance: 666.9
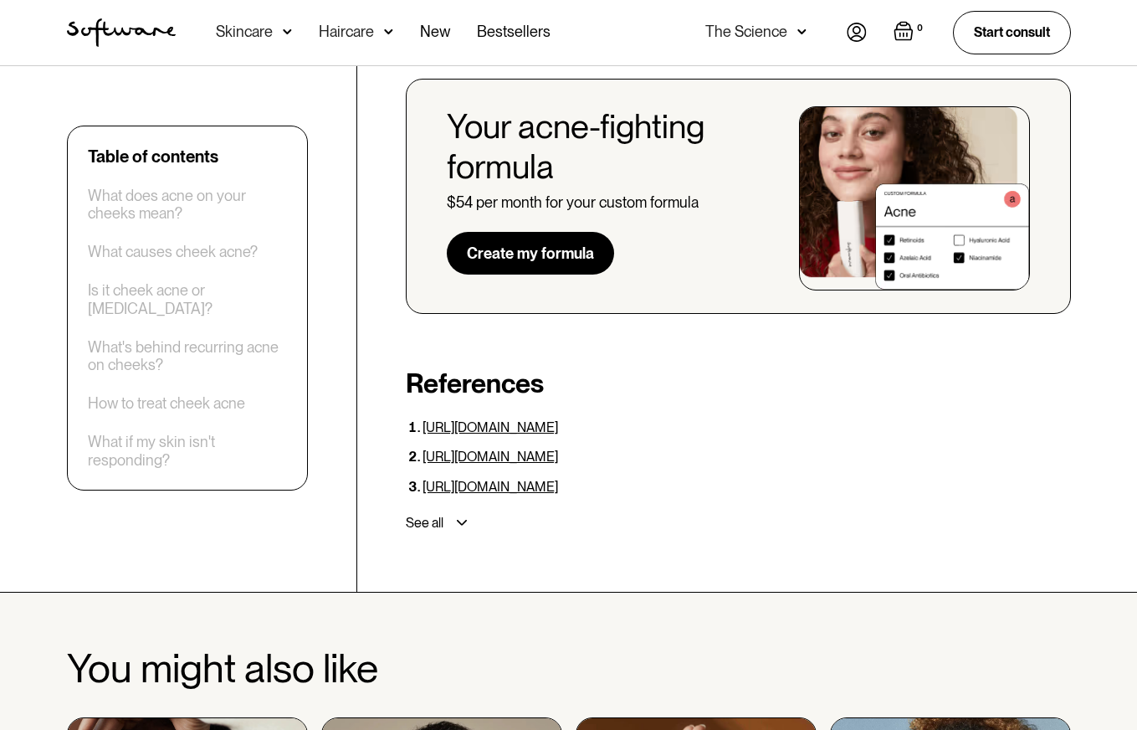
scroll to position [4699, 0]
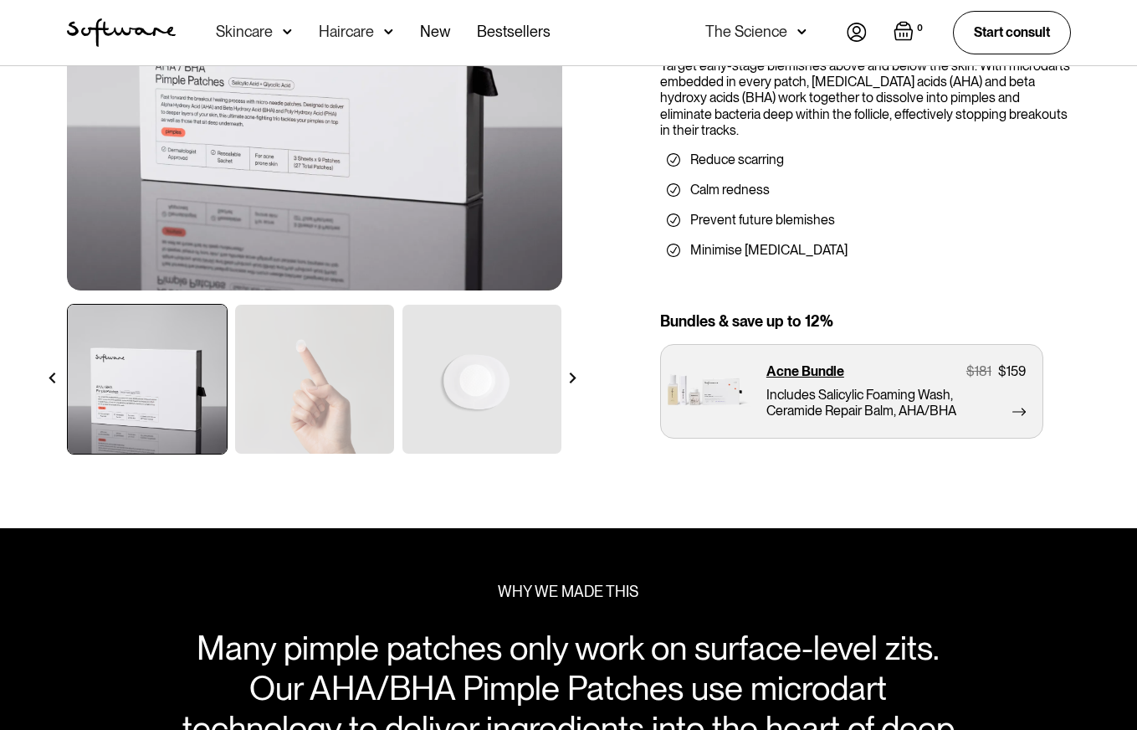
scroll to position [405, 0]
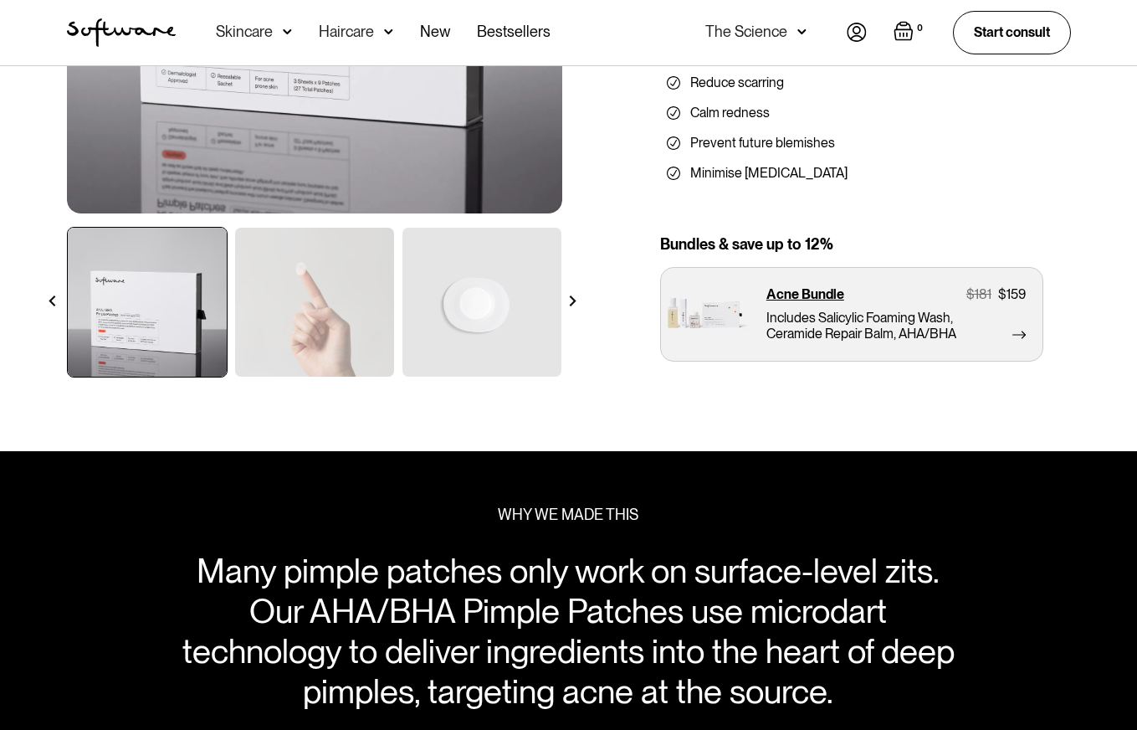
click at [469, 310] on img at bounding box center [481, 302] width 159 height 149
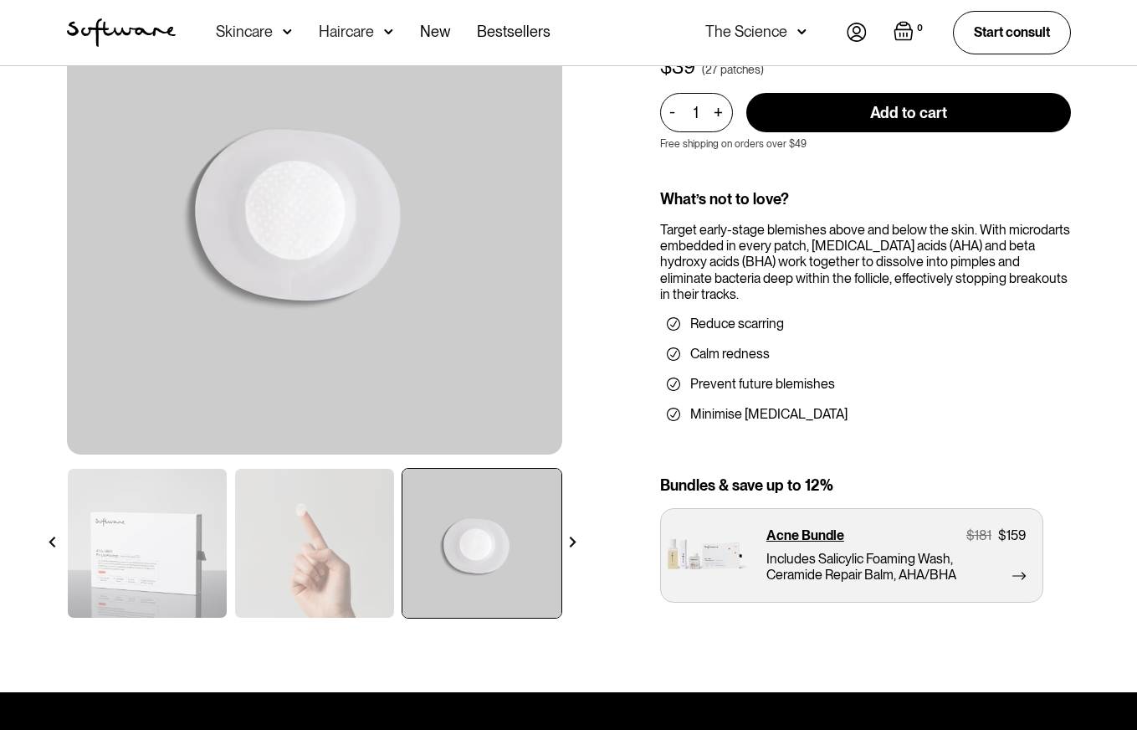
scroll to position [127, 0]
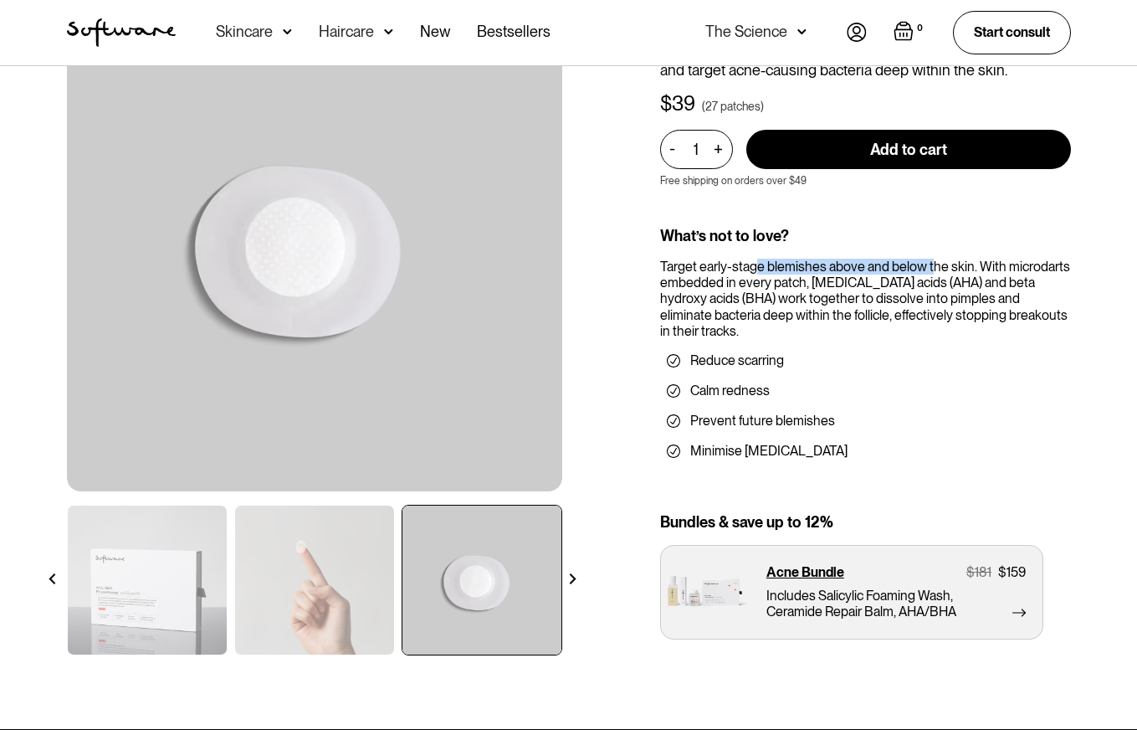
drag, startPoint x: 791, startPoint y: 269, endPoint x: 935, endPoint y: 306, distance: 147.7
click at [931, 270] on div "Target early-stage blemishes above and below the skin. With microdarts embedded…" at bounding box center [865, 299] width 411 height 80
click at [917, 325] on div "Target early-stage blemishes above and below the skin. With microdarts embedded…" at bounding box center [865, 299] width 411 height 80
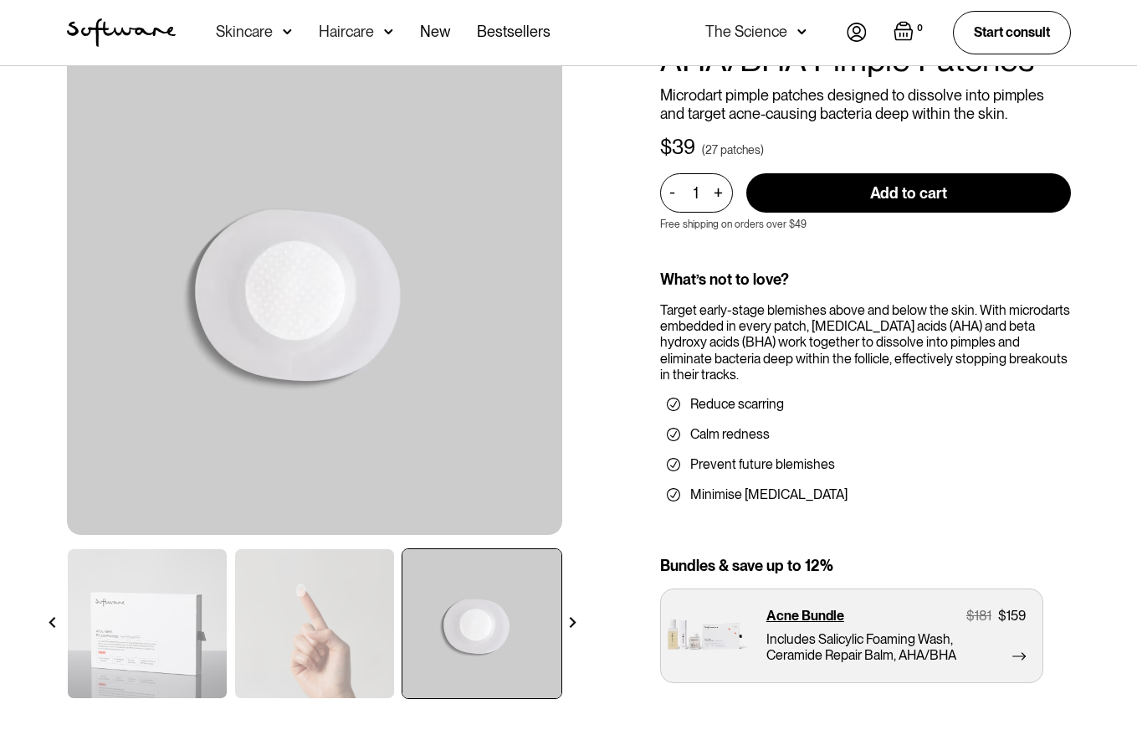
scroll to position [67, 0]
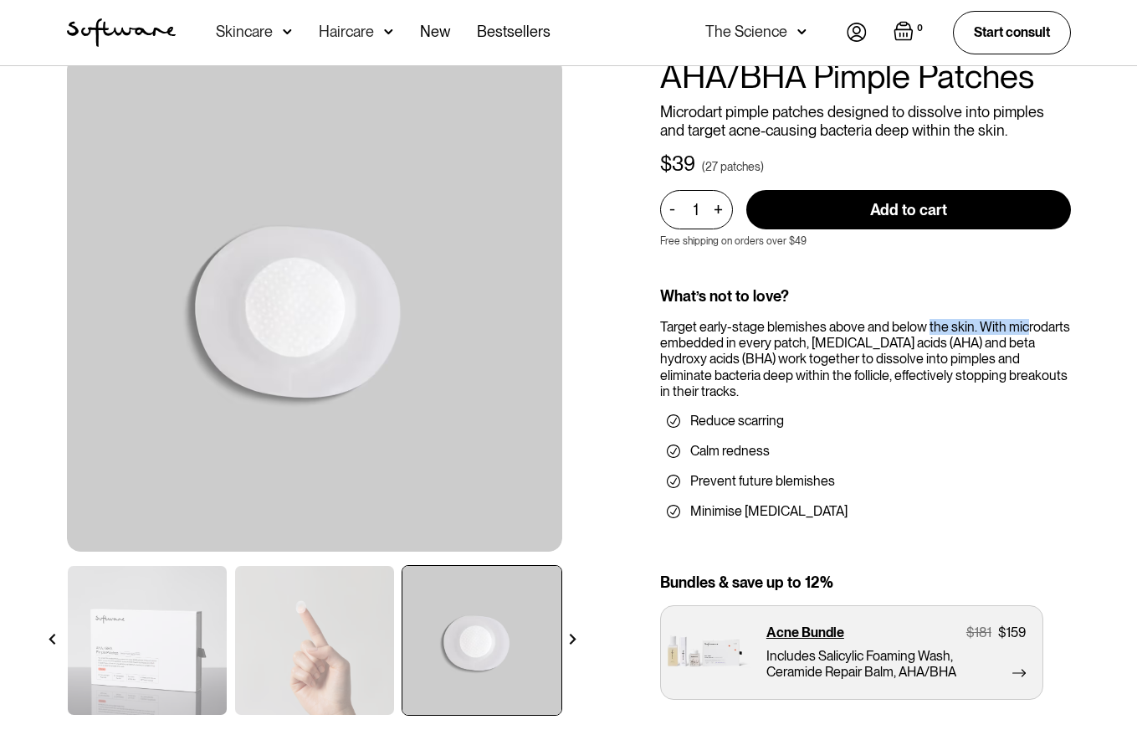
drag, startPoint x: 928, startPoint y: 328, endPoint x: 1033, endPoint y: 327, distance: 105.4
click at [1025, 328] on div "Target early-stage blemishes above and below the skin. With microdarts embedded…" at bounding box center [865, 359] width 411 height 80
click at [1052, 328] on div "Target early-stage blemishes above and below the skin. With microdarts embedded…" at bounding box center [865, 359] width 411 height 80
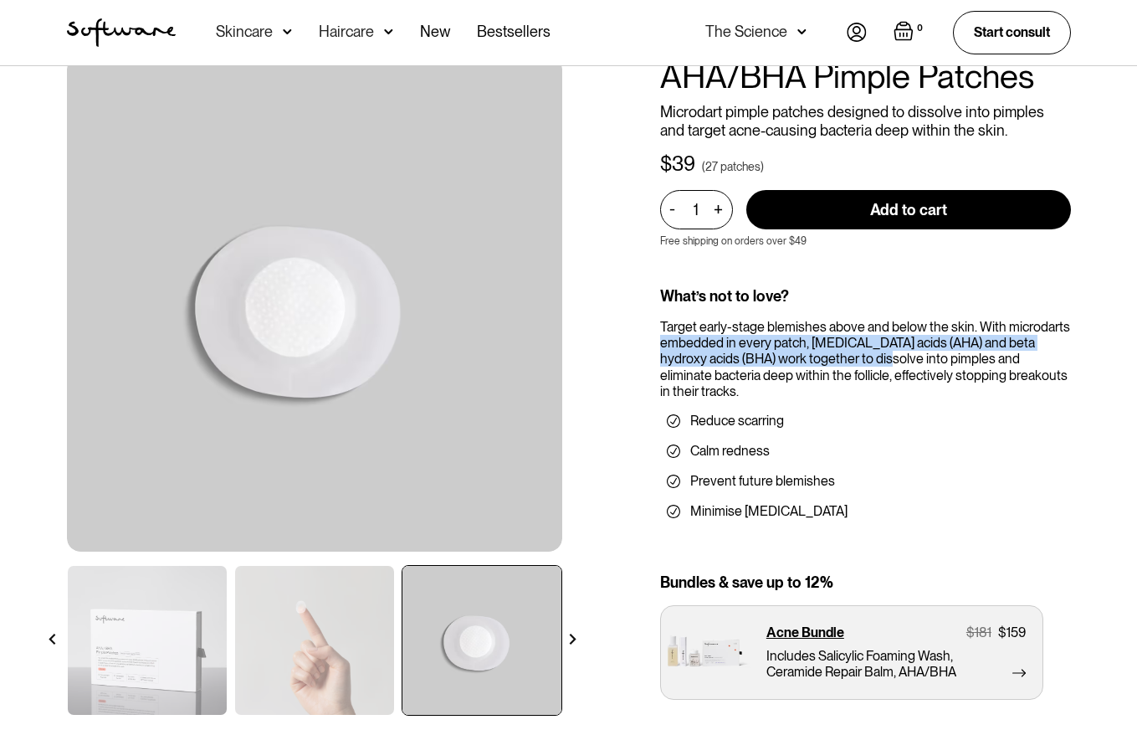
drag, startPoint x: 666, startPoint y: 345, endPoint x: 849, endPoint y: 352, distance: 183.4
click at [849, 352] on div "Target early-stage blemishes above and below the skin. With microdarts embedded…" at bounding box center [865, 359] width 411 height 80
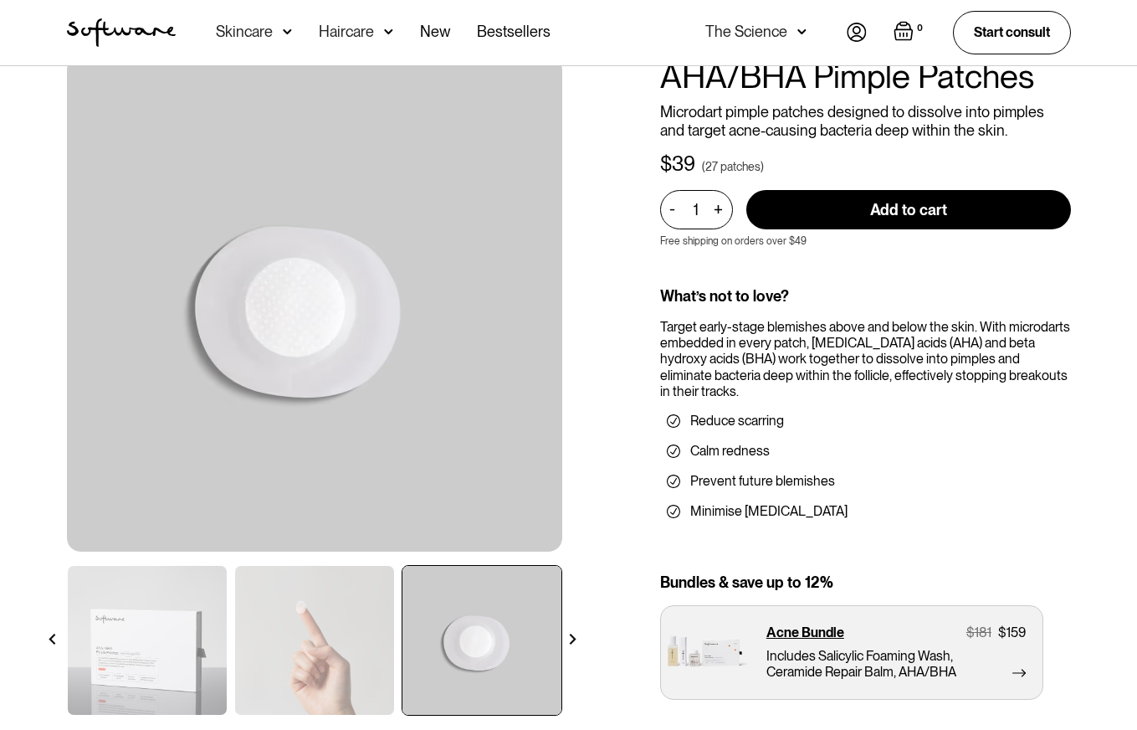
click at [904, 363] on div "Target early-stage blemishes above and below the skin. With microdarts embedded…" at bounding box center [865, 359] width 411 height 80
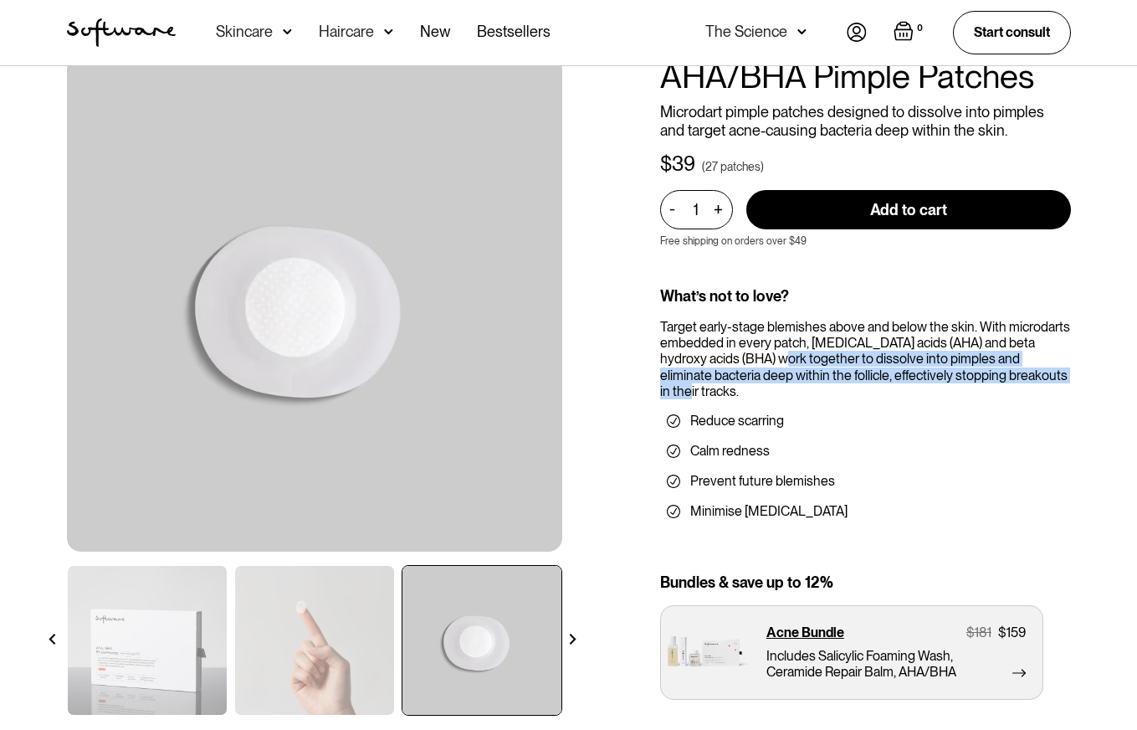
drag, startPoint x: 755, startPoint y: 365, endPoint x: 1046, endPoint y: 369, distance: 291.2
click at [1046, 369] on div "Target early-stage blemishes above and below the skin. With microdarts embedded…" at bounding box center [865, 359] width 411 height 80
click at [747, 374] on div "Target early-stage blemishes above and below the skin. With microdarts embedded…" at bounding box center [865, 359] width 411 height 80
drag, startPoint x: 732, startPoint y: 384, endPoint x: 951, endPoint y: 392, distance: 219.3
click at [936, 389] on div "Target early-stage blemishes above and below the skin. With microdarts embedded…" at bounding box center [865, 359] width 411 height 80
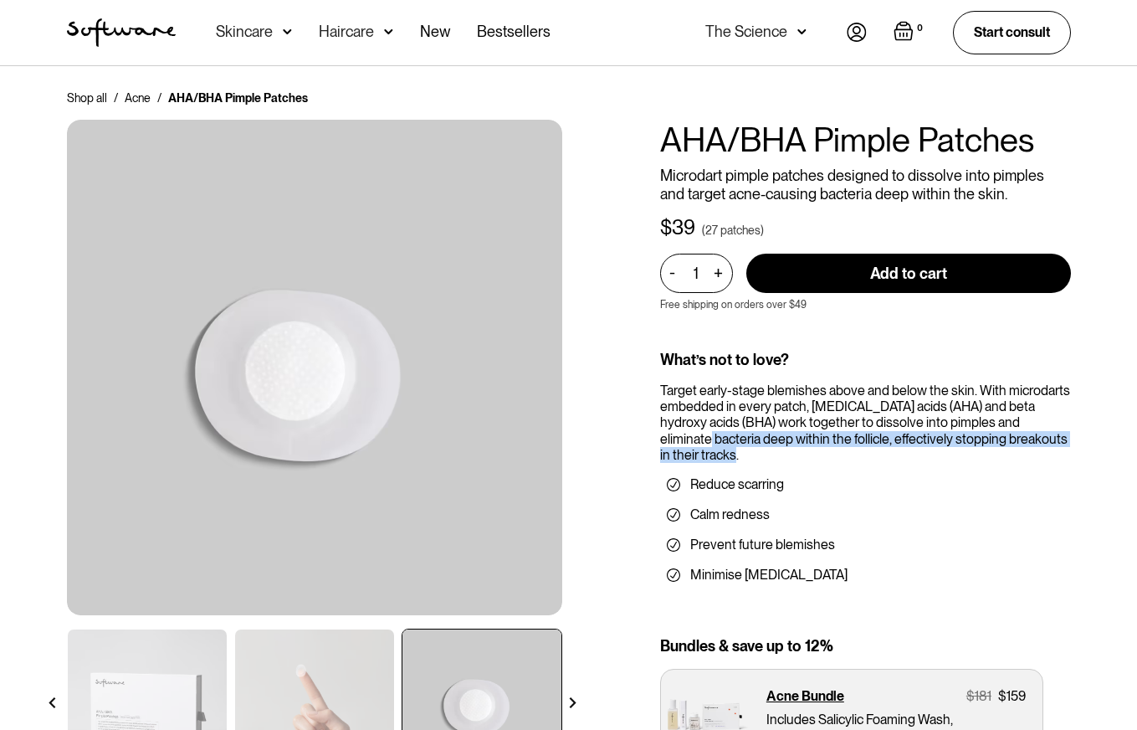
scroll to position [0, 0]
